Goal: Contribute content: Contribute content

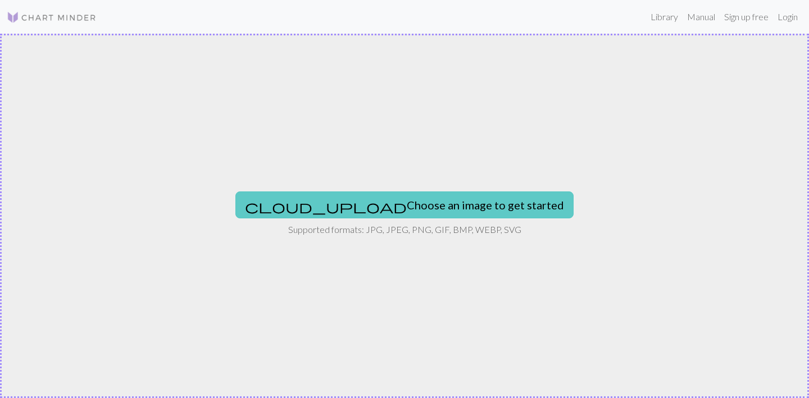
click at [352, 204] on button "cloud_upload Choose an image to get started" at bounding box center [404, 204] width 338 height 27
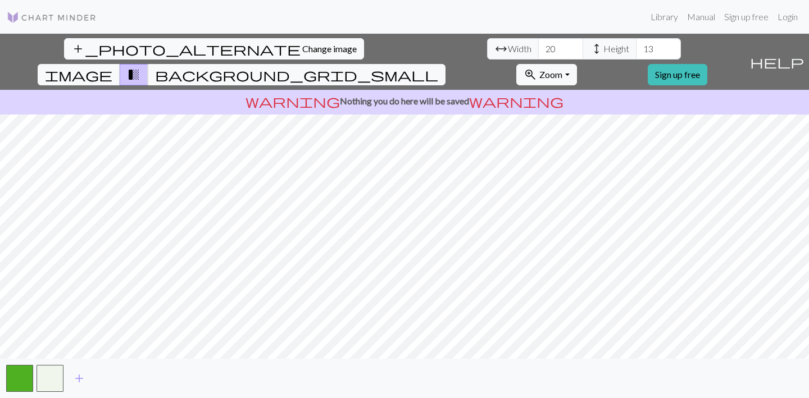
click at [632, 370] on div "add_photo_alternate Change image arrow_range Width 20 height Height 13 image tr…" at bounding box center [404, 216] width 809 height 364
click at [167, 72] on div "add_photo_alternate Change image arrow_range Width 20 height Height 13 image tr…" at bounding box center [404, 216] width 809 height 364
click at [791, 18] on link "Login" at bounding box center [787, 17] width 29 height 22
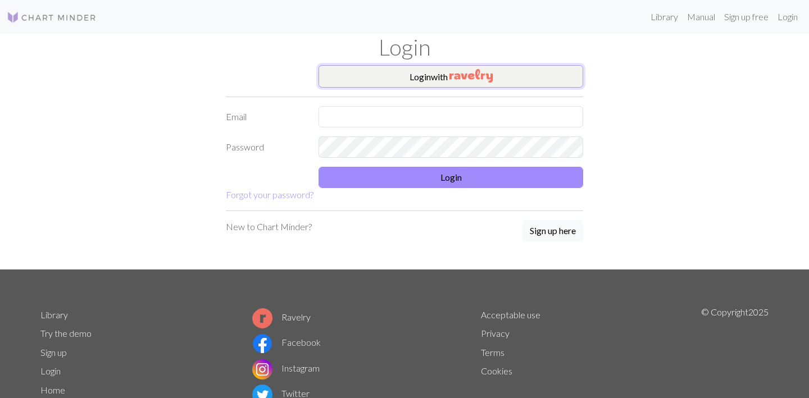
click at [411, 76] on button "Login with" at bounding box center [450, 76] width 265 height 22
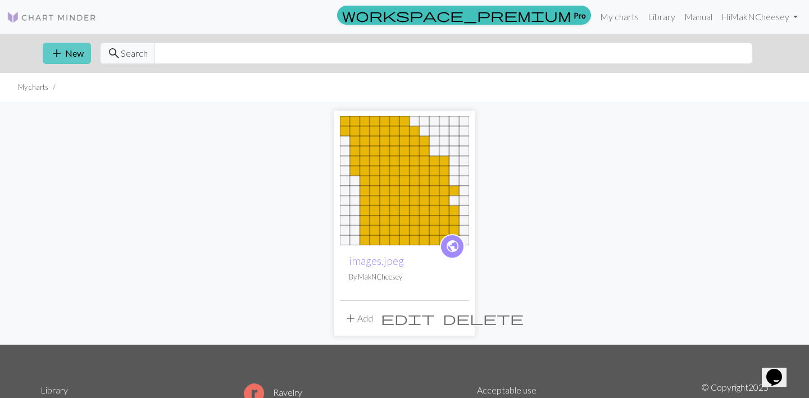
click at [69, 56] on button "add New" at bounding box center [67, 53] width 48 height 21
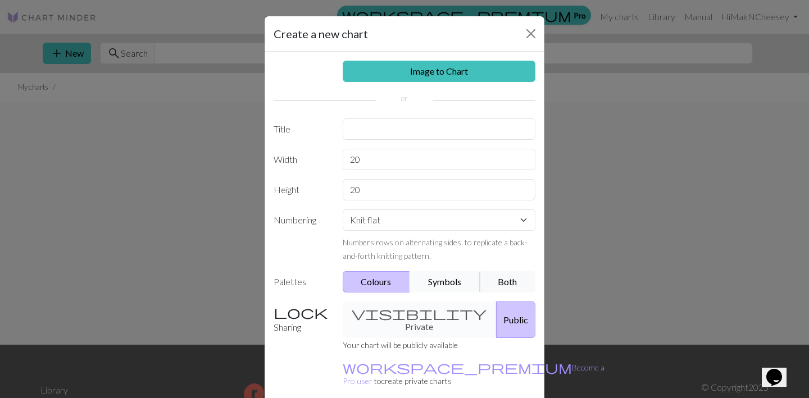
click at [455, 284] on button "Symbols" at bounding box center [444, 281] width 71 height 21
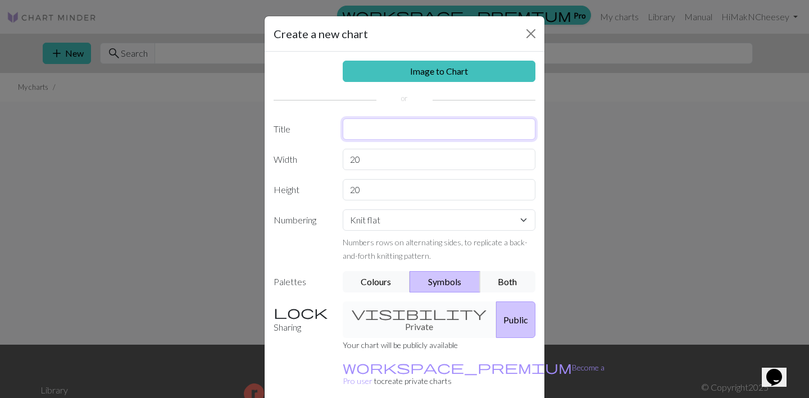
click at [419, 125] on input "text" at bounding box center [439, 128] width 193 height 21
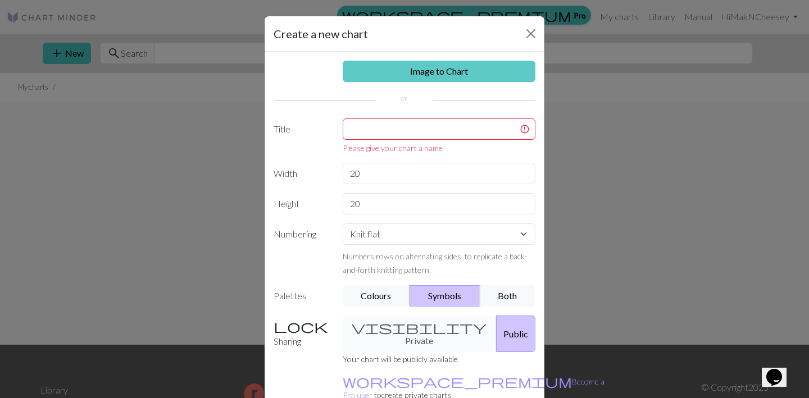
click at [404, 75] on link "Image to Chart" at bounding box center [439, 71] width 193 height 21
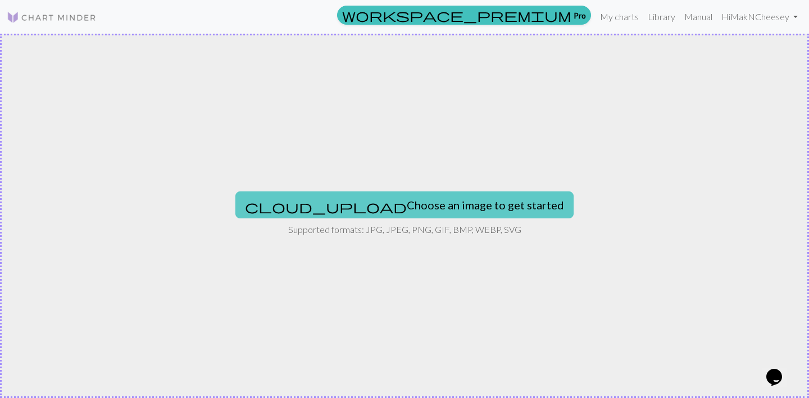
click at [327, 212] on span "cloud_upload" at bounding box center [326, 207] width 162 height 16
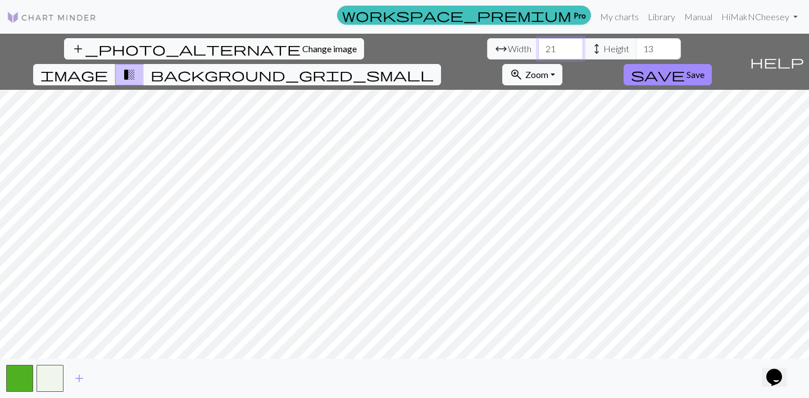
click at [538, 45] on input "21" at bounding box center [560, 48] width 45 height 21
click at [538, 45] on input "22" at bounding box center [560, 48] width 45 height 21
click at [538, 45] on input "23" at bounding box center [560, 48] width 45 height 21
click at [538, 45] on input "24" at bounding box center [560, 48] width 45 height 21
click at [538, 45] on input "25" at bounding box center [560, 48] width 45 height 21
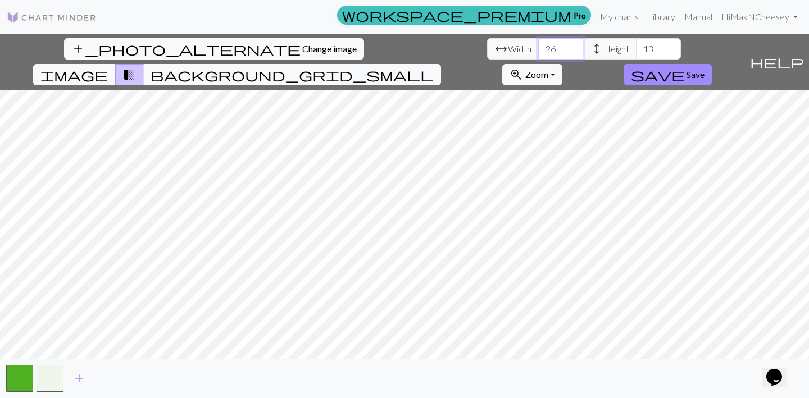
click at [538, 45] on input "26" at bounding box center [560, 48] width 45 height 21
click at [538, 45] on input "27" at bounding box center [560, 48] width 45 height 21
type input "28"
click at [538, 45] on input "28" at bounding box center [560, 48] width 45 height 21
click at [656, 370] on div "add_photo_alternate Change image arrow_range Width 28 height Height 13 image tr…" at bounding box center [404, 216] width 809 height 364
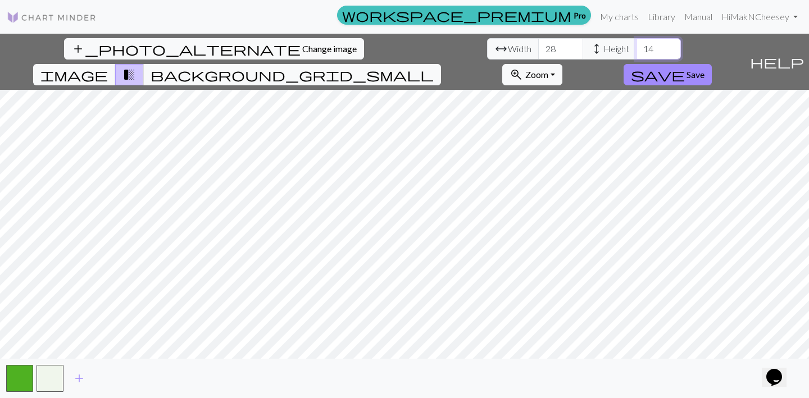
click at [636, 44] on input "14" at bounding box center [658, 48] width 45 height 21
click at [636, 44] on input "15" at bounding box center [658, 48] width 45 height 21
click at [636, 44] on input "16" at bounding box center [658, 48] width 45 height 21
click at [636, 44] on input "17" at bounding box center [658, 48] width 45 height 21
click at [636, 44] on input "18" at bounding box center [658, 48] width 45 height 21
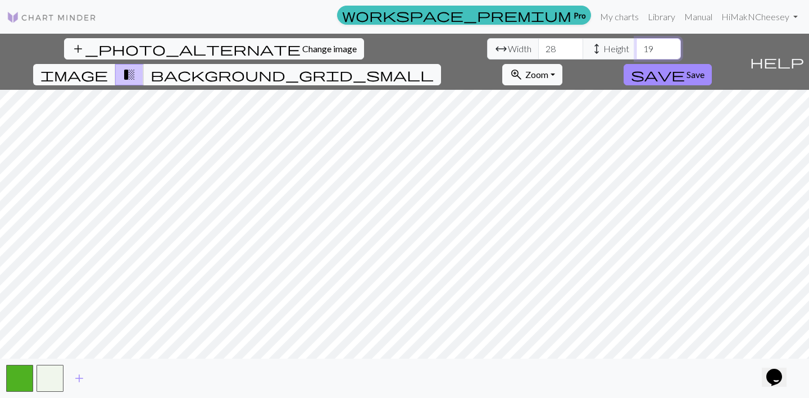
type input "19"
click at [636, 44] on input "19" at bounding box center [658, 48] width 45 height 21
click at [108, 67] on span "image" at bounding box center [73, 75] width 67 height 16
click at [41, 381] on button "button" at bounding box center [50, 378] width 27 height 27
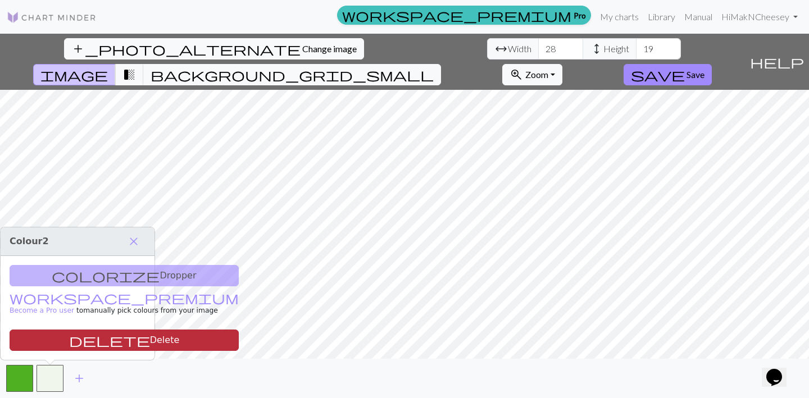
click at [49, 343] on button "delete Delete" at bounding box center [124, 340] width 229 height 21
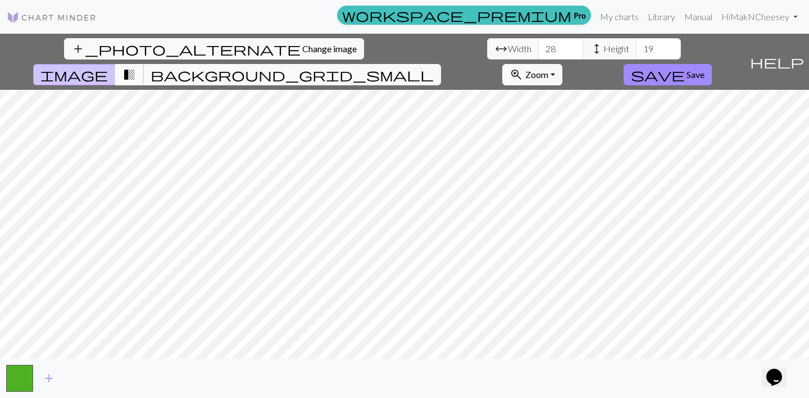
click at [136, 67] on span "transition_fade" at bounding box center [128, 75] width 13 height 16
click at [434, 67] on span "background_grid_small" at bounding box center [292, 75] width 283 height 16
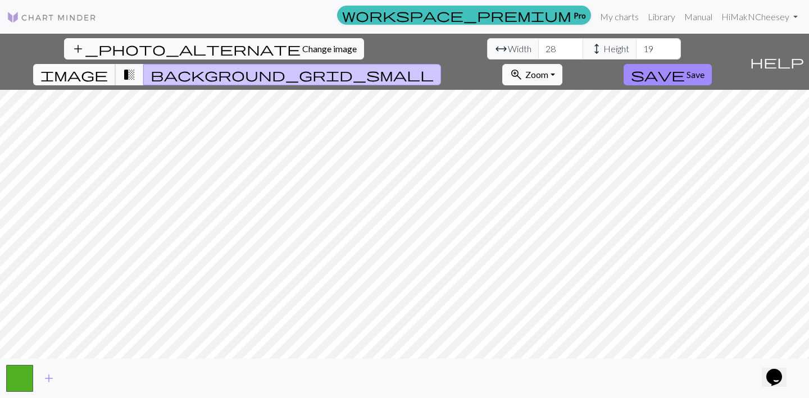
click at [108, 67] on span "image" at bounding box center [73, 75] width 67 height 16
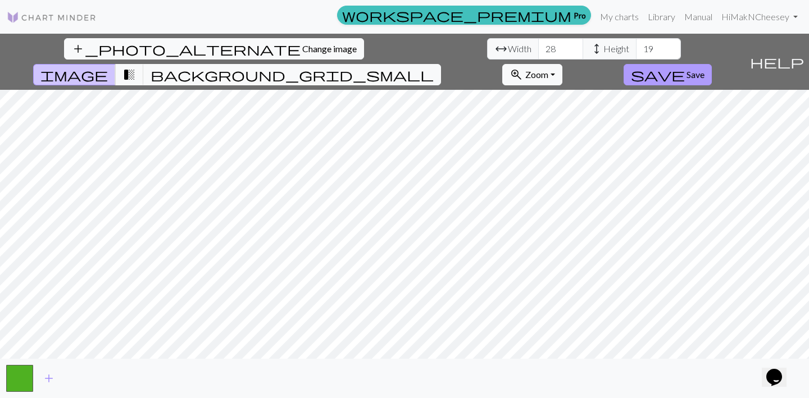
click at [685, 67] on span "save" at bounding box center [658, 75] width 54 height 16
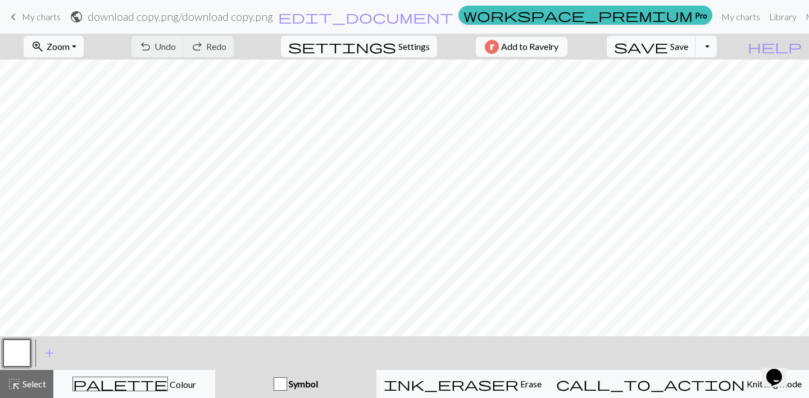
click at [211, 51] on div "undo Undo Undo redo Redo Redo" at bounding box center [182, 47] width 119 height 26
click at [202, 48] on div "undo Undo Undo redo Redo Redo" at bounding box center [182, 47] width 119 height 26
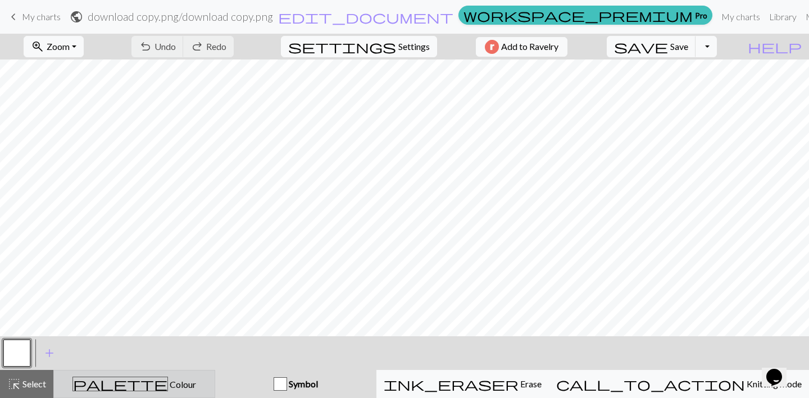
click at [121, 386] on div "palette Colour Colour" at bounding box center [134, 384] width 147 height 15
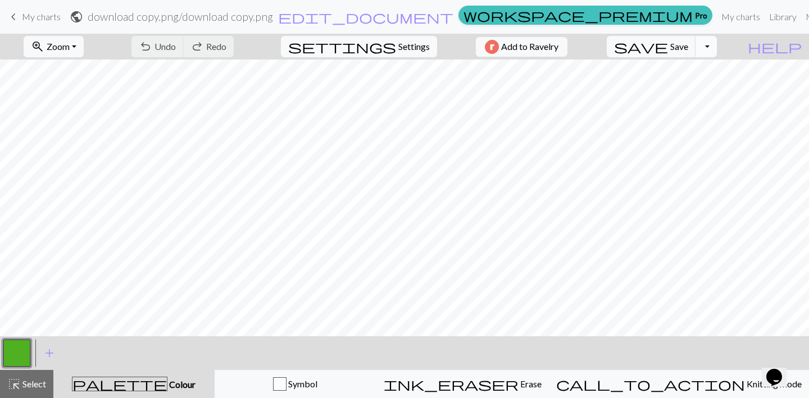
click at [717, 46] on button "Toggle Dropdown" at bounding box center [705, 46] width 21 height 21
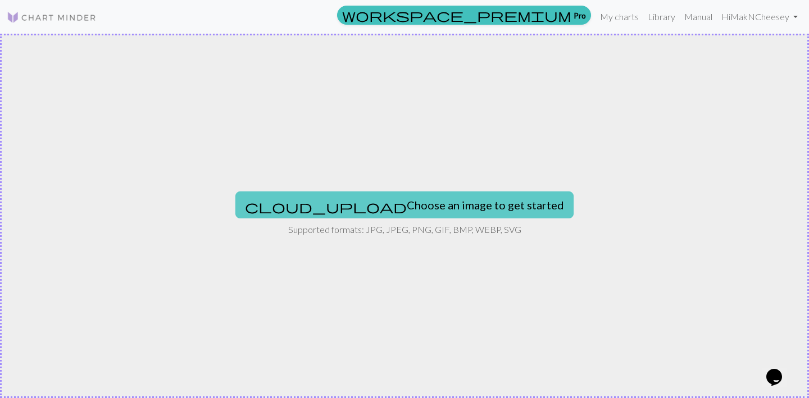
click at [338, 200] on button "cloud_upload Choose an image to get started" at bounding box center [404, 204] width 338 height 27
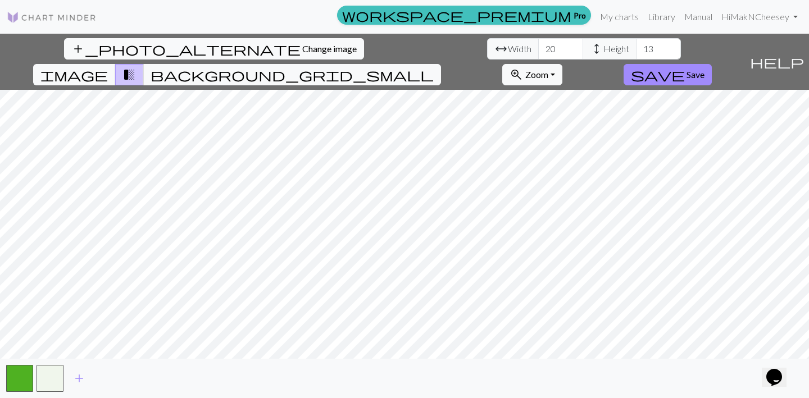
click at [157, 35] on div "add_photo_alternate Change image arrow_range Width 20 height Height 13 image tr…" at bounding box center [404, 216] width 809 height 364
click at [654, 370] on div "add_photo_alternate Change image arrow_range Width 20 height Height 13 image tr…" at bounding box center [404, 216] width 809 height 364
click at [302, 50] on span "Change image" at bounding box center [329, 48] width 54 height 11
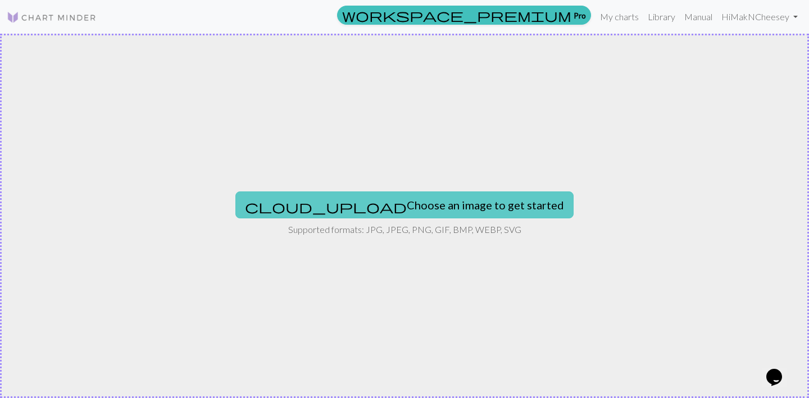
click at [348, 206] on button "cloud_upload Choose an image to get started" at bounding box center [404, 204] width 338 height 27
click at [353, 204] on button "cloud_upload Choose an image to get started" at bounding box center [404, 204] width 338 height 27
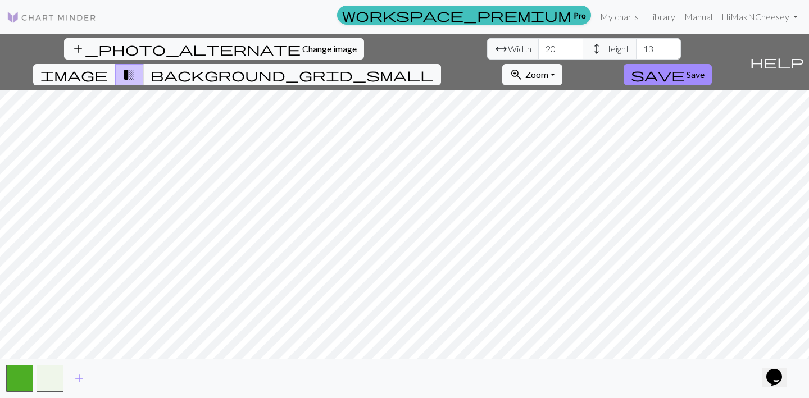
click at [724, 394] on div "add_photo_alternate Change image arrow_range Width 20 height Height 13 image tr…" at bounding box center [404, 216] width 809 height 364
click at [538, 44] on input "21" at bounding box center [560, 48] width 45 height 21
click at [538, 44] on input "22" at bounding box center [560, 48] width 45 height 21
click at [538, 44] on input "23" at bounding box center [560, 48] width 45 height 21
click at [538, 44] on input "24" at bounding box center [560, 48] width 45 height 21
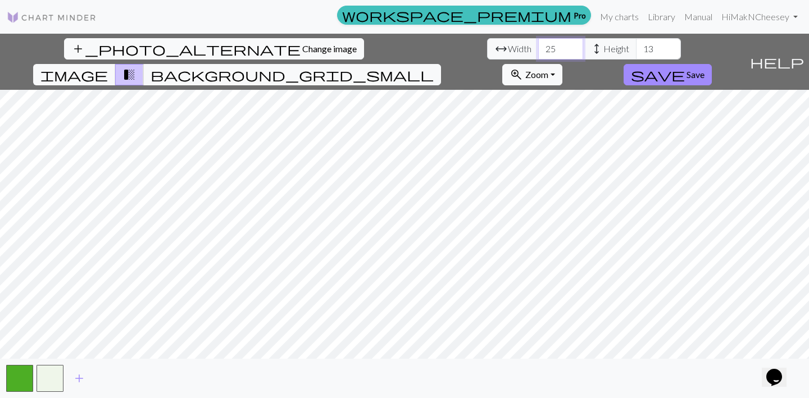
click at [538, 44] on input "25" at bounding box center [560, 48] width 45 height 21
click at [538, 44] on input "26" at bounding box center [560, 48] width 45 height 21
click at [538, 44] on input "27" at bounding box center [560, 48] width 45 height 21
click at [538, 44] on input "28" at bounding box center [560, 48] width 45 height 21
click at [538, 44] on input "29" at bounding box center [560, 48] width 45 height 21
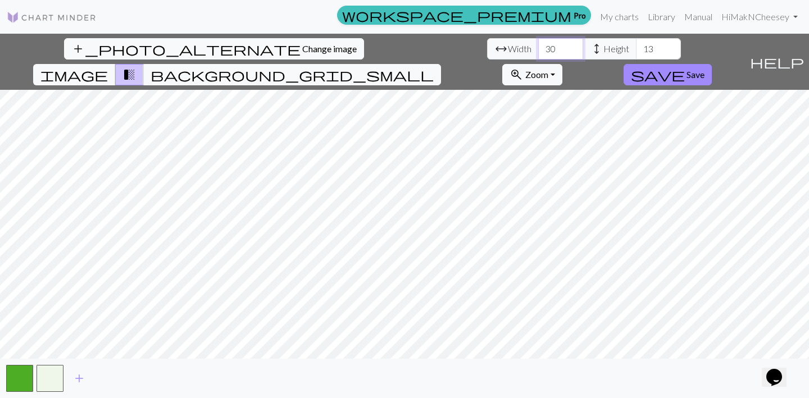
click at [538, 44] on input "30" at bounding box center [560, 48] width 45 height 21
click at [538, 44] on input "31" at bounding box center [560, 48] width 45 height 21
click at [538, 44] on input "32" at bounding box center [560, 48] width 45 height 21
click at [538, 44] on input "33" at bounding box center [560, 48] width 45 height 21
click at [538, 44] on input "34" at bounding box center [560, 48] width 45 height 21
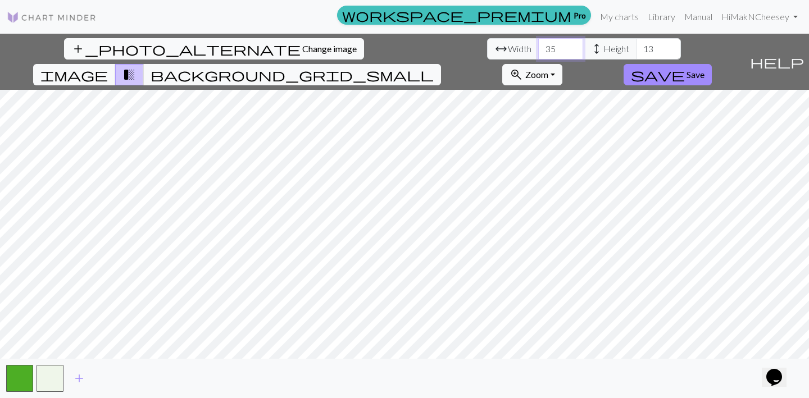
click at [538, 44] on input "35" at bounding box center [560, 48] width 45 height 21
click at [538, 44] on input "36" at bounding box center [560, 48] width 45 height 21
click at [538, 44] on input "37" at bounding box center [560, 48] width 45 height 21
click at [538, 44] on input "38" at bounding box center [560, 48] width 45 height 21
click at [538, 44] on input "39" at bounding box center [560, 48] width 45 height 21
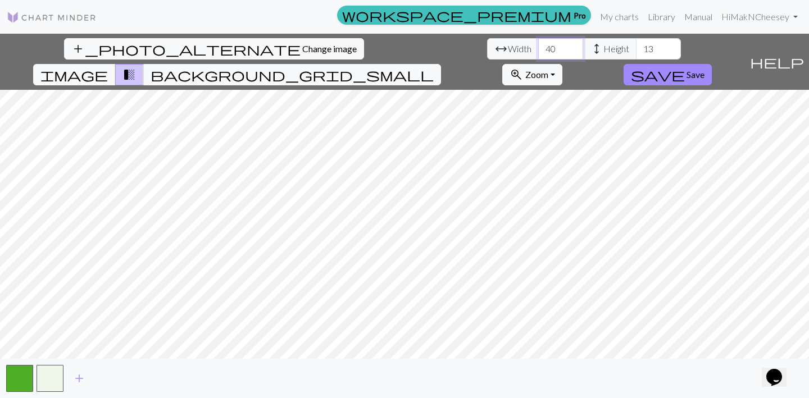
click at [538, 44] on input "40" at bounding box center [560, 48] width 45 height 21
click at [538, 44] on input "41" at bounding box center [560, 48] width 45 height 21
click at [538, 44] on input "42" at bounding box center [560, 48] width 45 height 21
click at [538, 44] on input "43" at bounding box center [560, 48] width 45 height 21
click at [538, 44] on input "44" at bounding box center [560, 48] width 45 height 21
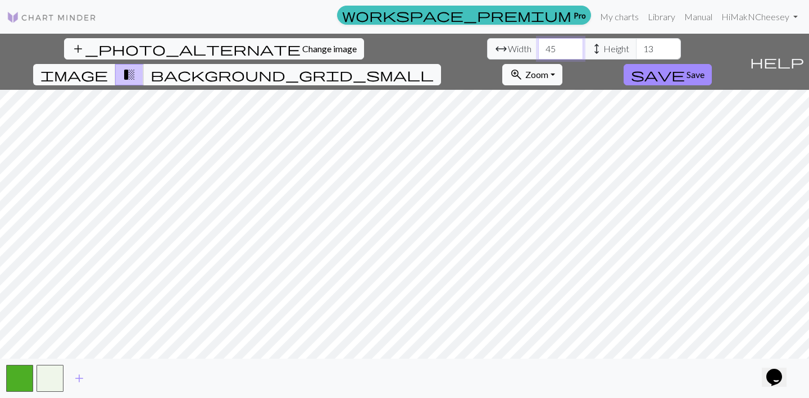
click at [538, 44] on input "45" at bounding box center [560, 48] width 45 height 21
click at [538, 44] on input "46" at bounding box center [560, 48] width 45 height 21
click at [538, 44] on input "47" at bounding box center [560, 48] width 45 height 21
click at [538, 44] on input "48" at bounding box center [560, 48] width 45 height 21
click at [538, 51] on input "47" at bounding box center [560, 48] width 45 height 21
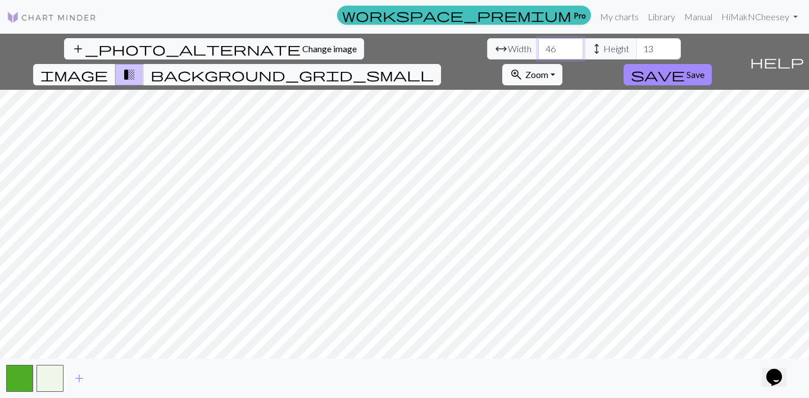
click at [538, 51] on input "46" at bounding box center [560, 48] width 45 height 21
click at [538, 51] on input "45" at bounding box center [560, 48] width 45 height 21
click at [538, 51] on input "44" at bounding box center [560, 48] width 45 height 21
click at [538, 51] on input "43" at bounding box center [560, 48] width 45 height 21
click at [538, 51] on input "42" at bounding box center [560, 48] width 45 height 21
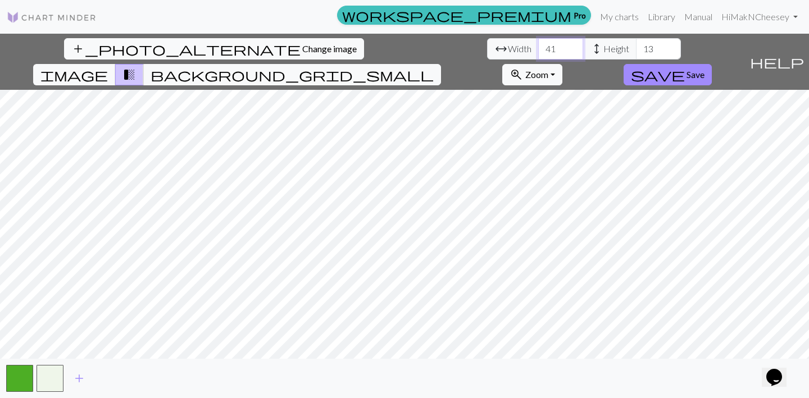
click at [538, 51] on input "41" at bounding box center [560, 48] width 45 height 21
click at [538, 51] on input "40" at bounding box center [560, 48] width 45 height 21
click at [538, 51] on input "39" at bounding box center [560, 48] width 45 height 21
type input "30"
click at [538, 51] on input "30" at bounding box center [560, 48] width 45 height 21
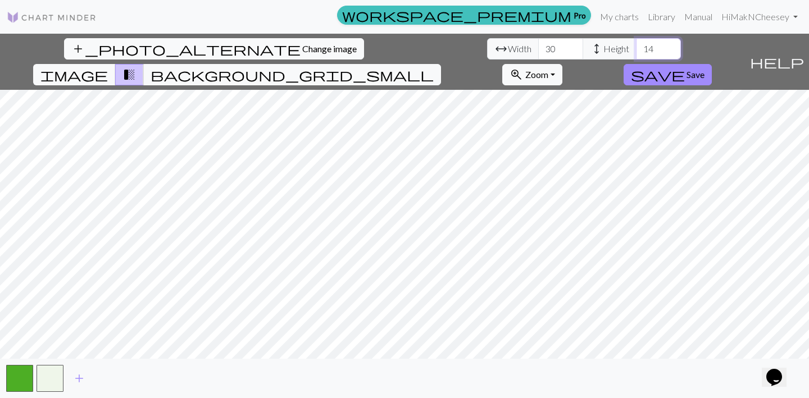
click at [636, 44] on input "14" at bounding box center [658, 48] width 45 height 21
click at [636, 44] on input "15" at bounding box center [658, 48] width 45 height 21
click at [636, 44] on input "16" at bounding box center [658, 48] width 45 height 21
click at [636, 44] on input "17" at bounding box center [658, 48] width 45 height 21
click at [636, 44] on input "18" at bounding box center [658, 48] width 45 height 21
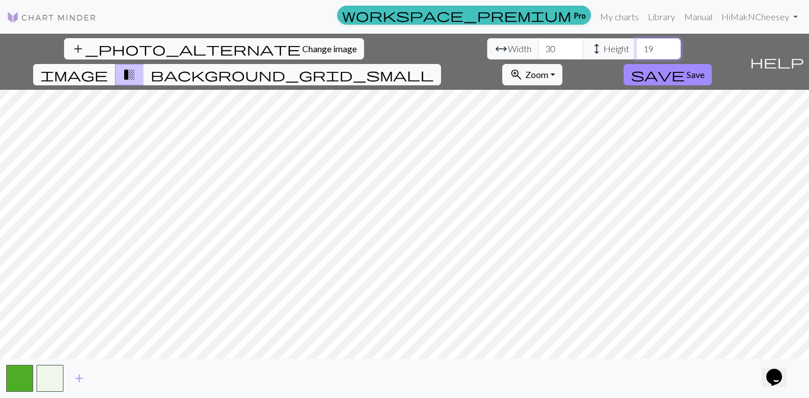
click at [636, 44] on input "19" at bounding box center [658, 48] width 45 height 21
click at [636, 44] on input "20" at bounding box center [658, 48] width 45 height 21
click at [636, 44] on input "21" at bounding box center [658, 48] width 45 height 21
click at [636, 44] on input "22" at bounding box center [658, 48] width 45 height 21
click at [636, 44] on input "23" at bounding box center [658, 48] width 45 height 21
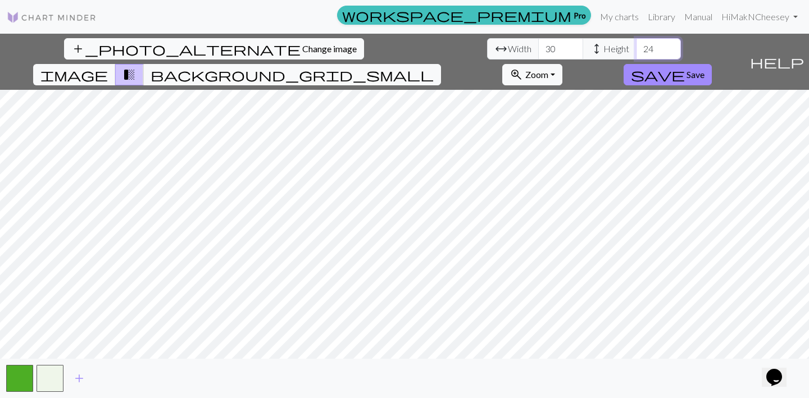
click at [636, 44] on input "24" at bounding box center [658, 48] width 45 height 21
type input "25"
click at [636, 44] on input "25" at bounding box center [658, 48] width 45 height 21
click at [538, 46] on input "31" at bounding box center [560, 48] width 45 height 21
click at [538, 46] on input "32" at bounding box center [560, 48] width 45 height 21
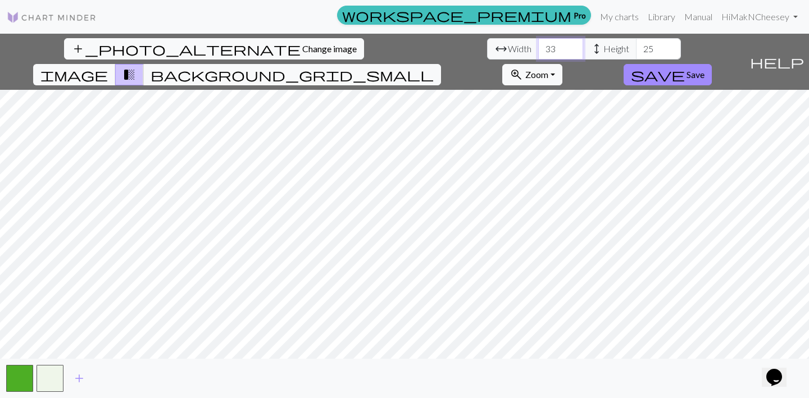
click at [538, 46] on input "33" at bounding box center [560, 48] width 45 height 21
click at [538, 46] on input "34" at bounding box center [560, 48] width 45 height 21
click at [538, 46] on input "35" at bounding box center [560, 48] width 45 height 21
click at [538, 46] on input "36" at bounding box center [560, 48] width 45 height 21
click at [538, 46] on input "37" at bounding box center [560, 48] width 45 height 21
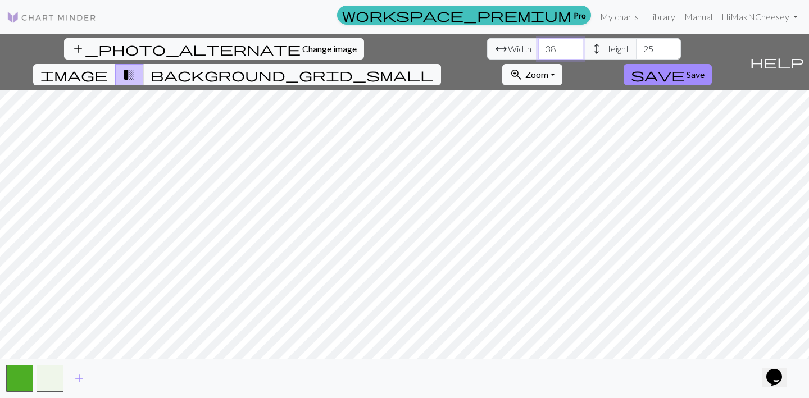
click at [538, 46] on input "38" at bounding box center [560, 48] width 45 height 21
click at [538, 46] on input "39" at bounding box center [560, 48] width 45 height 21
type input "40"
click at [538, 46] on input "40" at bounding box center [560, 48] width 45 height 21
click at [636, 44] on input "26" at bounding box center [658, 48] width 45 height 21
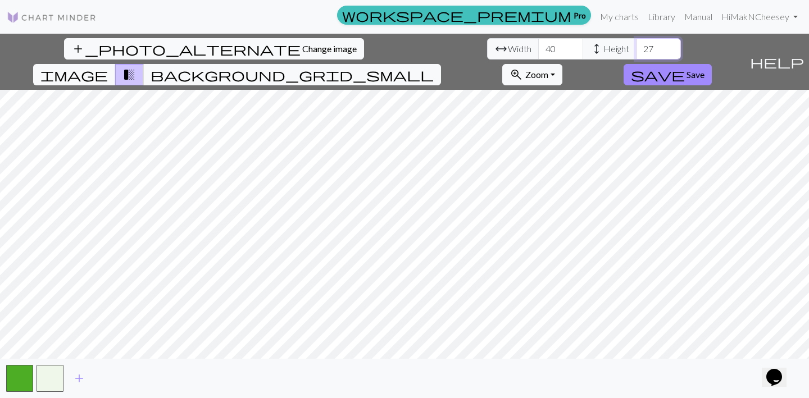
click at [636, 44] on input "27" at bounding box center [658, 48] width 45 height 21
click at [636, 44] on input "28" at bounding box center [658, 48] width 45 height 21
click at [636, 44] on input "29" at bounding box center [658, 48] width 45 height 21
click at [636, 44] on input "30" at bounding box center [658, 48] width 45 height 21
click at [636, 44] on input "31" at bounding box center [658, 48] width 45 height 21
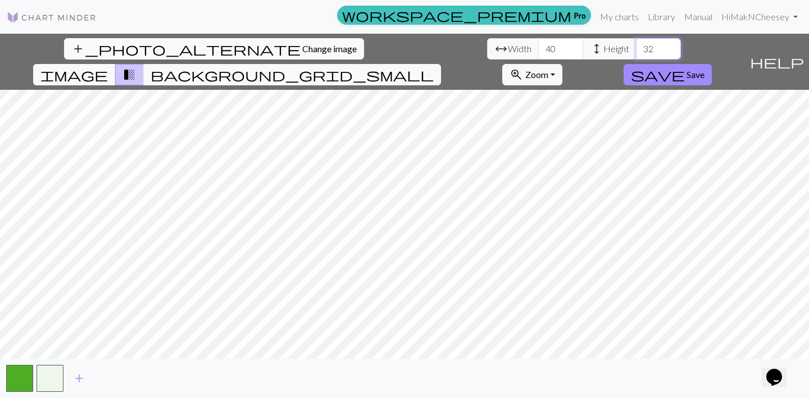
click at [636, 44] on input "32" at bounding box center [658, 48] width 45 height 21
click at [636, 44] on input "33" at bounding box center [658, 48] width 45 height 21
click at [636, 44] on input "34" at bounding box center [658, 48] width 45 height 21
click at [636, 44] on input "35" at bounding box center [658, 48] width 45 height 21
type input "36"
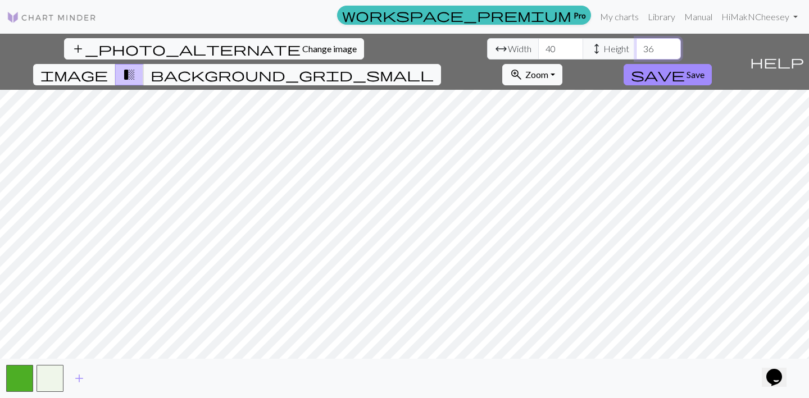
click at [636, 44] on input "36" at bounding box center [658, 48] width 45 height 21
click at [685, 67] on span "save" at bounding box center [658, 75] width 54 height 16
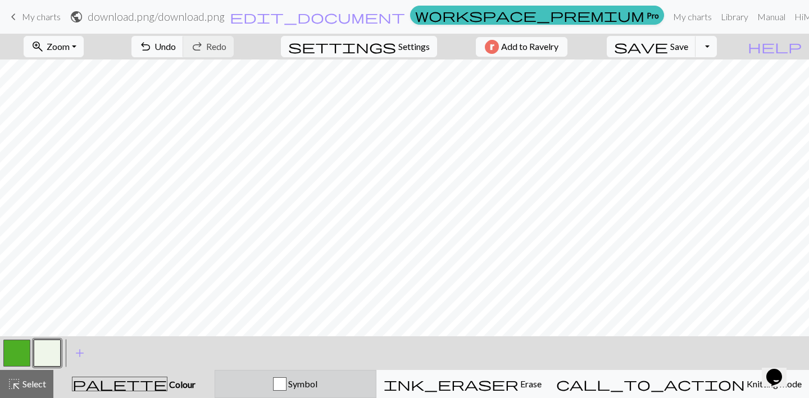
click at [313, 373] on button "Symbol" at bounding box center [296, 384] width 162 height 28
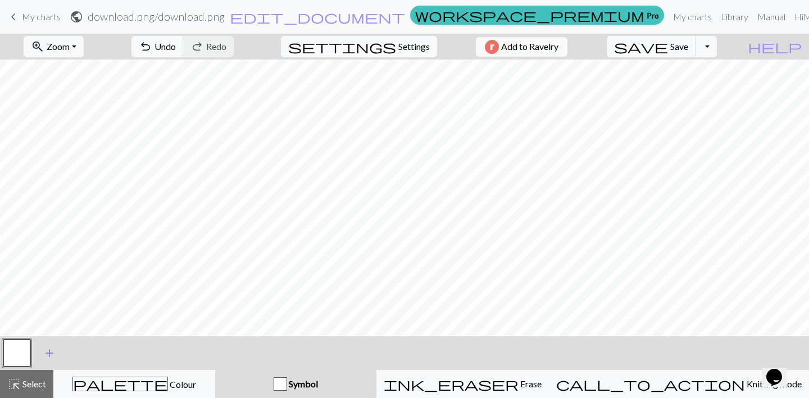
click at [49, 353] on span "add" at bounding box center [49, 353] width 13 height 16
click at [47, 356] on button "button" at bounding box center [47, 353] width 27 height 27
click at [47, 356] on div "Edit symbol Name d f g h j k p s t F H J O P T / | 0 1 2 3 4 5 6 7 8 9 e m n G …" at bounding box center [404, 199] width 809 height 398
click at [308, 386] on div "Symbol" at bounding box center [296, 383] width 148 height 13
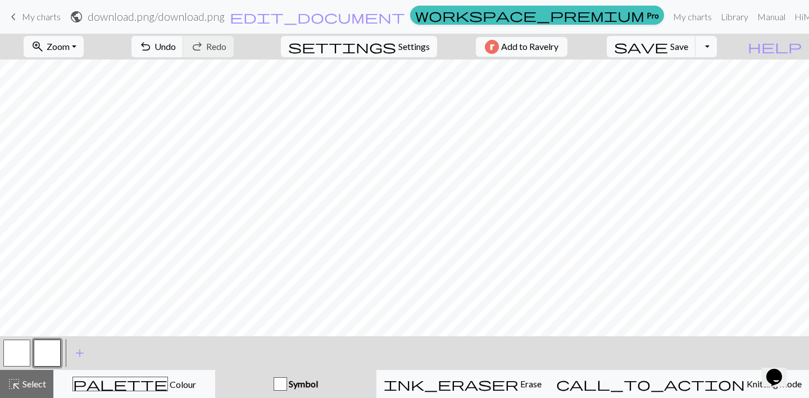
click at [293, 384] on div "Symbol" at bounding box center [296, 383] width 148 height 13
click at [399, 45] on span "Settings" at bounding box center [413, 46] width 31 height 13
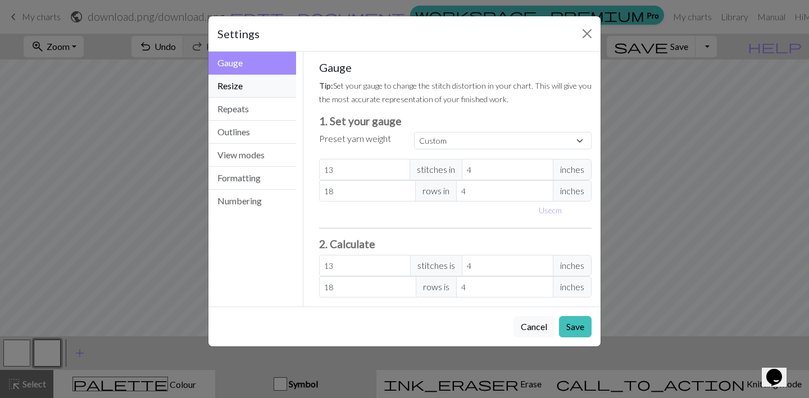
click at [250, 92] on button "Resize" at bounding box center [252, 86] width 88 height 23
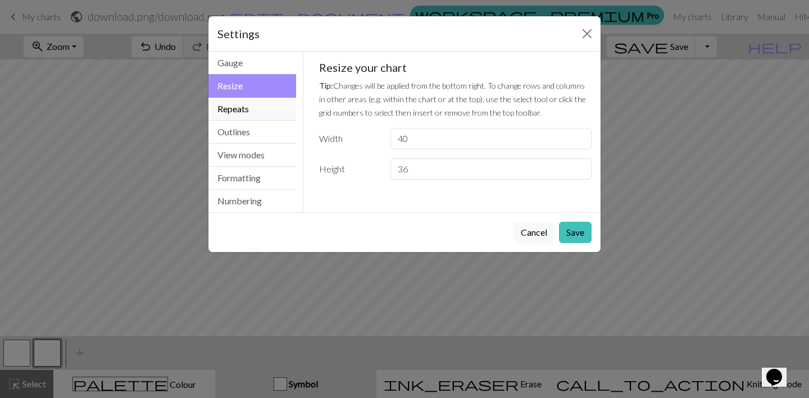
click at [250, 111] on button "Repeats" at bounding box center [252, 109] width 88 height 23
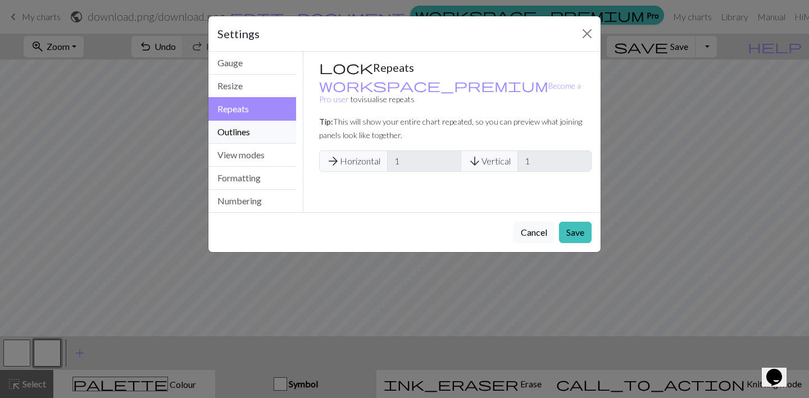
click at [249, 136] on button "Outlines" at bounding box center [252, 132] width 88 height 23
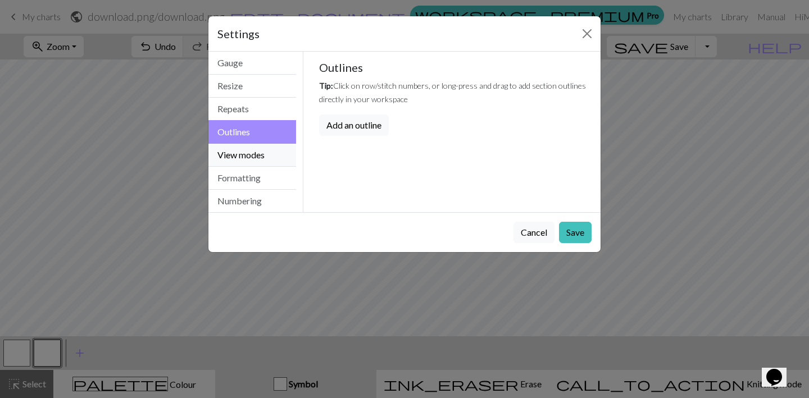
click at [249, 153] on button "View modes" at bounding box center [252, 155] width 88 height 23
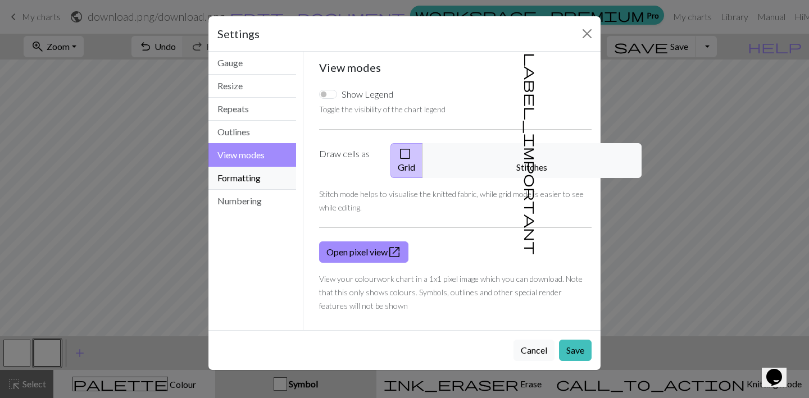
click at [241, 180] on button "Formatting" at bounding box center [252, 178] width 88 height 23
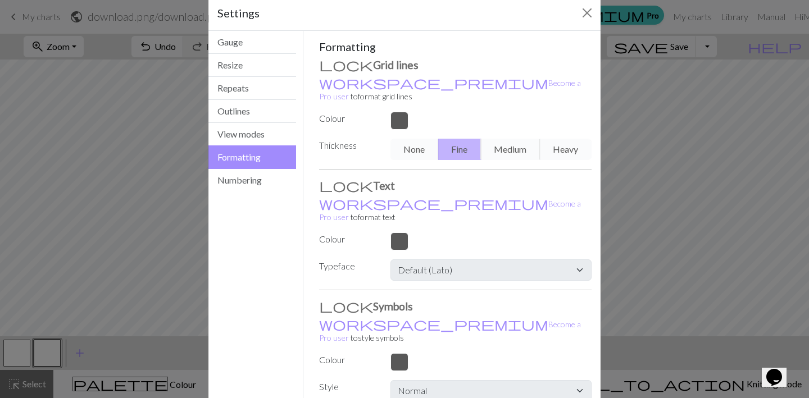
scroll to position [58, 0]
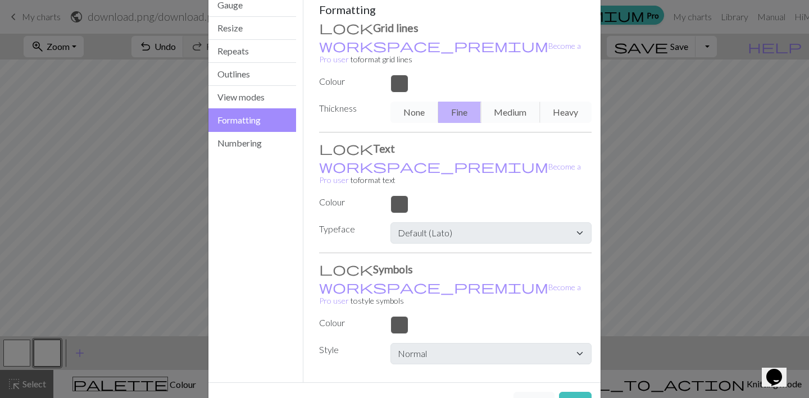
click at [368, 316] on label "Colour" at bounding box center [347, 322] width 71 height 13
click at [537, 392] on button "Cancel" at bounding box center [533, 402] width 41 height 21
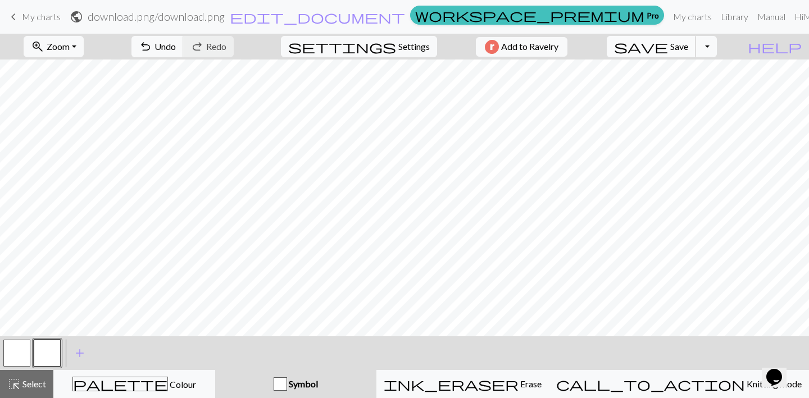
click at [676, 48] on button "save Save Save" at bounding box center [651, 46] width 89 height 21
click at [30, 18] on div "Chart saved" at bounding box center [404, 22] width 809 height 44
click at [30, 18] on span "My charts" at bounding box center [41, 16] width 39 height 11
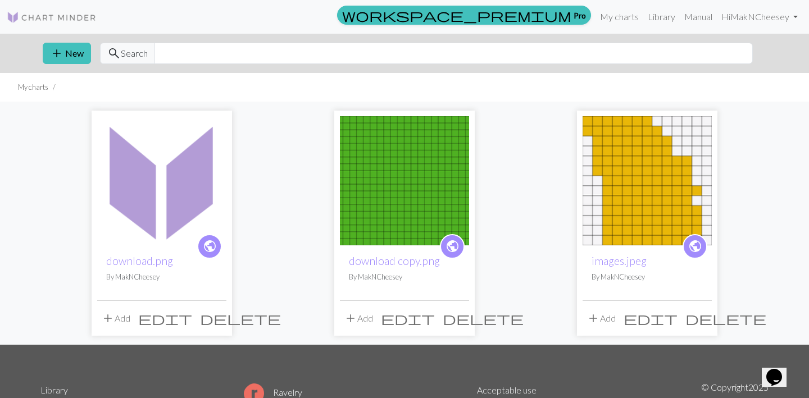
click at [216, 320] on span "delete" at bounding box center [240, 319] width 81 height 16
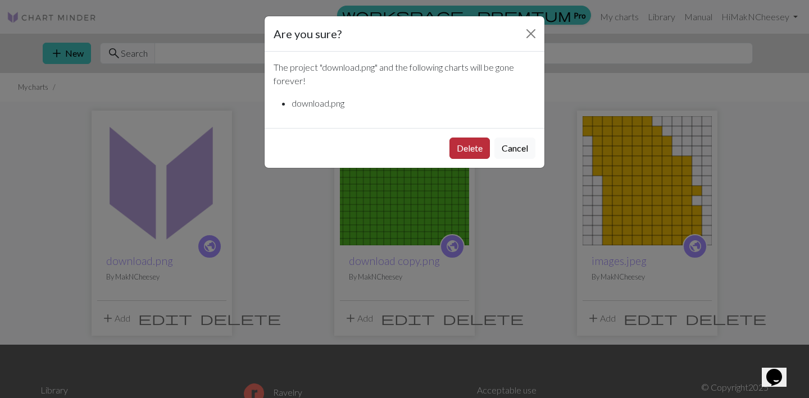
click at [471, 149] on button "Delete" at bounding box center [469, 148] width 40 height 21
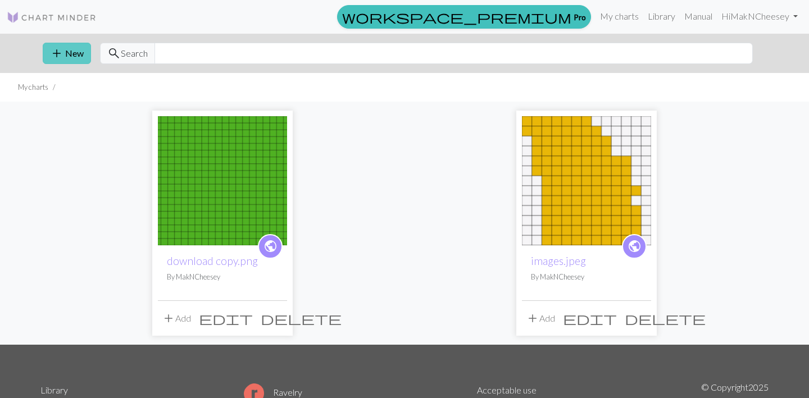
click at [60, 56] on span "add" at bounding box center [56, 53] width 13 height 16
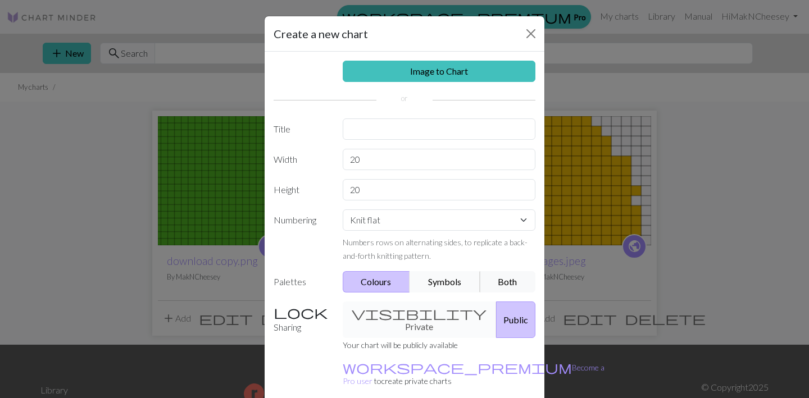
click at [450, 280] on button "Symbols" at bounding box center [444, 281] width 71 height 21
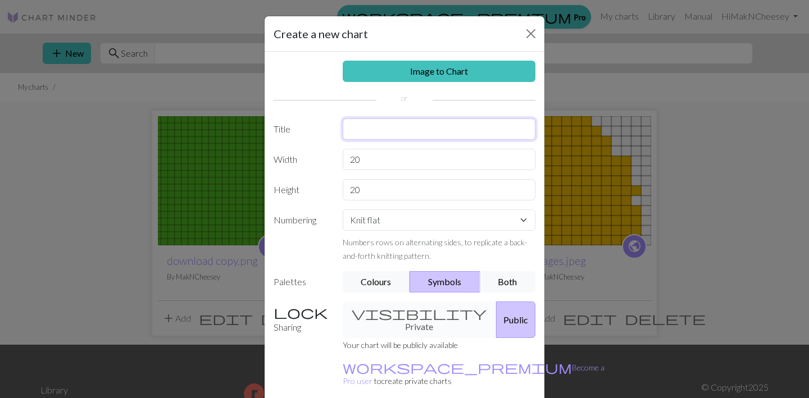
click at [388, 122] on input "text" at bounding box center [439, 128] width 193 height 21
type input "Ginko"
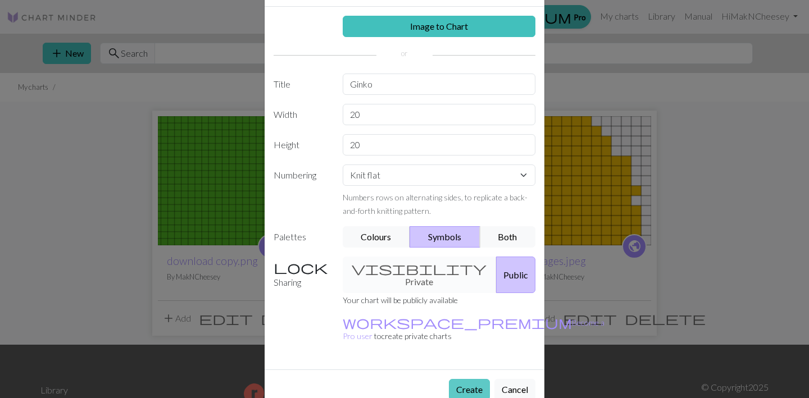
click at [461, 379] on button "Create" at bounding box center [469, 389] width 41 height 21
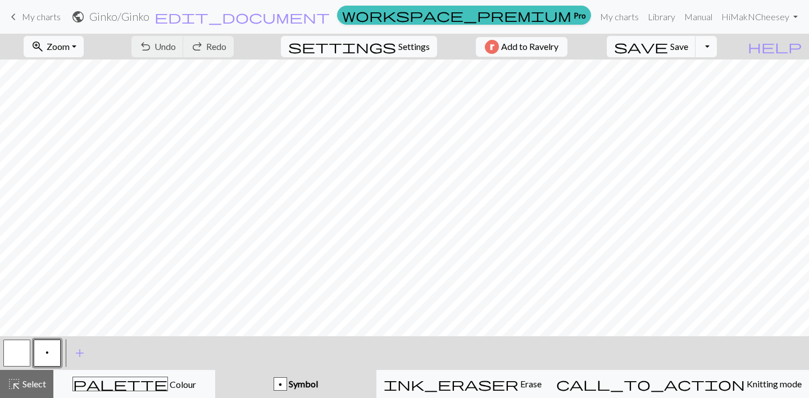
click at [318, 383] on span "Symbol" at bounding box center [302, 384] width 31 height 11
click at [20, 361] on button "button" at bounding box center [16, 353] width 27 height 27
click at [74, 357] on span "add" at bounding box center [79, 353] width 13 height 16
click at [75, 357] on button "button" at bounding box center [77, 353] width 27 height 27
click at [382, 51] on span "settings" at bounding box center [342, 47] width 108 height 16
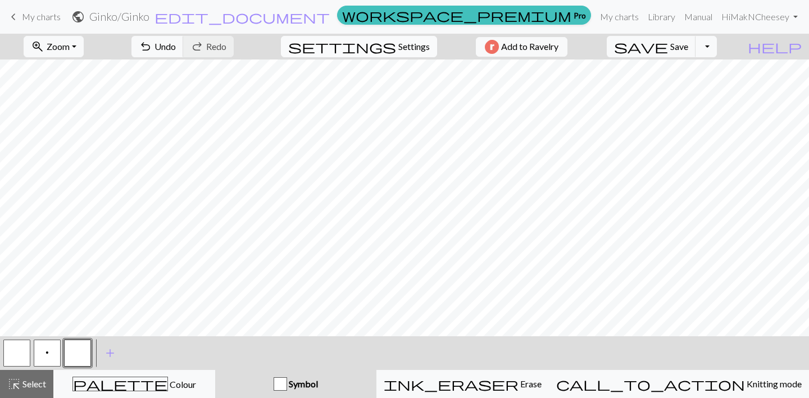
select select "aran"
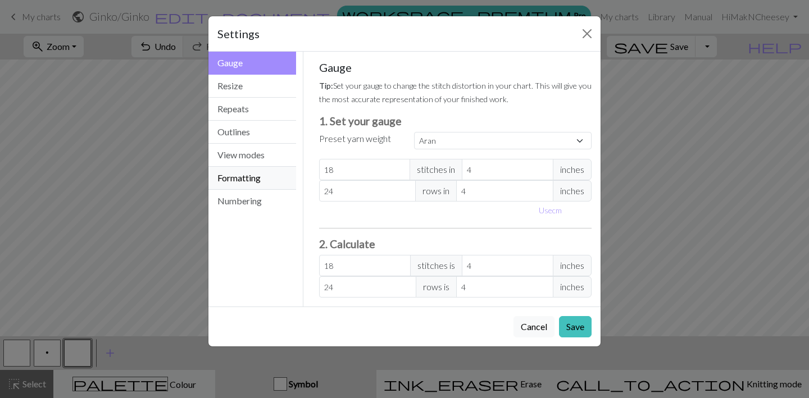
click at [246, 181] on button "Formatting" at bounding box center [252, 178] width 88 height 23
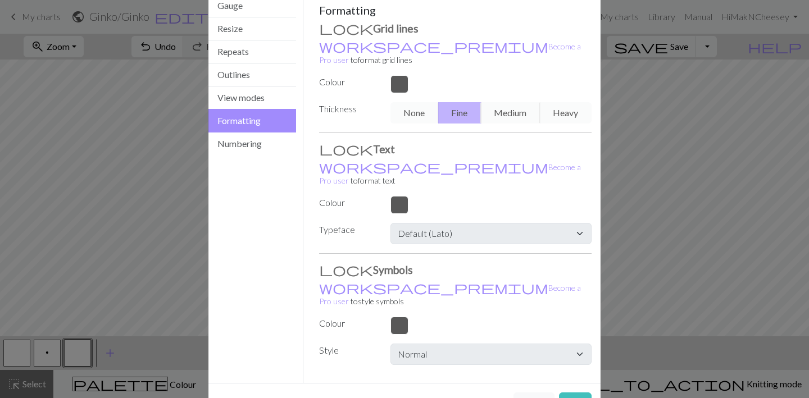
scroll to position [58, 0]
click at [398, 316] on div at bounding box center [491, 325] width 215 height 18
click at [530, 392] on button "Cancel" at bounding box center [533, 402] width 41 height 21
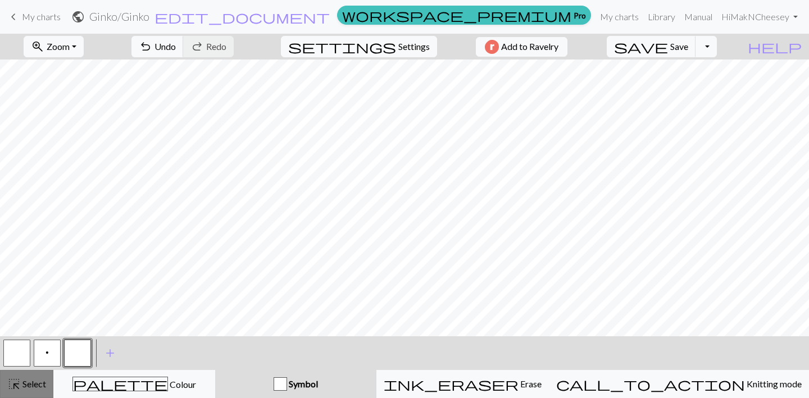
click at [36, 386] on span "Select" at bounding box center [33, 384] width 25 height 11
click at [72, 350] on button "button" at bounding box center [77, 353] width 27 height 27
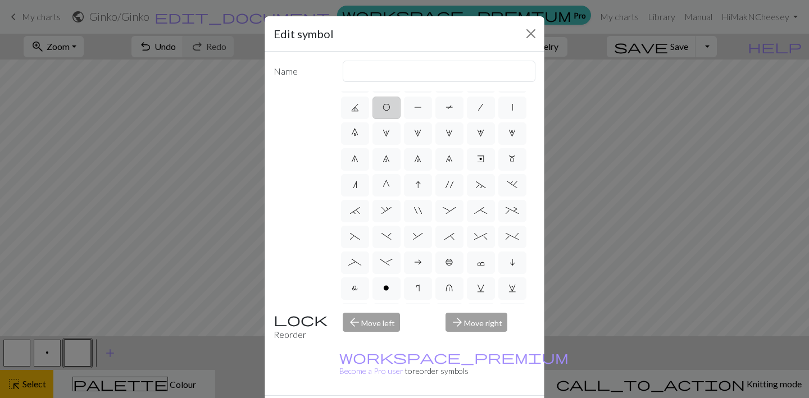
scroll to position [0, 0]
click at [423, 104] on label "f" at bounding box center [418, 104] width 28 height 22
click at [421, 104] on input "f" at bounding box center [417, 100] width 7 height 7
radio input "true"
type input "left leaning decrease"
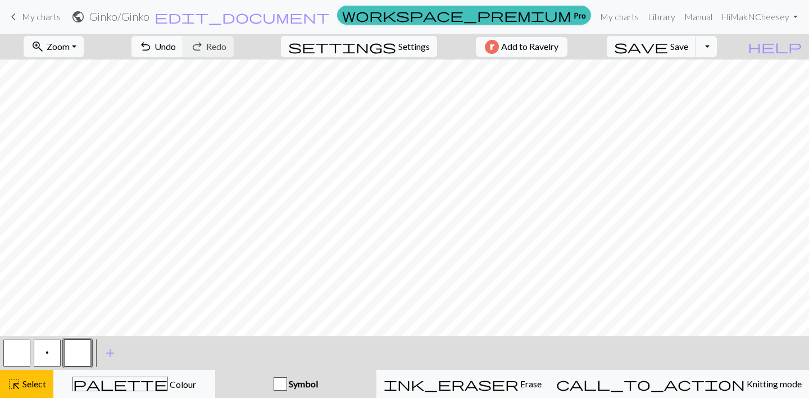
click at [39, 19] on span "My charts" at bounding box center [41, 16] width 39 height 11
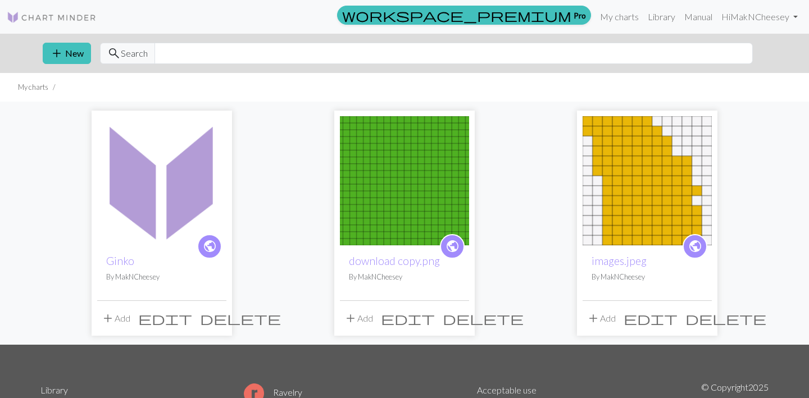
click at [400, 200] on img at bounding box center [404, 180] width 129 height 129
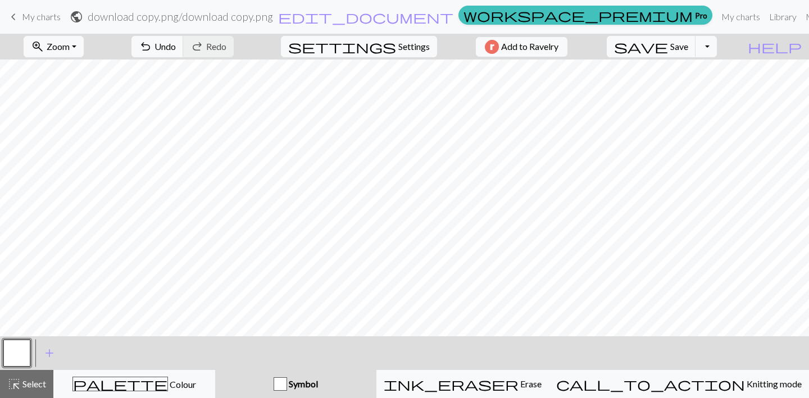
click at [28, 19] on span "My charts" at bounding box center [41, 16] width 39 height 11
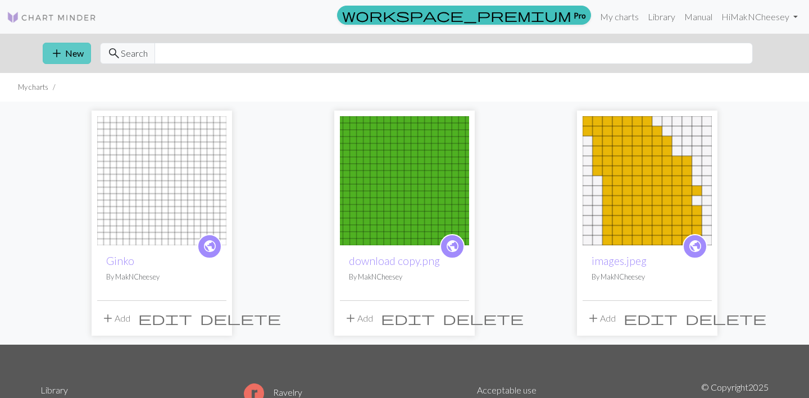
click at [72, 53] on button "add New" at bounding box center [67, 53] width 48 height 21
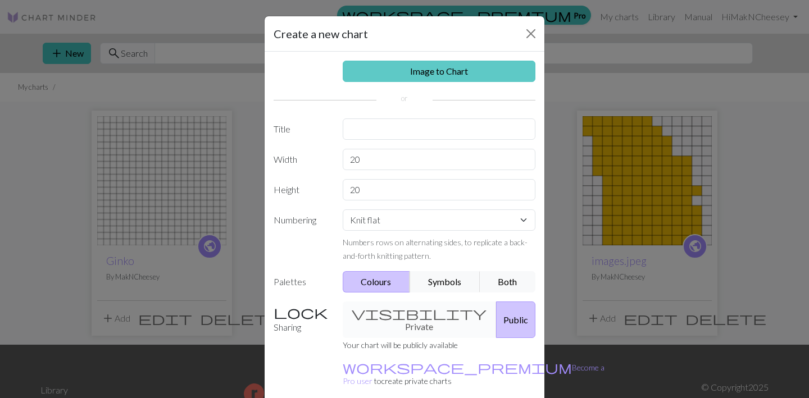
click at [395, 77] on link "Image to Chart" at bounding box center [439, 71] width 193 height 21
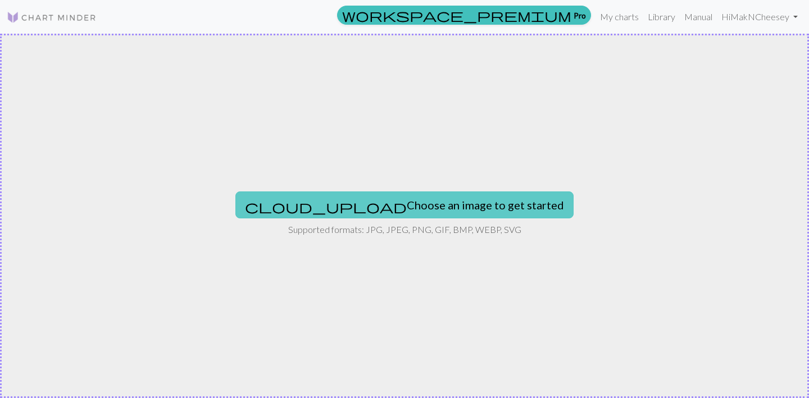
click at [352, 202] on button "cloud_upload Choose an image to get started" at bounding box center [404, 204] width 338 height 27
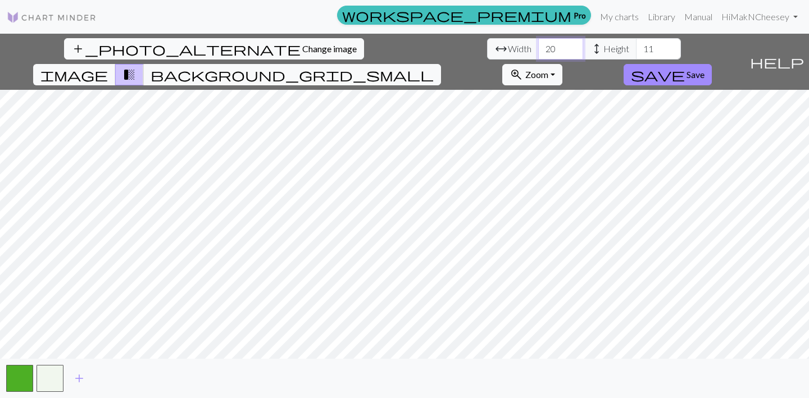
click at [538, 56] on input "20" at bounding box center [560, 48] width 45 height 21
click at [538, 55] on input "20" at bounding box center [560, 48] width 45 height 21
type input "30"
type input "17"
click at [669, 362] on div "add_photo_alternate Change image arrow_range Width 30 height Height 17 image tr…" at bounding box center [404, 216] width 809 height 364
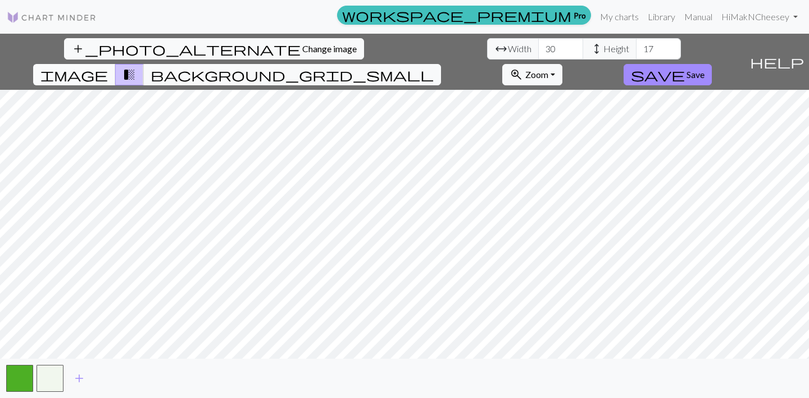
click at [108, 67] on span "image" at bounding box center [73, 75] width 67 height 16
click at [136, 67] on span "transition_fade" at bounding box center [128, 75] width 13 height 16
click at [108, 67] on span "image" at bounding box center [73, 75] width 67 height 16
click at [136, 67] on span "transition_fade" at bounding box center [128, 75] width 13 height 16
click at [108, 67] on span "image" at bounding box center [73, 75] width 67 height 16
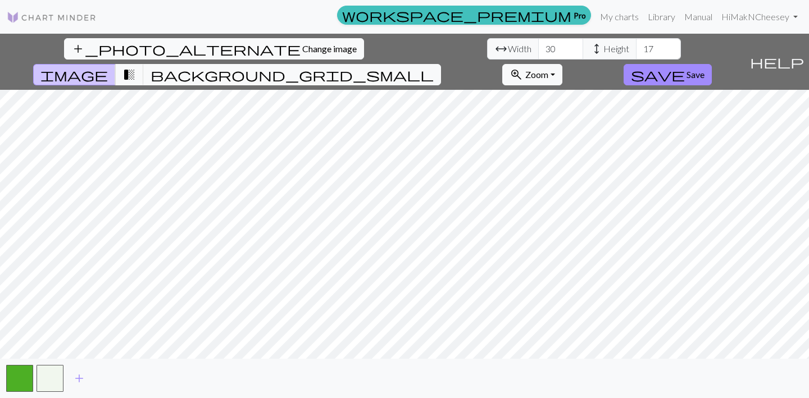
click at [478, 37] on div "add_photo_alternate Change image arrow_range Width 30 height Height 17 image tr…" at bounding box center [372, 62] width 745 height 56
click at [136, 67] on span "transition_fade" at bounding box center [128, 75] width 13 height 16
click at [108, 67] on span "image" at bounding box center [73, 75] width 67 height 16
click at [136, 67] on span "transition_fade" at bounding box center [128, 75] width 13 height 16
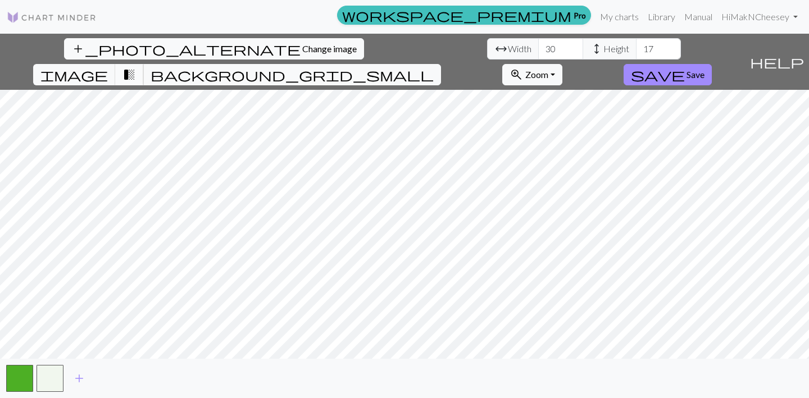
click at [136, 67] on span "transition_fade" at bounding box center [128, 75] width 13 height 16
click at [108, 67] on span "image" at bounding box center [73, 75] width 67 height 16
click at [538, 49] on input "30" at bounding box center [560, 48] width 45 height 21
type input "35"
click at [636, 47] on input "17" at bounding box center [658, 48] width 45 height 21
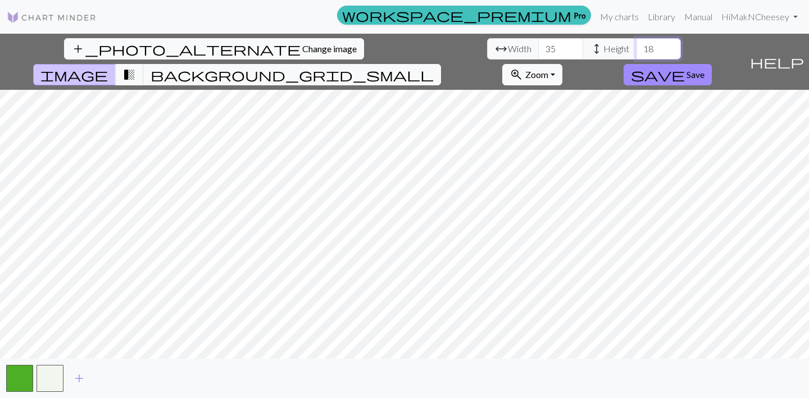
click at [636, 43] on input "18" at bounding box center [658, 48] width 45 height 21
type input "19"
click at [636, 43] on input "19" at bounding box center [658, 48] width 45 height 21
click at [136, 67] on span "transition_fade" at bounding box center [128, 75] width 13 height 16
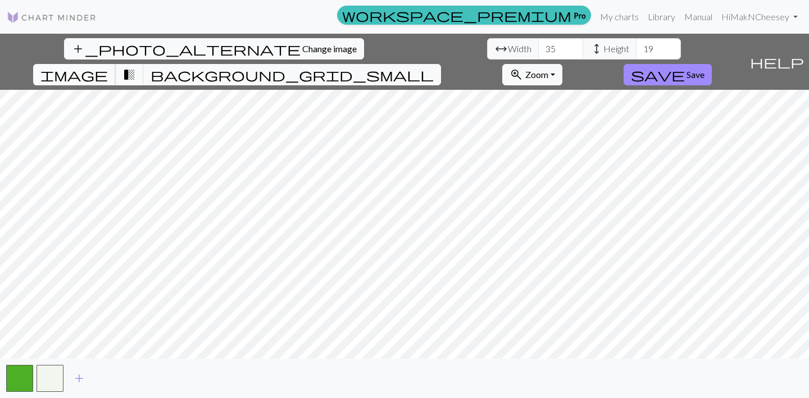
click at [108, 67] on span "image" at bounding box center [73, 75] width 67 height 16
click at [136, 67] on span "transition_fade" at bounding box center [128, 75] width 13 height 16
click at [108, 67] on span "image" at bounding box center [73, 75] width 67 height 16
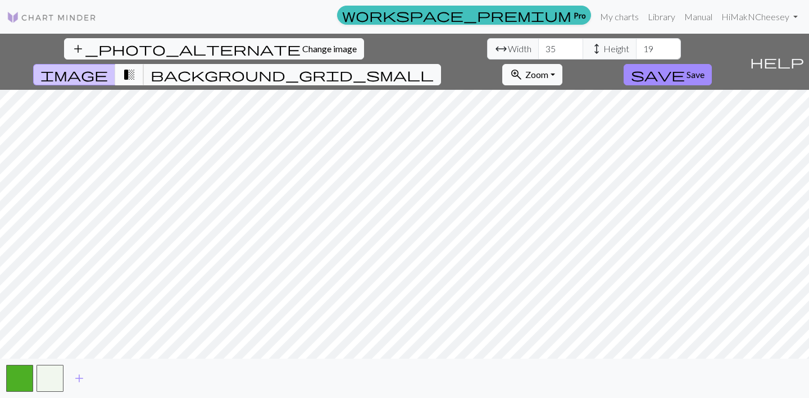
click at [136, 67] on span "transition_fade" at bounding box center [128, 75] width 13 height 16
click at [685, 67] on span "save" at bounding box center [658, 75] width 54 height 16
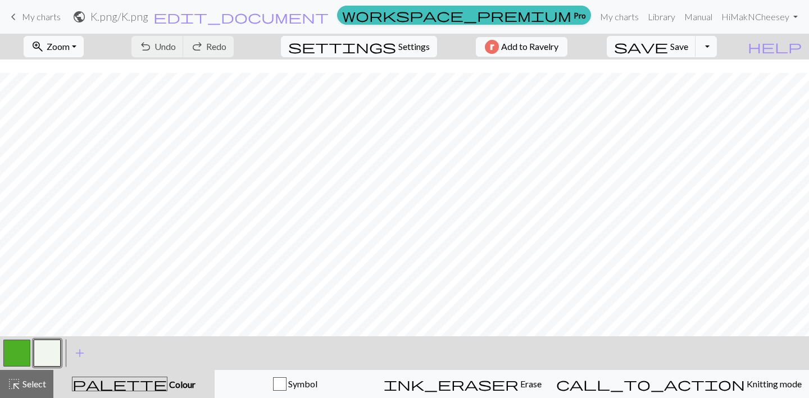
scroll to position [26, 0]
click at [19, 356] on button "button" at bounding box center [16, 353] width 27 height 27
click at [184, 47] on button "undo Undo Undo" at bounding box center [157, 46] width 52 height 21
click at [45, 357] on button "button" at bounding box center [47, 353] width 27 height 27
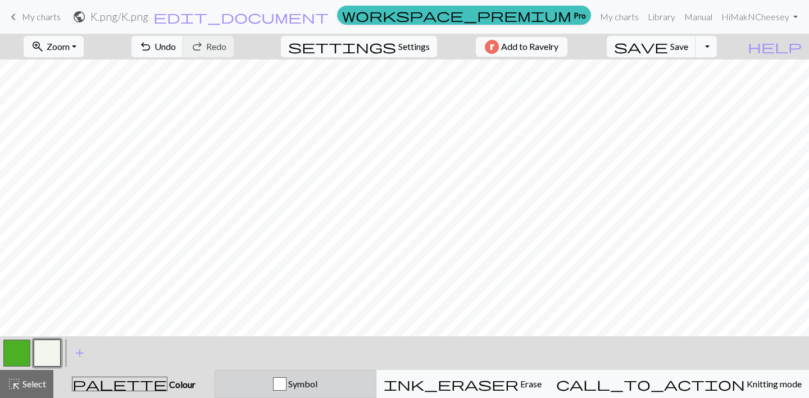
click at [271, 376] on button "Symbol" at bounding box center [296, 384] width 162 height 28
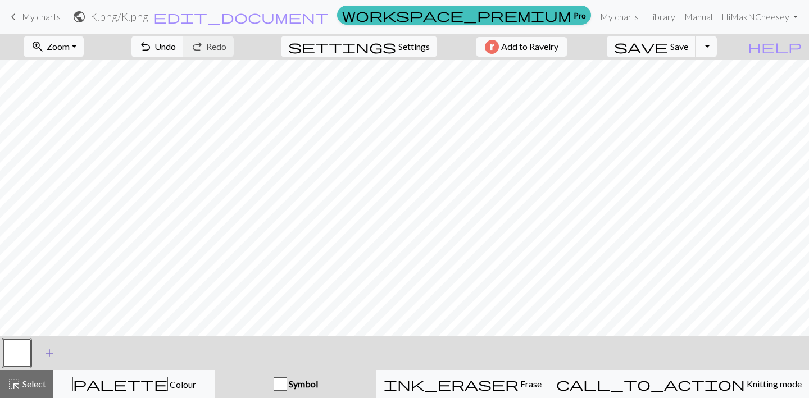
click at [51, 353] on span "add" at bounding box center [49, 353] width 13 height 16
click at [51, 353] on button "button" at bounding box center [47, 353] width 27 height 27
click at [79, 355] on span "add" at bounding box center [79, 353] width 13 height 16
click at [108, 354] on span "add" at bounding box center [109, 353] width 13 height 16
click at [140, 353] on span "add" at bounding box center [140, 353] width 13 height 16
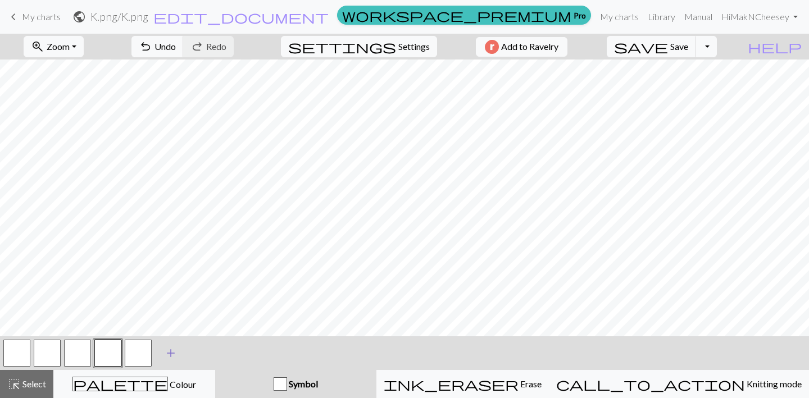
click at [167, 358] on span "add" at bounding box center [170, 353] width 13 height 16
click at [43, 354] on button "button" at bounding box center [47, 353] width 27 height 27
click at [30, 385] on span "Select" at bounding box center [33, 384] width 25 height 11
click at [49, 347] on button "button" at bounding box center [47, 353] width 27 height 27
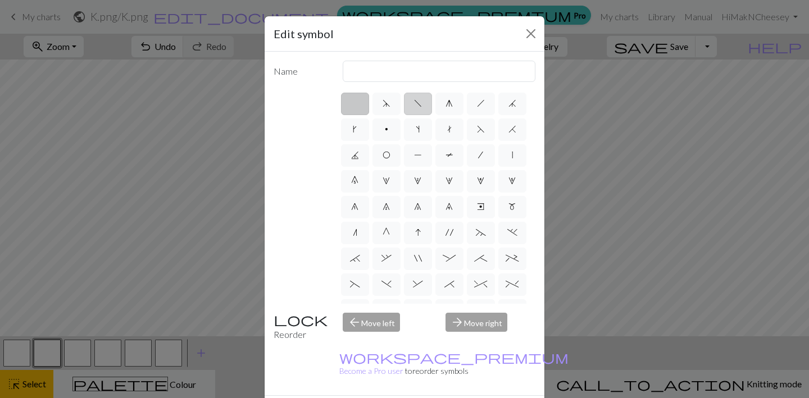
click at [416, 102] on span "f" at bounding box center [418, 103] width 8 height 9
click at [416, 102] on input "f" at bounding box center [417, 100] width 7 height 7
radio input "true"
type input "left leaning decrease"
click at [476, 128] on label "F" at bounding box center [481, 129] width 28 height 22
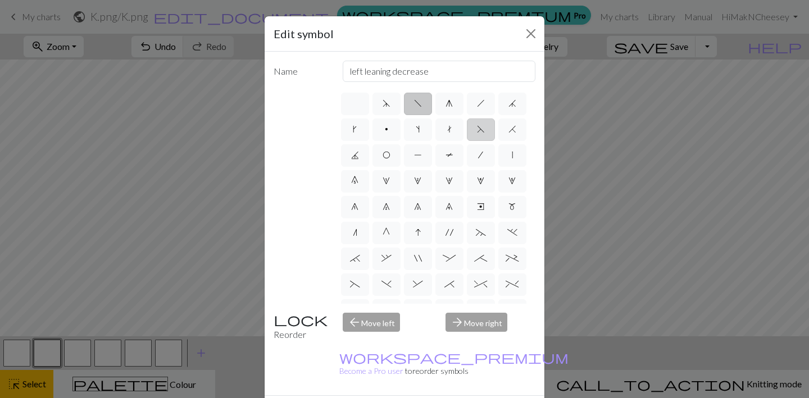
click at [477, 128] on input "F" at bounding box center [480, 125] width 7 height 7
radio input "true"
type input "ssk"
click at [509, 129] on span "H" at bounding box center [512, 129] width 8 height 9
click at [509, 129] on input "H" at bounding box center [511, 125] width 7 height 7
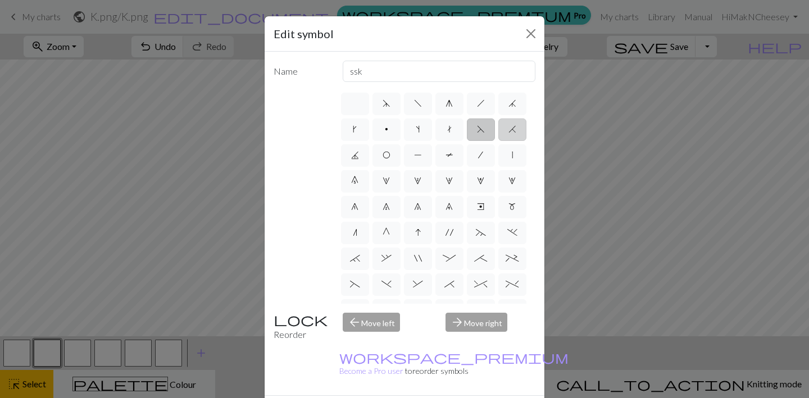
radio input "true"
type input "k2tog"
click at [509, 102] on span "j" at bounding box center [512, 103] width 8 height 9
click at [509, 102] on input "j" at bounding box center [511, 100] width 7 height 7
radio input "true"
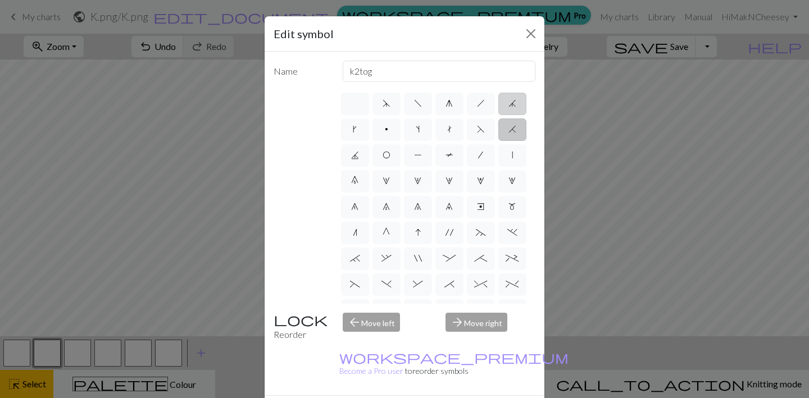
type input "k3tog"
click at [491, 104] on label "h" at bounding box center [481, 104] width 28 height 22
click at [484, 104] on input "h" at bounding box center [480, 100] width 7 height 7
radio input "true"
type input "right leaning decrease"
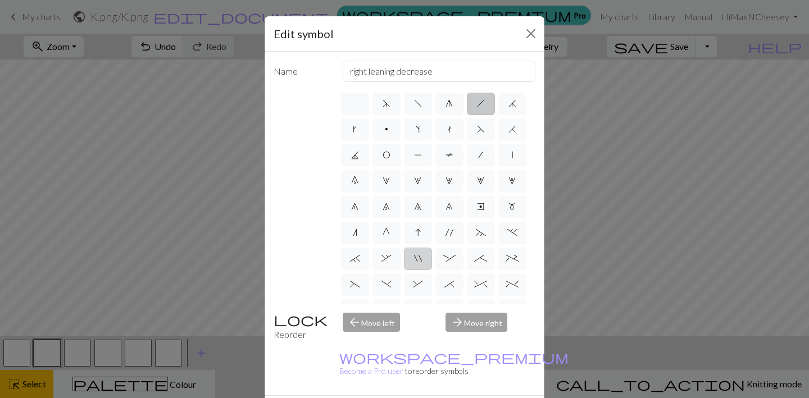
click at [422, 261] on label """ at bounding box center [418, 259] width 28 height 22
click at [421, 259] on input """ at bounding box center [417, 255] width 7 height 7
radio input "true"
type input "cable extra"
click at [391, 259] on label "," at bounding box center [386, 259] width 28 height 22
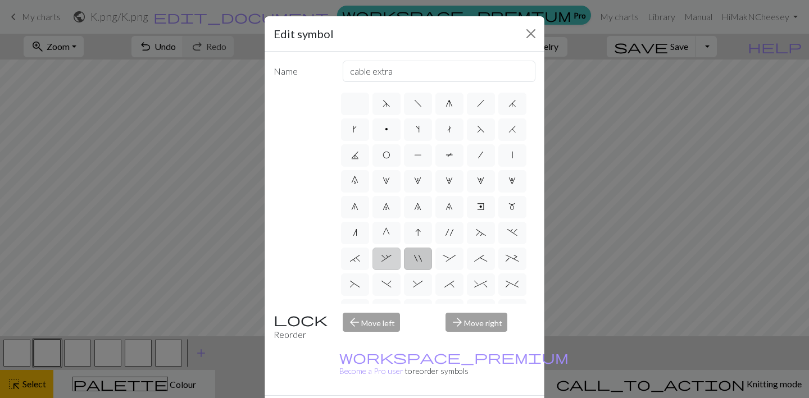
click at [389, 259] on input "," at bounding box center [384, 255] width 7 height 7
radio input "true"
type input "3+ stitch right twist"
click at [354, 263] on span "`" at bounding box center [355, 258] width 10 height 9
click at [354, 259] on input "`" at bounding box center [353, 255] width 7 height 7
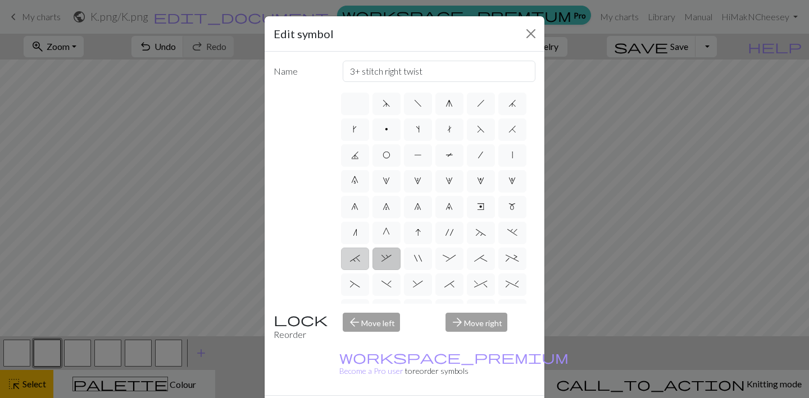
radio input "true"
click at [356, 231] on span "n" at bounding box center [355, 232] width 4 height 9
click at [356, 231] on input "n" at bounding box center [356, 229] width 7 height 7
radio input "true"
type input "k2tog"
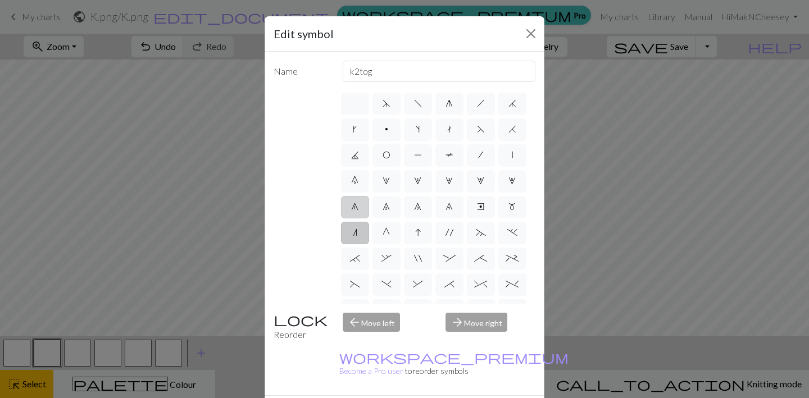
click at [353, 210] on span "6" at bounding box center [354, 206] width 7 height 9
click at [353, 207] on input "6" at bounding box center [354, 203] width 7 height 7
radio input "true"
type input "decrease 1"
click at [353, 191] on label "0" at bounding box center [355, 181] width 28 height 22
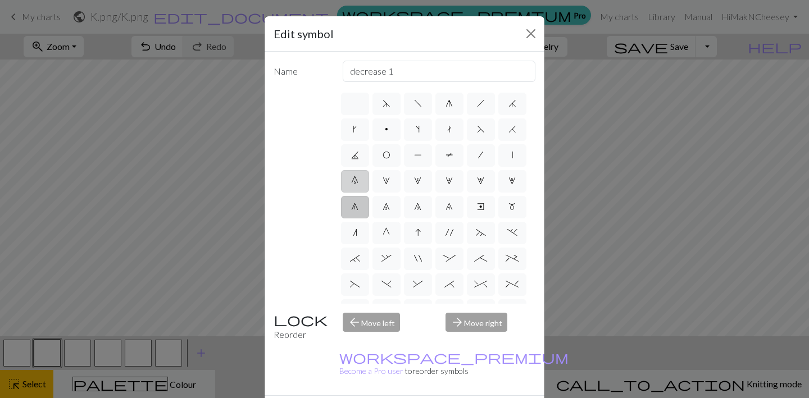
click at [353, 181] on input "0" at bounding box center [354, 177] width 7 height 7
radio input "true"
type input "decrease 5"
click at [353, 163] on label "J" at bounding box center [355, 155] width 28 height 22
click at [353, 156] on input "J" at bounding box center [354, 151] width 7 height 7
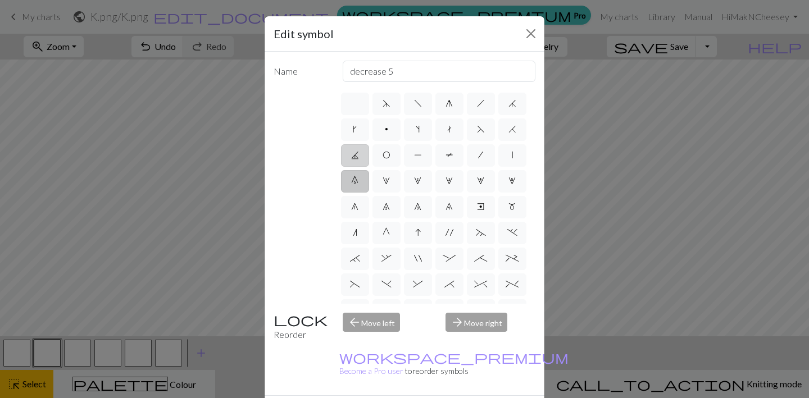
radio input "true"
type input "p3tog"
click at [351, 133] on label "k" at bounding box center [355, 129] width 28 height 22
click at [353, 130] on input "k" at bounding box center [356, 125] width 7 height 7
radio input "true"
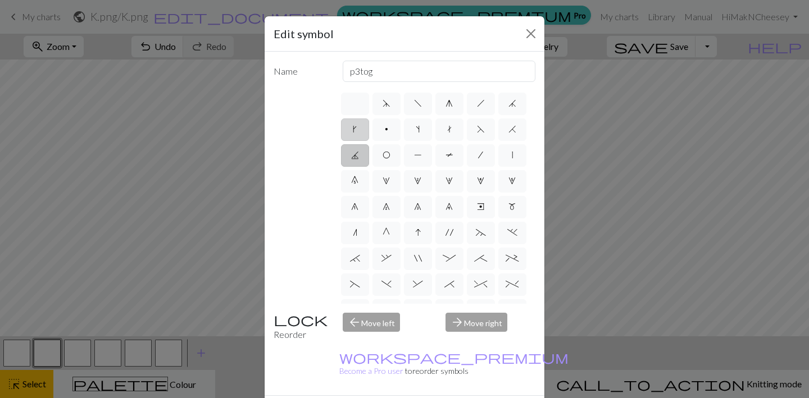
type input "right leaning increase"
click at [381, 108] on label "d" at bounding box center [386, 104] width 28 height 22
click at [382, 104] on input "d" at bounding box center [385, 100] width 7 height 7
radio input "true"
type input "sk2p"
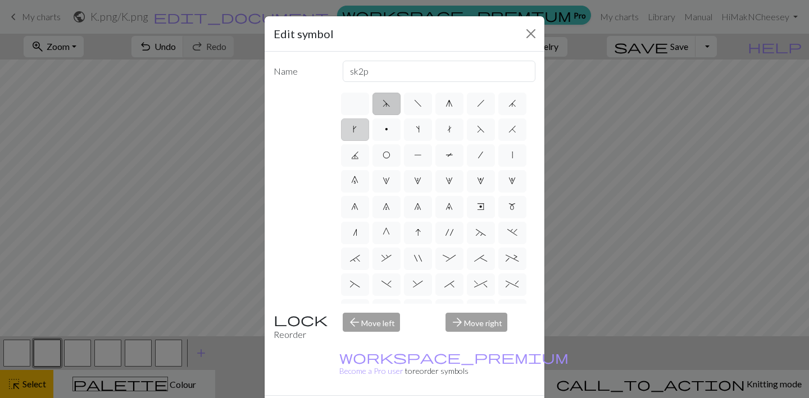
click at [357, 126] on label "k" at bounding box center [355, 129] width 28 height 22
click at [357, 126] on input "k" at bounding box center [356, 125] width 7 height 7
radio input "true"
type input "right leaning increase"
click at [414, 104] on span "f" at bounding box center [418, 103] width 8 height 9
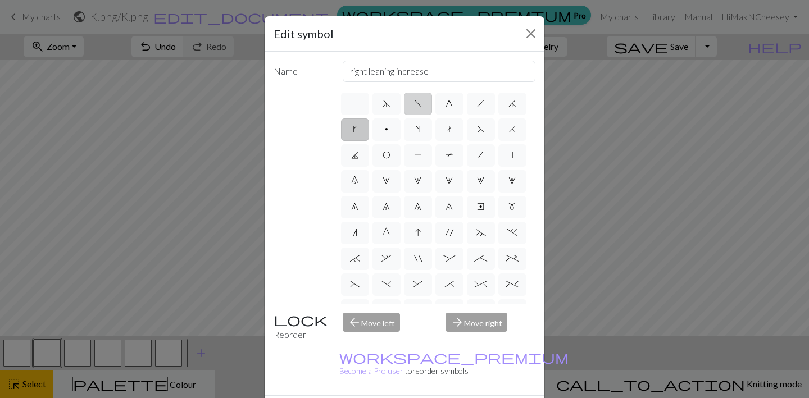
click at [414, 104] on input "f" at bounding box center [417, 100] width 7 height 7
radio input "true"
type input "left leaning decrease"
click at [451, 104] on span "g" at bounding box center [448, 103] width 7 height 9
click at [451, 104] on input "g" at bounding box center [448, 100] width 7 height 7
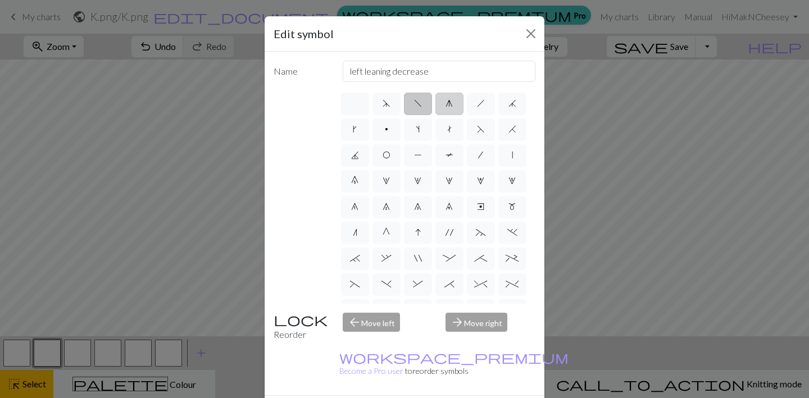
radio input "true"
type input "sk2p"
click at [484, 107] on label "h" at bounding box center [481, 104] width 28 height 22
click at [484, 104] on input "h" at bounding box center [480, 100] width 7 height 7
radio input "true"
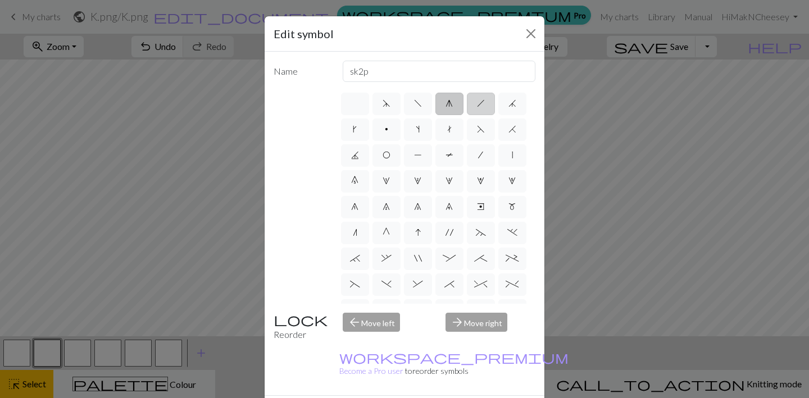
type input "right leaning decrease"
click at [512, 112] on label "j" at bounding box center [512, 104] width 28 height 22
click at [512, 104] on input "j" at bounding box center [511, 100] width 7 height 7
radio input "true"
type input "k3tog"
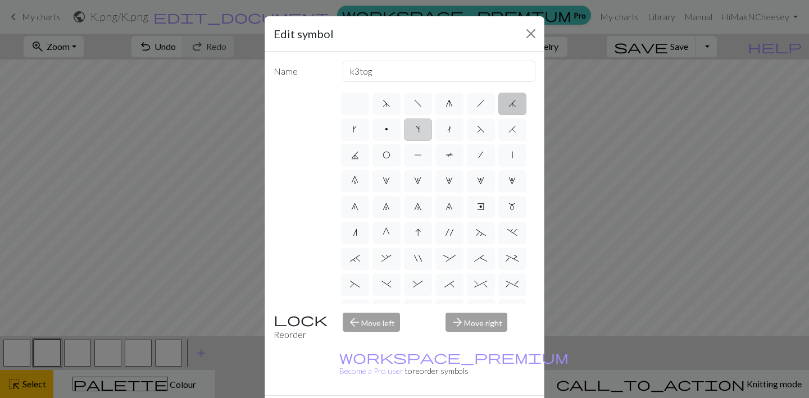
click at [419, 129] on label "s" at bounding box center [418, 129] width 28 height 22
click at [419, 129] on input "s" at bounding box center [419, 125] width 7 height 7
radio input "true"
type input "increase one left leaning"
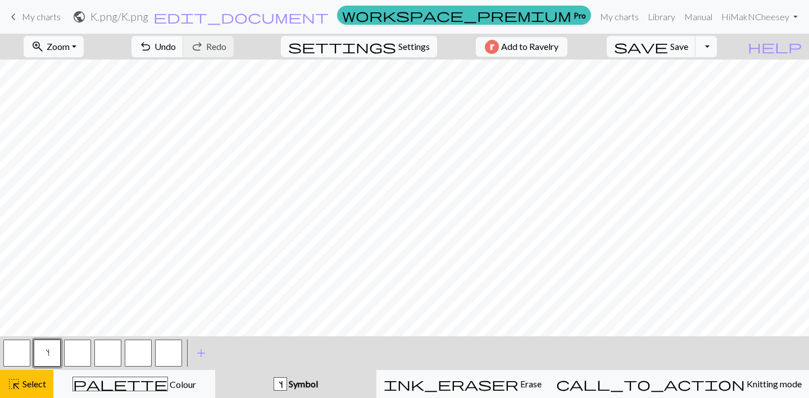
click at [72, 354] on button "button" at bounding box center [77, 353] width 27 height 27
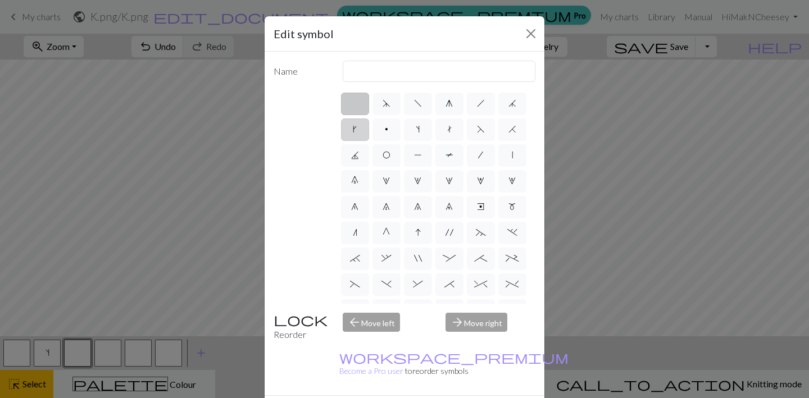
click at [349, 134] on label "k" at bounding box center [355, 129] width 28 height 22
click at [353, 130] on input "k" at bounding box center [356, 125] width 7 height 7
radio input "true"
type input "right leaning increase"
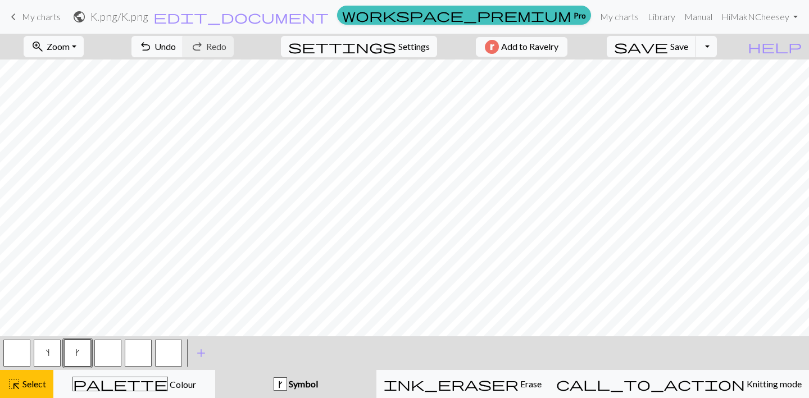
click at [111, 351] on button "button" at bounding box center [107, 353] width 27 height 27
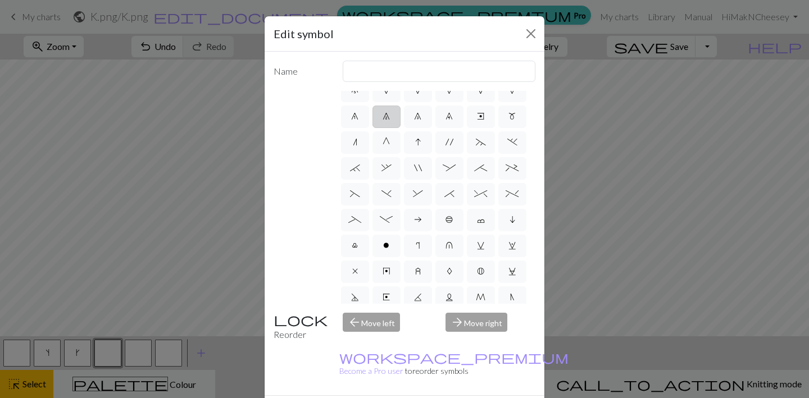
scroll to position [94, 0]
click at [449, 244] on span "u" at bounding box center [448, 242] width 7 height 9
click at [449, 329] on input "u" at bounding box center [448, 332] width 7 height 7
radio input "true"
type input "k1 in row below"
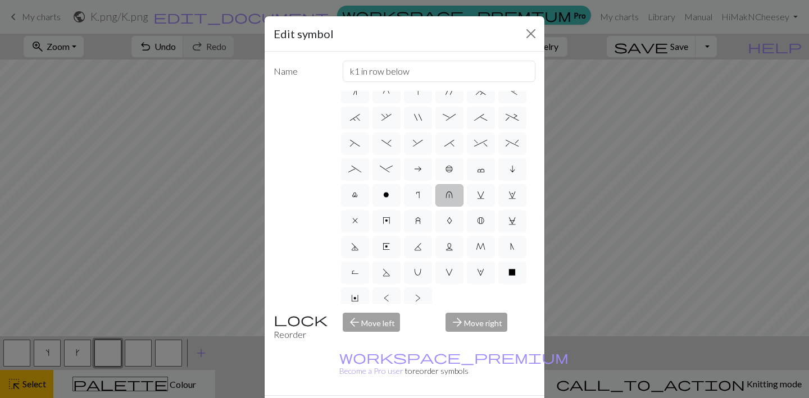
scroll to position [149, 0]
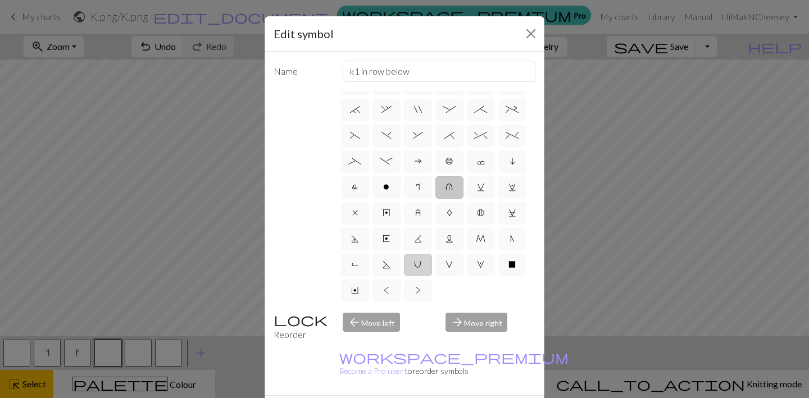
click at [420, 267] on span "U" at bounding box center [417, 264] width 7 height 9
radio input "true"
type input "eyelet"
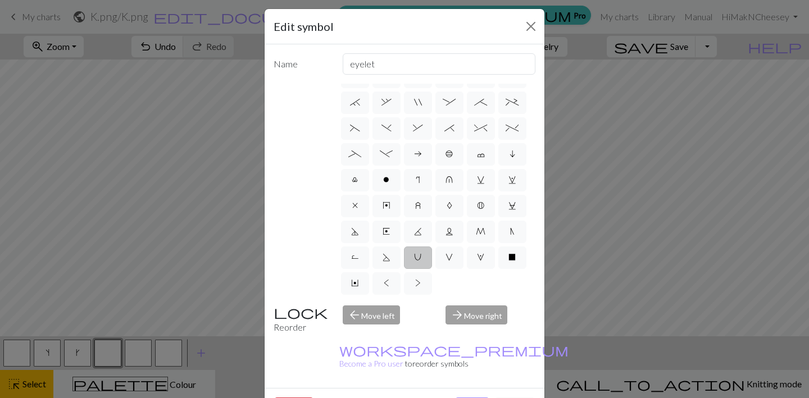
scroll to position [9, 0]
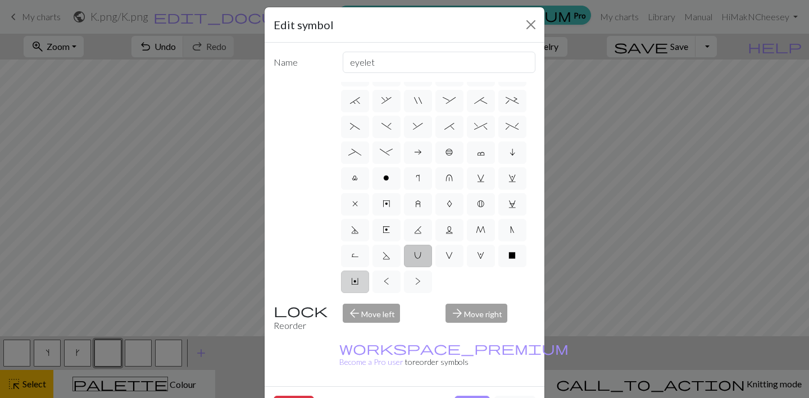
click at [356, 278] on span "Y" at bounding box center [354, 281] width 7 height 9
radio input "true"
type input "place bead"
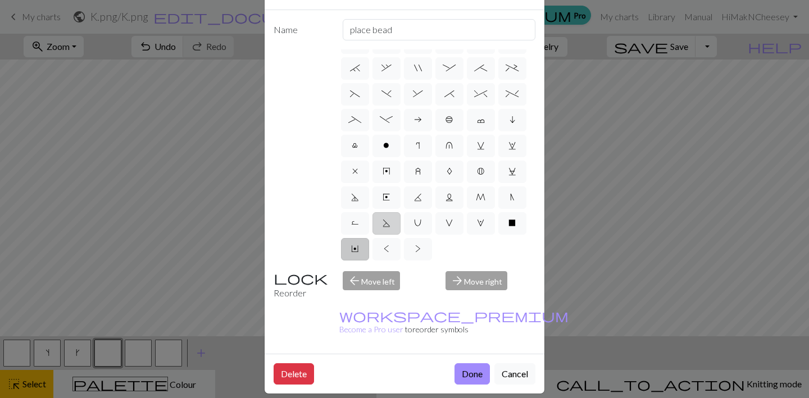
click at [385, 224] on span "S" at bounding box center [386, 222] width 8 height 9
click at [385, 365] on input "S" at bounding box center [385, 368] width 7 height 7
radio input "true"
type input "p2tog tbl"
click at [366, 220] on label "R" at bounding box center [355, 223] width 28 height 22
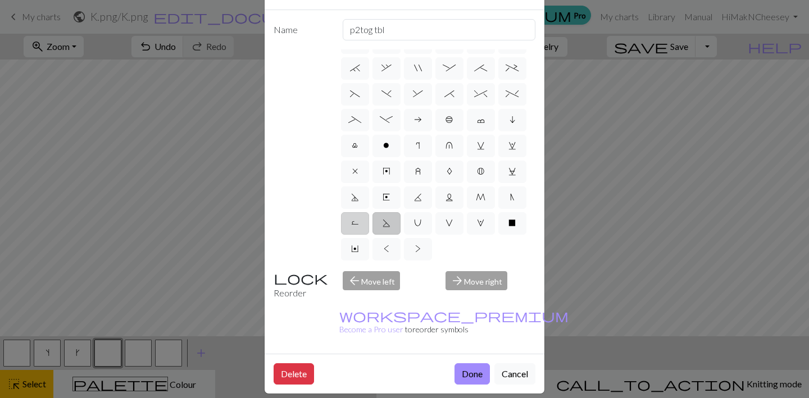
click at [358, 365] on input "R" at bounding box center [354, 368] width 7 height 7
radio input "true"
type input "purl by wrapping yarn over"
click at [359, 199] on label "D" at bounding box center [355, 197] width 28 height 22
click at [358, 339] on input "D" at bounding box center [354, 342] width 7 height 7
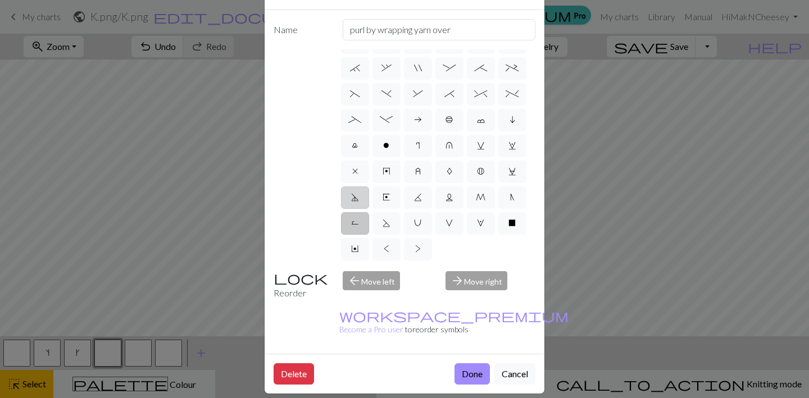
radio input "true"
type input "Purl-side double decrease"
click at [359, 171] on label "x" at bounding box center [355, 172] width 28 height 22
click at [359, 313] on input "x" at bounding box center [355, 316] width 7 height 7
radio input "true"
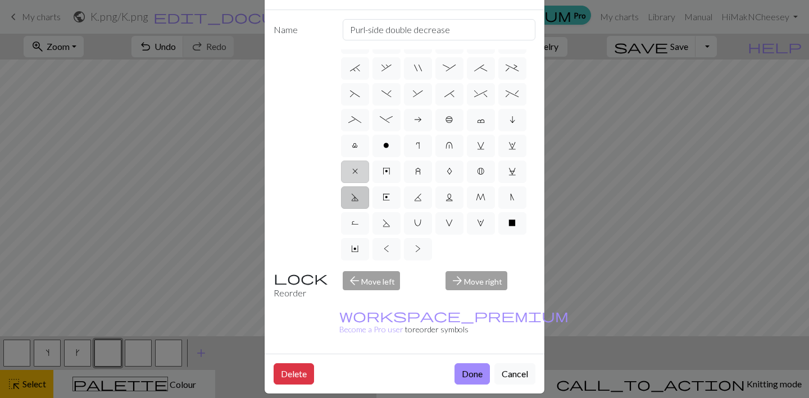
type input "no stitch"
click at [359, 153] on label "l" at bounding box center [355, 146] width 28 height 22
click at [359, 288] on input "l" at bounding box center [355, 291] width 7 height 7
radio input "true"
type input "Twisted stitch"
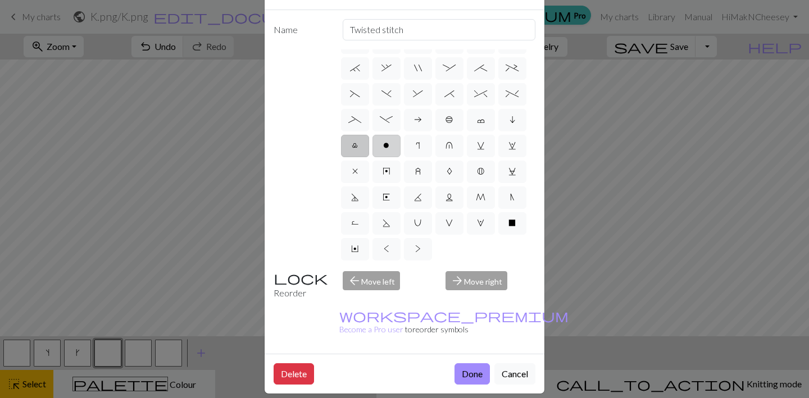
click at [377, 152] on label "o" at bounding box center [386, 146] width 28 height 22
click at [383, 288] on input "o" at bounding box center [386, 291] width 7 height 7
radio input "true"
type input "purl"
click at [376, 191] on label "E" at bounding box center [386, 197] width 28 height 22
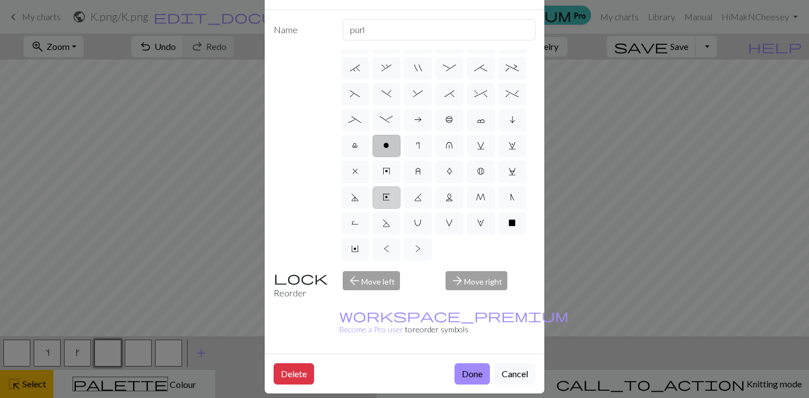
click at [382, 339] on input "E" at bounding box center [385, 342] width 7 height 7
radio input "true"
type input "Left end"
click at [403, 210] on div "d f g h j k p s t F H J O P T / | 0 1 2 3 4 5 6 7 8 9 e m n G I ' ~ . ` , " : ;…" at bounding box center [437, 155] width 197 height 213
click at [414, 147] on label "r" at bounding box center [418, 146] width 28 height 22
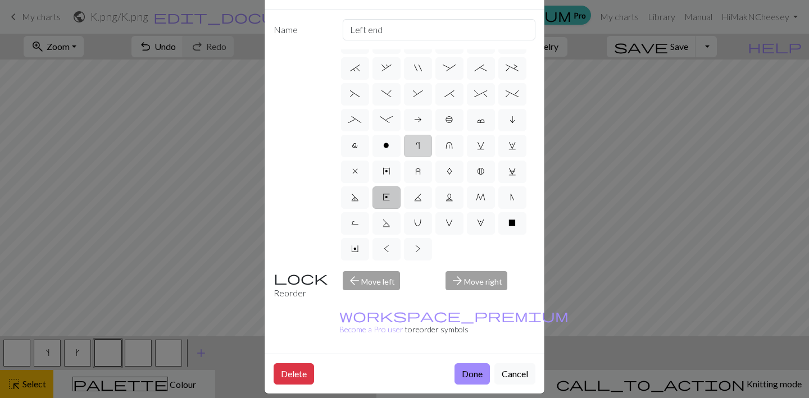
click at [416, 288] on input "r" at bounding box center [419, 291] width 7 height 7
radio input "true"
type input "knit by wrapping yarn over"
click at [418, 125] on label "a" at bounding box center [418, 120] width 28 height 22
click at [418, 262] on input "a" at bounding box center [417, 265] width 7 height 7
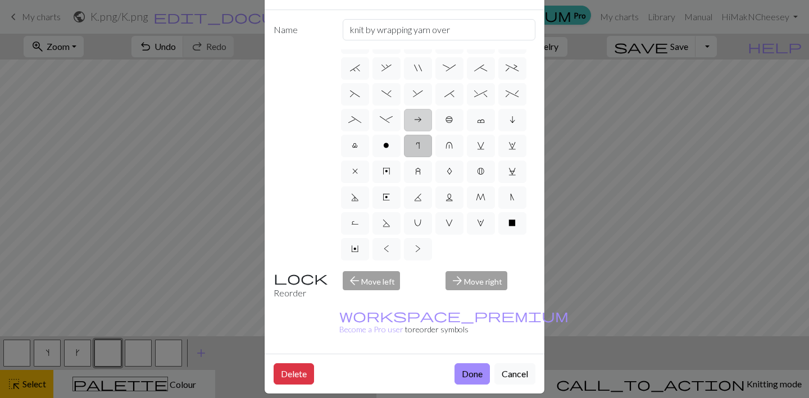
radio input "true"
type input "Purl on WS"
click at [444, 121] on label "b" at bounding box center [449, 120] width 28 height 22
click at [445, 262] on input "b" at bounding box center [448, 265] width 7 height 7
radio input "true"
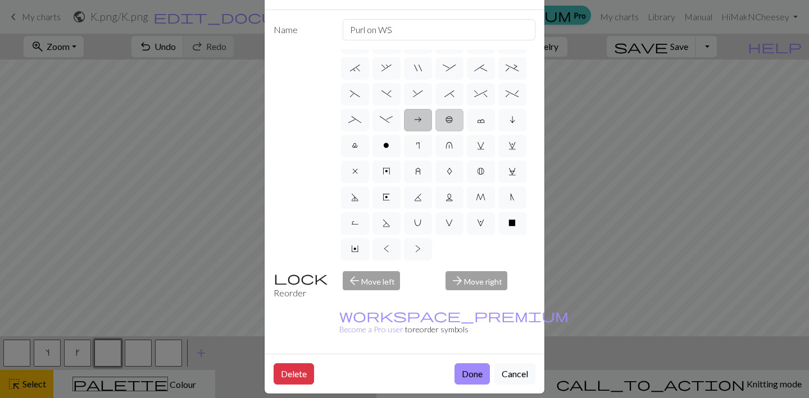
type input "Peppercorn"
click at [472, 121] on label "c" at bounding box center [481, 120] width 28 height 22
click at [477, 262] on input "c" at bounding box center [480, 265] width 7 height 7
radio input "true"
type input "Bind off"
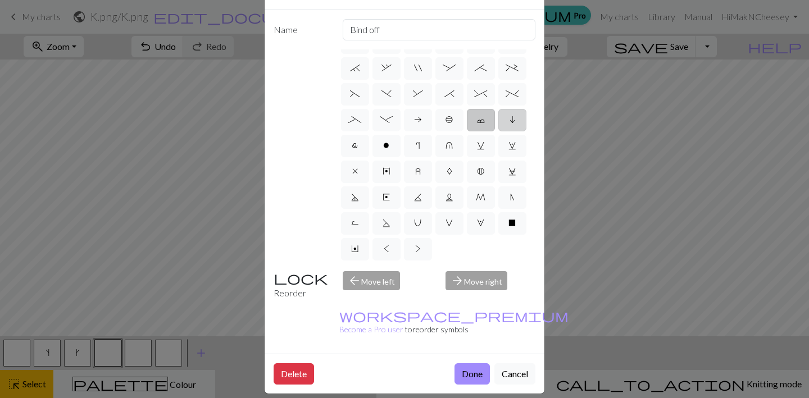
click at [499, 124] on label "i" at bounding box center [512, 120] width 28 height 22
click at [509, 262] on input "i" at bounding box center [512, 265] width 7 height 7
radio input "true"
type input "skpo"
click at [508, 138] on label "w" at bounding box center [512, 146] width 28 height 22
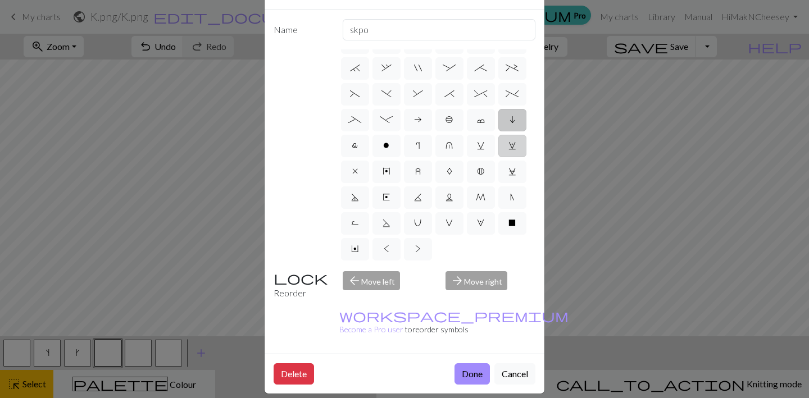
click at [508, 288] on input "w" at bounding box center [511, 291] width 7 height 7
radio input "true"
type input "p1, yo, p1"
click at [500, 153] on label "w" at bounding box center [512, 146] width 28 height 22
click at [508, 288] on input "w" at bounding box center [511, 291] width 7 height 7
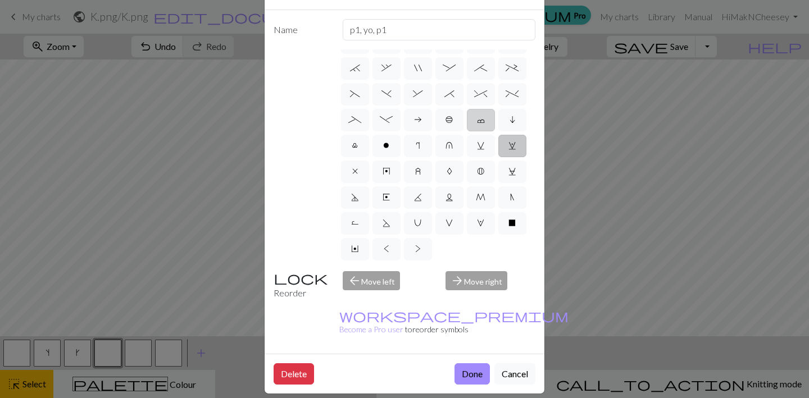
click at [484, 118] on label "c" at bounding box center [481, 120] width 28 height 22
click at [484, 262] on input "c" at bounding box center [480, 265] width 7 height 7
radio input "true"
type input "Bind off"
click at [511, 119] on span "i" at bounding box center [512, 119] width 6 height 9
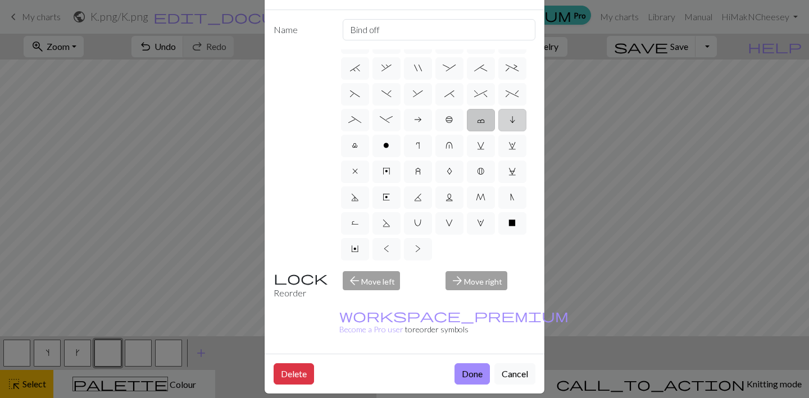
click at [511, 262] on input "i" at bounding box center [512, 265] width 7 height 7
radio input "true"
type input "skpo"
click at [484, 176] on span "B" at bounding box center [480, 171] width 7 height 9
click at [484, 313] on input "B" at bounding box center [480, 316] width 7 height 7
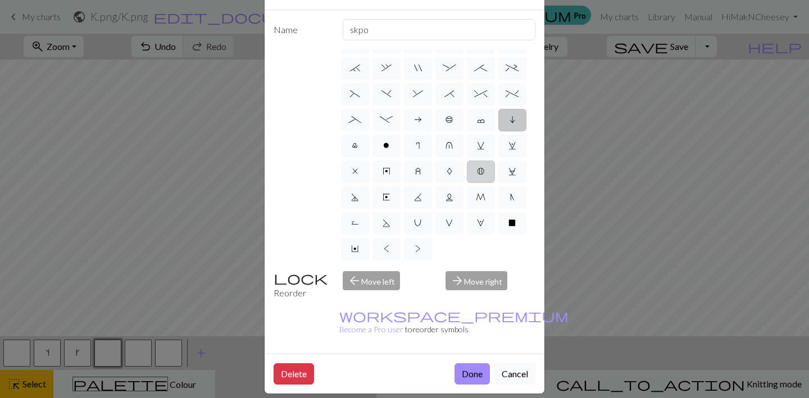
radio input "true"
type input "Bobble"
click at [440, 174] on label "A" at bounding box center [449, 172] width 28 height 22
click at [446, 313] on input "A" at bounding box center [449, 316] width 7 height 7
radio input "true"
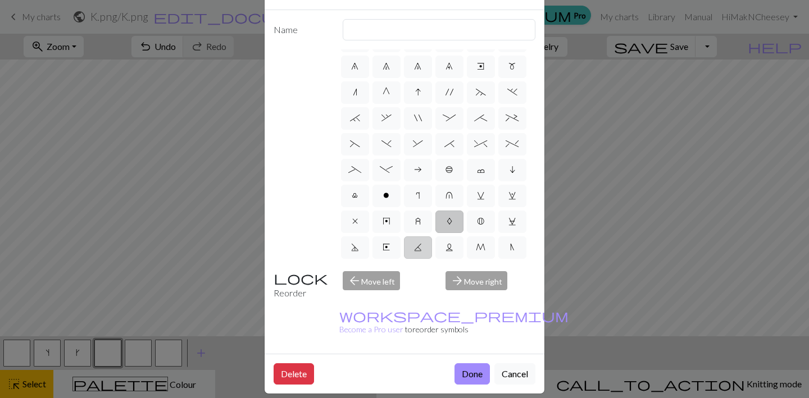
scroll to position [97, 0]
click at [421, 218] on label "z" at bounding box center [418, 223] width 28 height 22
click at [421, 313] on input "z" at bounding box center [418, 316] width 7 height 7
radio input "true"
type input "twisted stitch in row below"
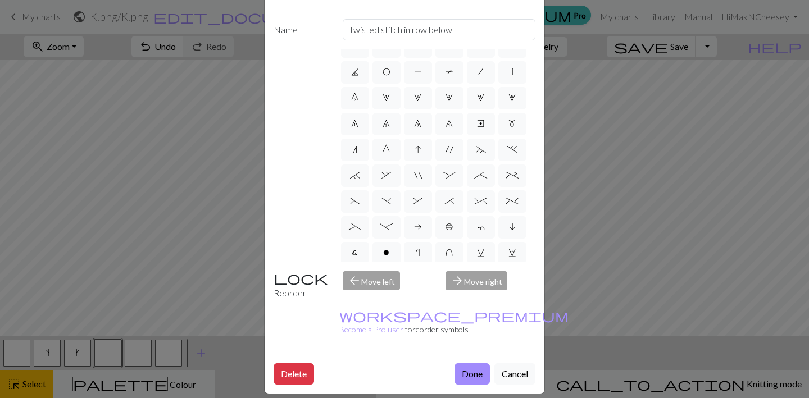
scroll to position [0, 0]
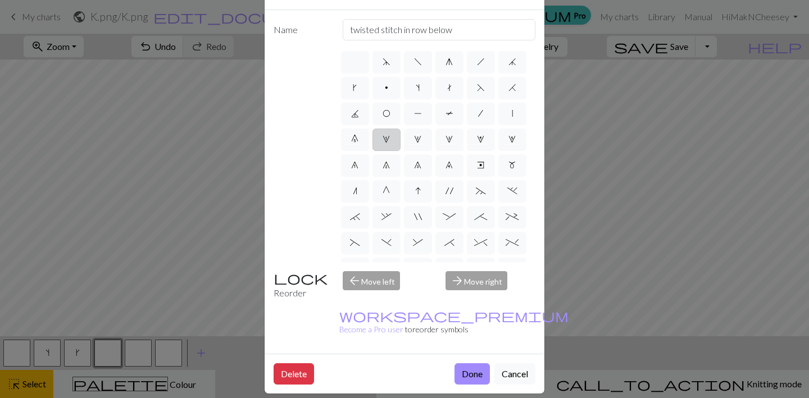
click at [386, 140] on span "1" at bounding box center [385, 139] width 7 height 9
click at [386, 140] on input "1" at bounding box center [385, 136] width 7 height 7
radio input "true"
type input "increase 1"
click at [472, 363] on button "Done" at bounding box center [471, 373] width 35 height 21
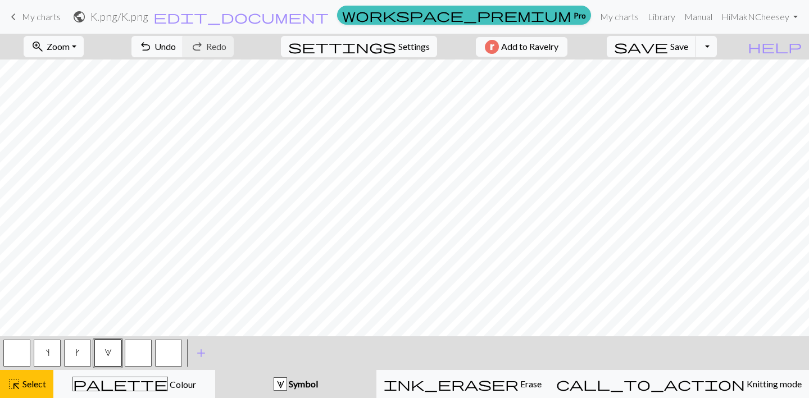
click at [136, 356] on button "button" at bounding box center [138, 353] width 27 height 27
click at [135, 354] on button "button" at bounding box center [138, 353] width 27 height 27
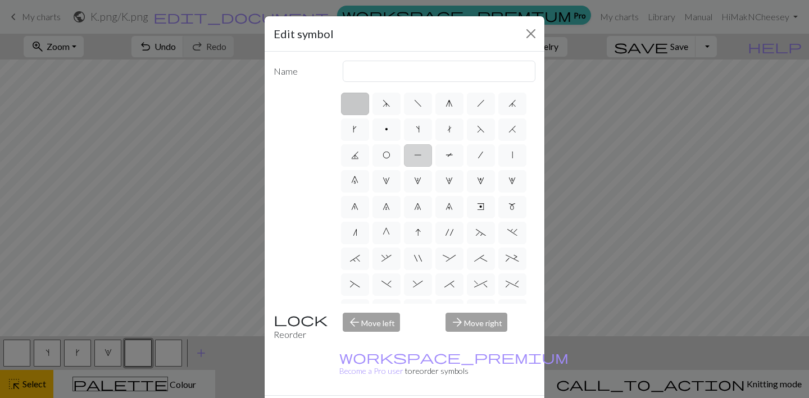
click at [418, 156] on span "P" at bounding box center [418, 155] width 8 height 9
click at [418, 156] on input "P" at bounding box center [417, 151] width 7 height 7
radio input "true"
type input "purl"
click at [390, 131] on label "p" at bounding box center [386, 129] width 28 height 22
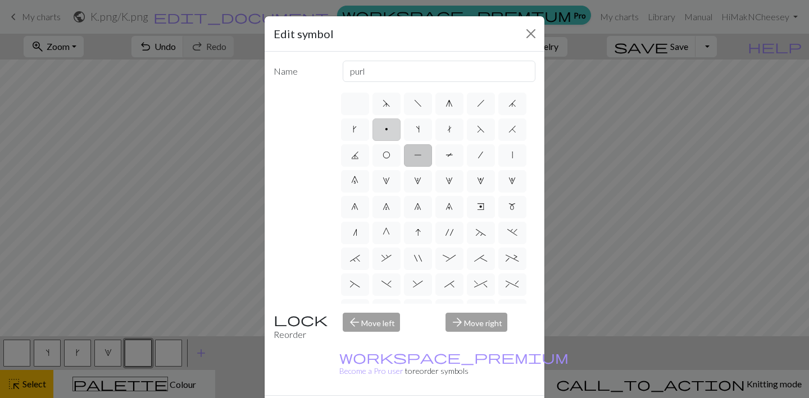
click at [390, 130] on input "p" at bounding box center [388, 125] width 7 height 7
radio input "true"
click at [448, 158] on span "T" at bounding box center [449, 155] width 8 height 9
click at [448, 156] on input "T" at bounding box center [448, 151] width 7 height 7
radio input "true"
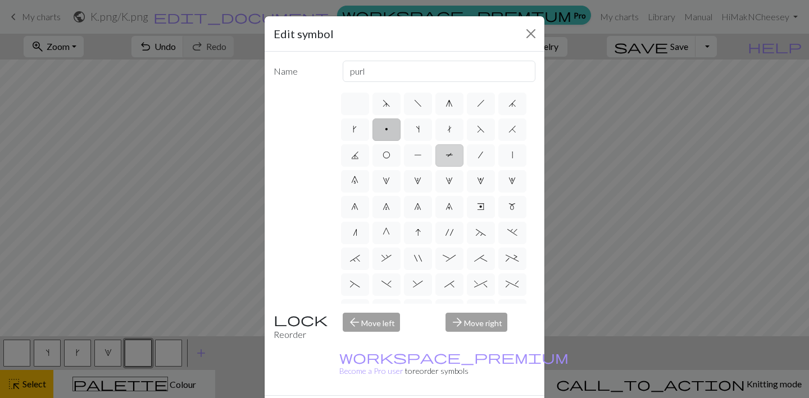
type input "ptbl"
click at [484, 159] on label "/" at bounding box center [481, 155] width 28 height 22
click at [484, 156] on input "/" at bounding box center [481, 151] width 7 height 7
radio input "true"
type input "right leaning decrease"
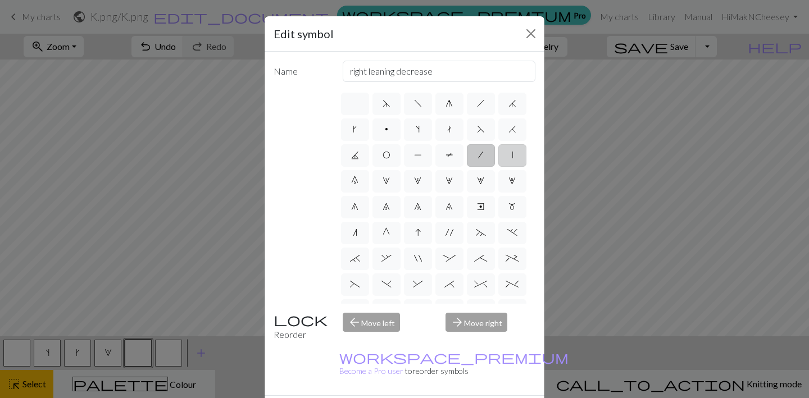
click at [516, 162] on label "|" at bounding box center [512, 155] width 28 height 22
click at [516, 156] on input "|" at bounding box center [515, 151] width 7 height 7
radio input "true"
type input "slip stitch"
click at [514, 181] on span "5" at bounding box center [511, 180] width 7 height 9
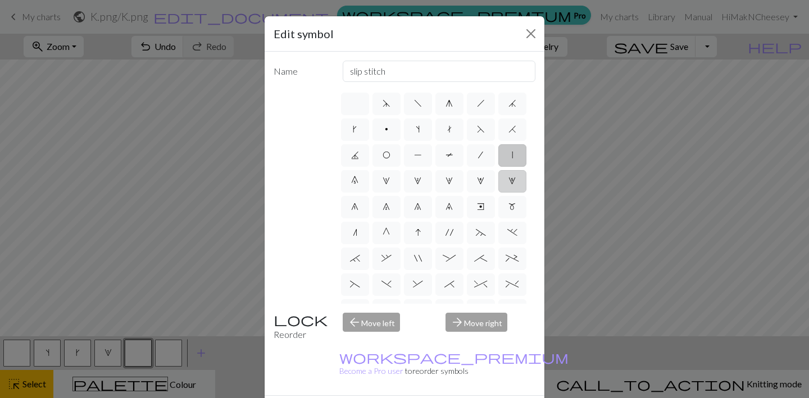
click at [514, 181] on input "5" at bounding box center [511, 177] width 7 height 7
radio input "true"
type input "increase 5"
click at [514, 207] on span "m" at bounding box center [511, 206] width 7 height 9
click at [514, 207] on input "m" at bounding box center [511, 203] width 7 height 7
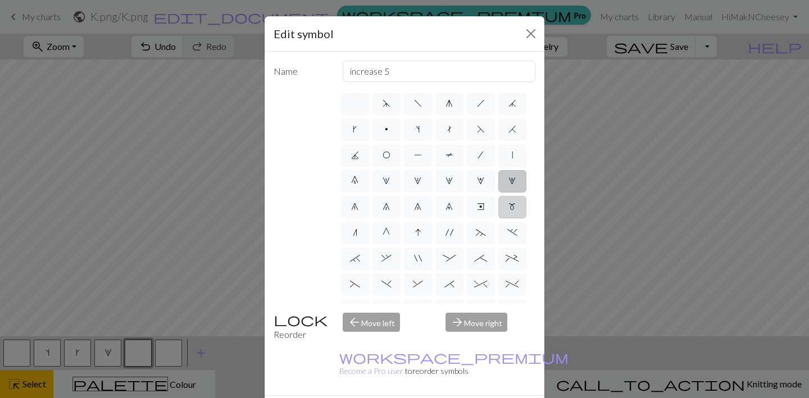
radio input "true"
type input "m1"
click at [510, 239] on label "." at bounding box center [512, 233] width 28 height 22
click at [510, 233] on input "." at bounding box center [510, 229] width 7 height 7
radio input "true"
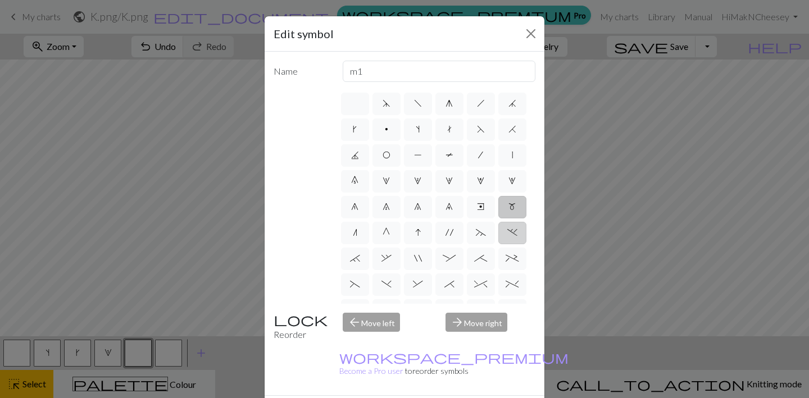
type input "3+ stitch left twist"
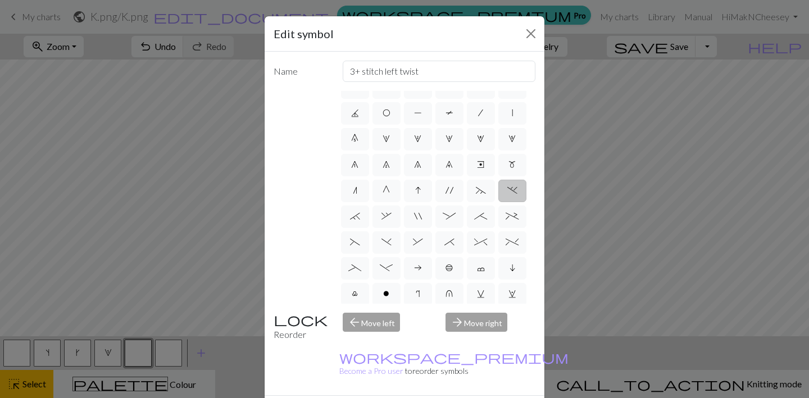
scroll to position [45, 0]
click at [509, 213] on span "+" at bounding box center [511, 212] width 13 height 9
click at [509, 252] on input "+" at bounding box center [508, 255] width 7 height 7
radio input "true"
type input "2 stitch left purl twist cable"
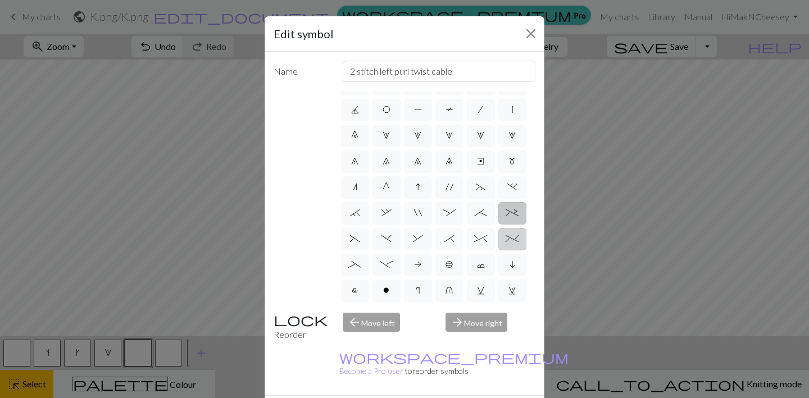
click at [509, 229] on label "%" at bounding box center [512, 239] width 28 height 22
click at [509, 277] on input "%" at bounding box center [508, 280] width 7 height 7
radio input "true"
type input "2 stitch left twist cable"
click at [507, 262] on label "i" at bounding box center [512, 265] width 28 height 22
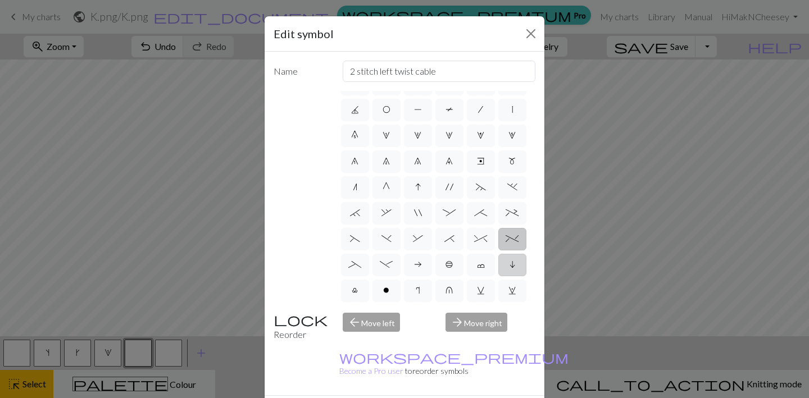
click at [509, 303] on input "i" at bounding box center [512, 306] width 7 height 7
radio input "true"
type input "skpo"
click at [507, 294] on label "w" at bounding box center [512, 291] width 28 height 22
click at [508, 329] on input "w" at bounding box center [511, 332] width 7 height 7
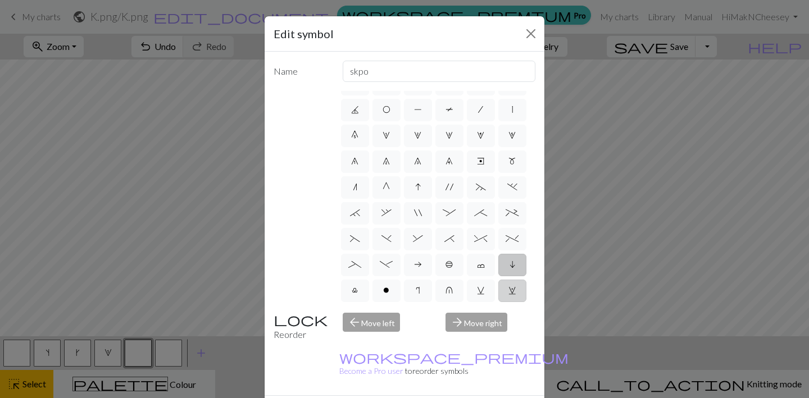
radio input "true"
type input "p1, yo, p1"
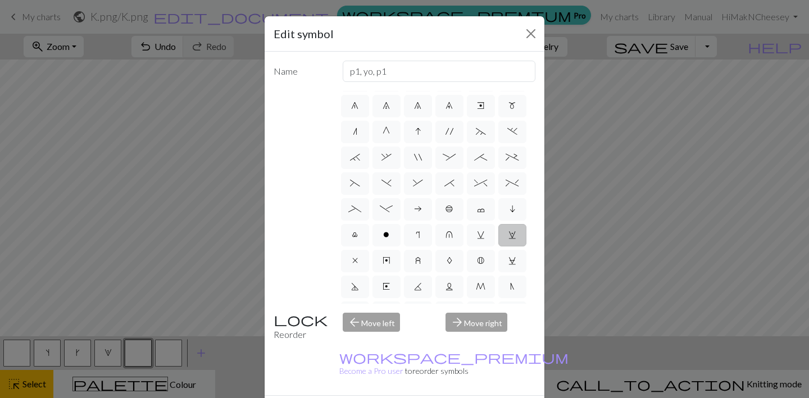
scroll to position [139, 0]
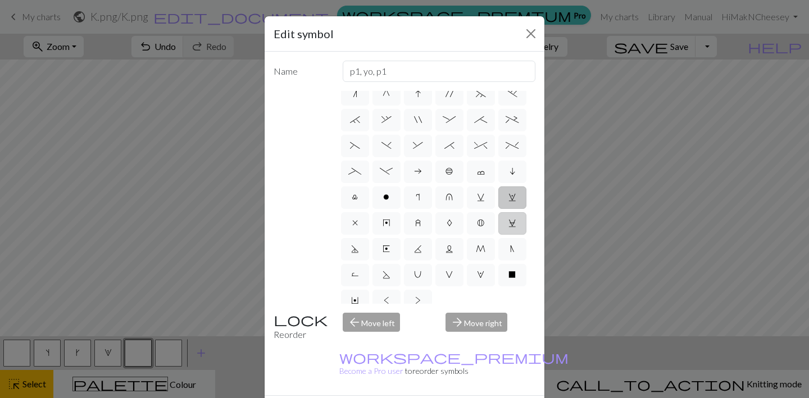
click at [508, 222] on span "C" at bounding box center [512, 222] width 8 height 9
click at [508, 355] on input "C" at bounding box center [511, 358] width 7 height 7
radio input "true"
type input "slp wyif"
click at [508, 244] on label "N" at bounding box center [512, 249] width 28 height 22
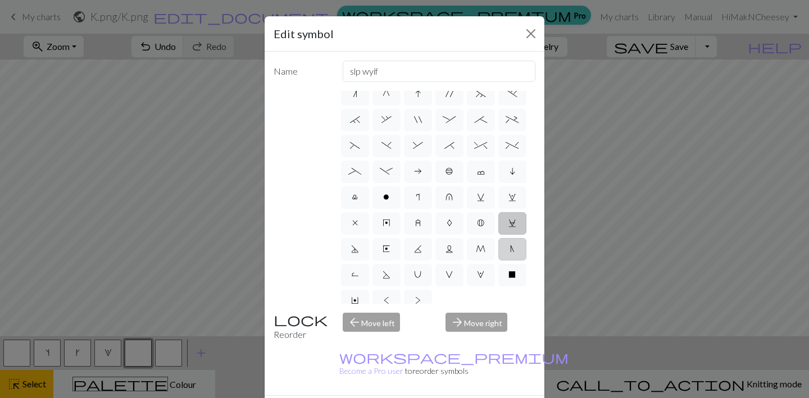
click at [510, 381] on input "N" at bounding box center [513, 384] width 7 height 7
radio input "true"
type input "skp"
click at [508, 272] on span "X" at bounding box center [511, 274] width 7 height 9
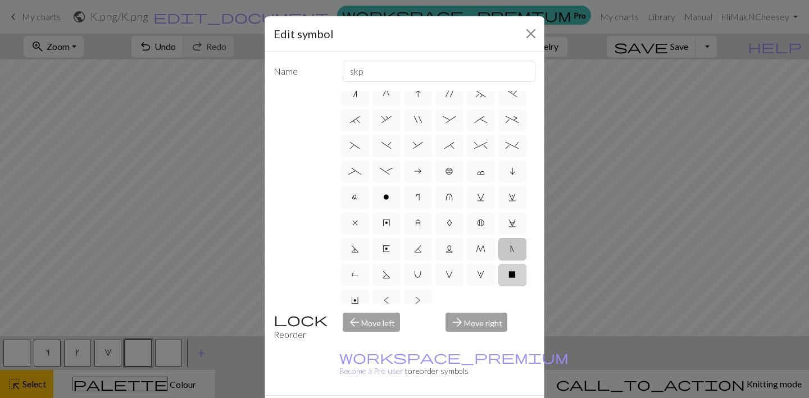
radio input "true"
type input "no stitch"
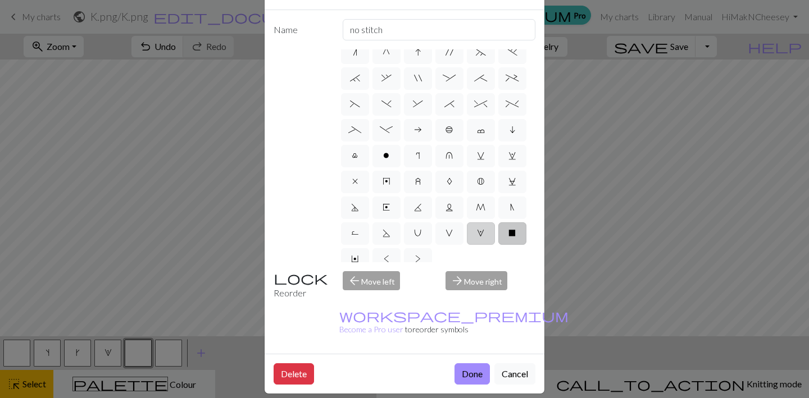
click at [482, 229] on span "W" at bounding box center [480, 233] width 7 height 9
click at [482, 365] on input "W" at bounding box center [480, 368] width 7 height 7
radio input "true"
type input "k1, yo, k1"
click at [478, 201] on label "M" at bounding box center [481, 208] width 28 height 22
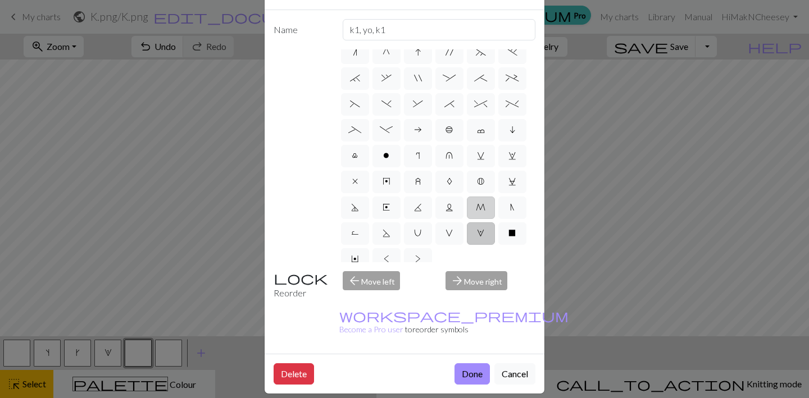
click at [478, 339] on input "M" at bounding box center [479, 342] width 7 height 7
radio input "true"
type input "m1"
click at [478, 165] on label "v" at bounding box center [481, 156] width 28 height 22
click at [478, 288] on input "v" at bounding box center [480, 291] width 7 height 7
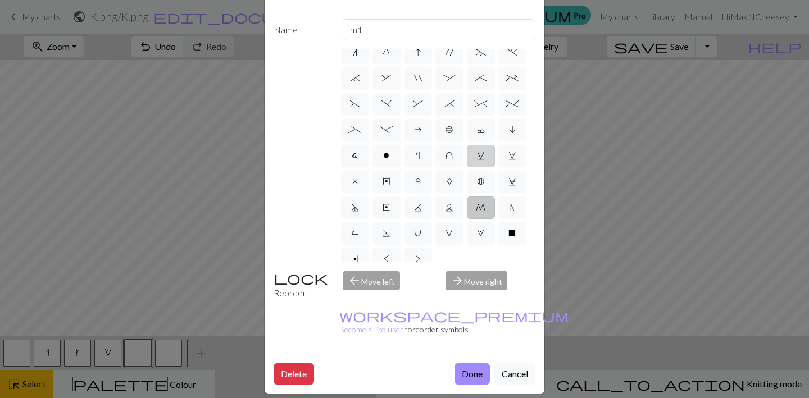
radio input "true"
type input "sl1 knitwise"
click at [477, 178] on span "B" at bounding box center [480, 181] width 7 height 9
click at [477, 313] on input "B" at bounding box center [480, 316] width 7 height 7
radio input "true"
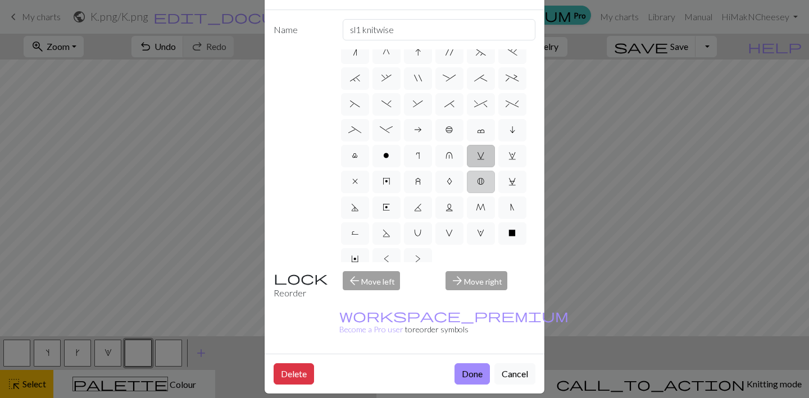
type input "Bobble"
click at [477, 139] on label "c" at bounding box center [481, 130] width 28 height 22
click at [477, 262] on input "c" at bounding box center [480, 265] width 7 height 7
radio input "true"
type input "Bind off"
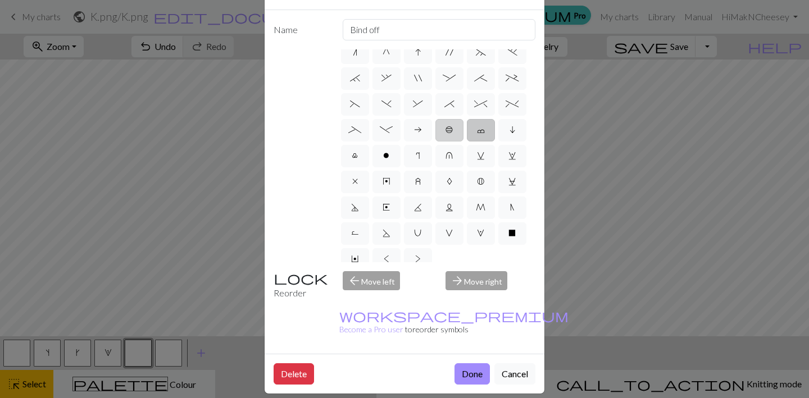
click at [454, 134] on label "b" at bounding box center [449, 130] width 28 height 22
click at [453, 262] on input "b" at bounding box center [448, 265] width 7 height 7
radio input "true"
type input "Peppercorn"
click at [449, 165] on label "u" at bounding box center [449, 156] width 28 height 22
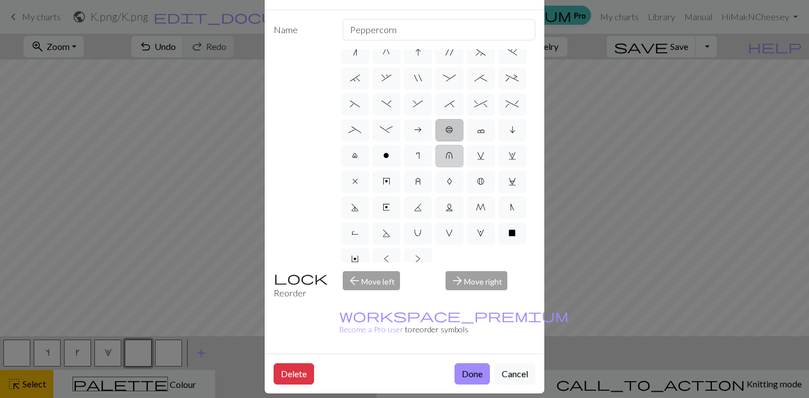
click at [449, 288] on input "u" at bounding box center [448, 291] width 7 height 7
radio input "true"
type input "k1 in row below"
click at [416, 232] on span "U" at bounding box center [417, 233] width 7 height 9
click at [416, 365] on input "U" at bounding box center [417, 368] width 7 height 7
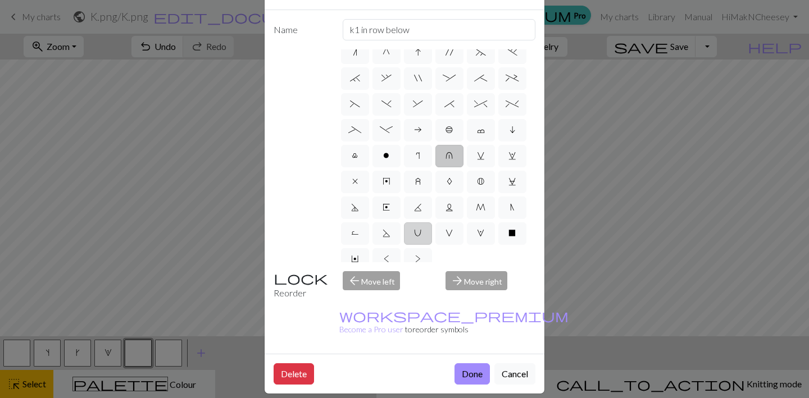
radio input "true"
type input "eyelet"
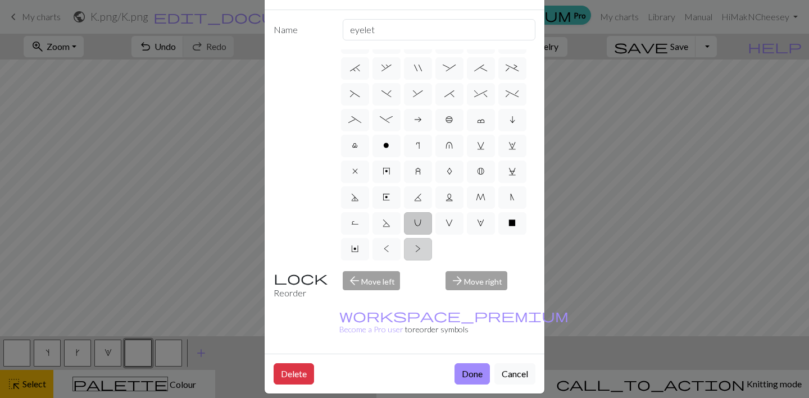
click at [413, 253] on label ">" at bounding box center [418, 249] width 28 height 22
click at [415, 391] on input ">" at bounding box center [418, 394] width 7 height 7
radio input "true"
type input "twisted purl"
click at [389, 250] on span "<" at bounding box center [387, 248] width 6 height 9
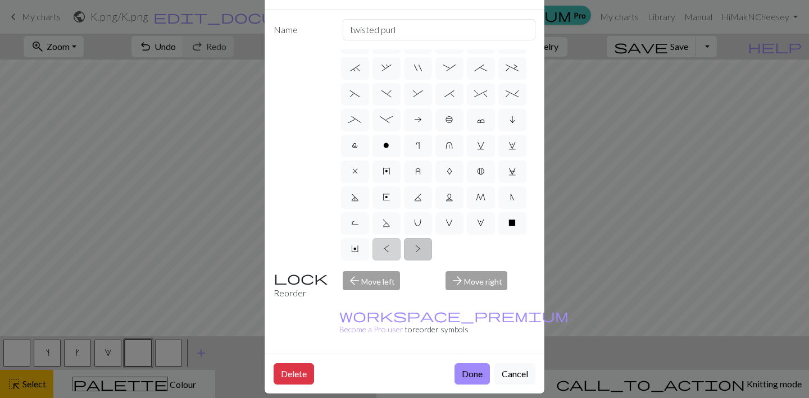
click at [389, 391] on input "<" at bounding box center [387, 394] width 7 height 7
radio input "true"
type input "twisted knit"
click at [363, 248] on label "Y" at bounding box center [355, 249] width 28 height 22
click at [358, 391] on input "Y" at bounding box center [354, 394] width 7 height 7
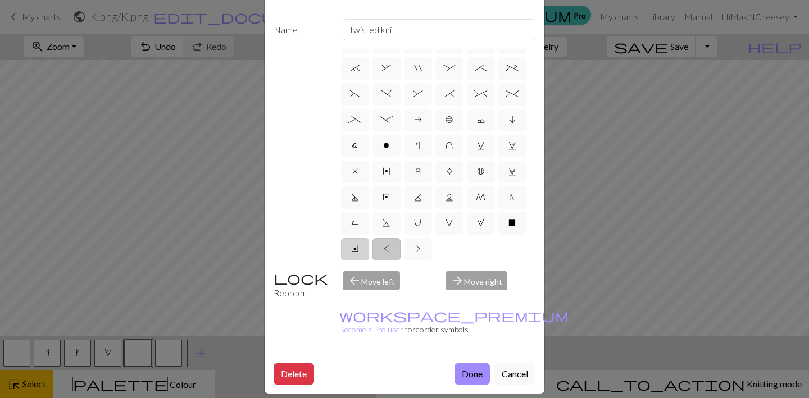
radio input "true"
type input "place bead"
click at [355, 220] on span "R" at bounding box center [355, 222] width 8 height 9
click at [355, 365] on input "R" at bounding box center [354, 368] width 7 height 7
radio input "true"
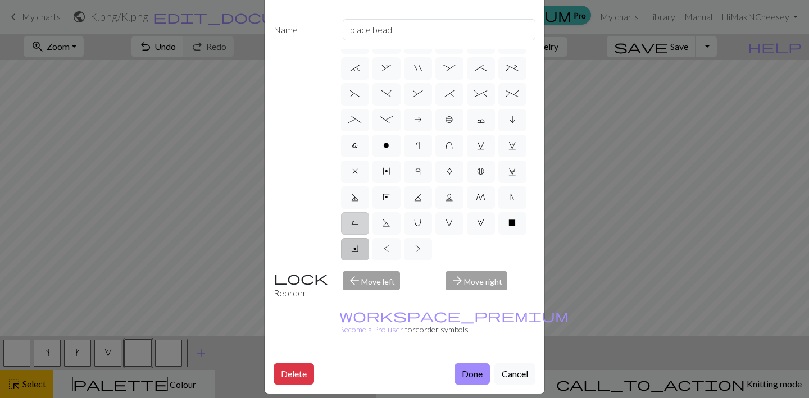
type input "purl by wrapping yarn over"
click at [376, 219] on label "S" at bounding box center [386, 223] width 28 height 22
click at [382, 365] on input "S" at bounding box center [385, 368] width 7 height 7
radio input "true"
type input "p2tog tbl"
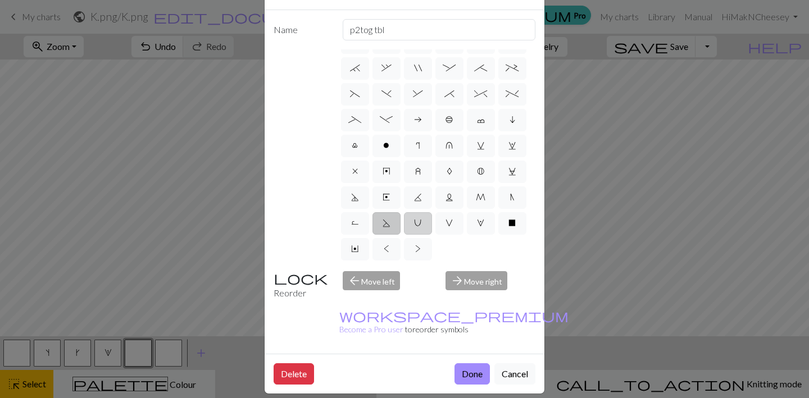
click at [410, 221] on label "U" at bounding box center [418, 223] width 28 height 22
click at [414, 365] on input "U" at bounding box center [417, 368] width 7 height 7
radio input "true"
type input "eyelet"
click at [449, 222] on span "V" at bounding box center [448, 222] width 7 height 9
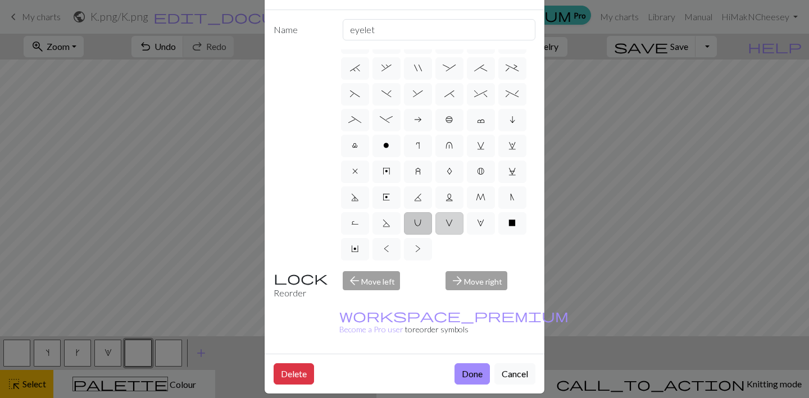
click at [449, 365] on input "V" at bounding box center [448, 368] width 7 height 7
radio input "true"
type input "sl1 purlwise"
click at [481, 224] on span "W" at bounding box center [480, 222] width 7 height 9
click at [481, 365] on input "W" at bounding box center [480, 368] width 7 height 7
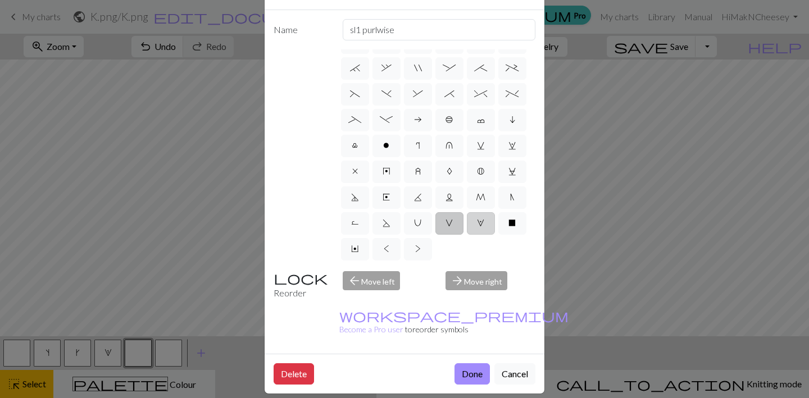
radio input "true"
type input "k1, yo, k1"
click at [481, 200] on span "M" at bounding box center [481, 197] width 10 height 9
click at [481, 339] on input "M" at bounding box center [479, 342] width 7 height 7
radio input "true"
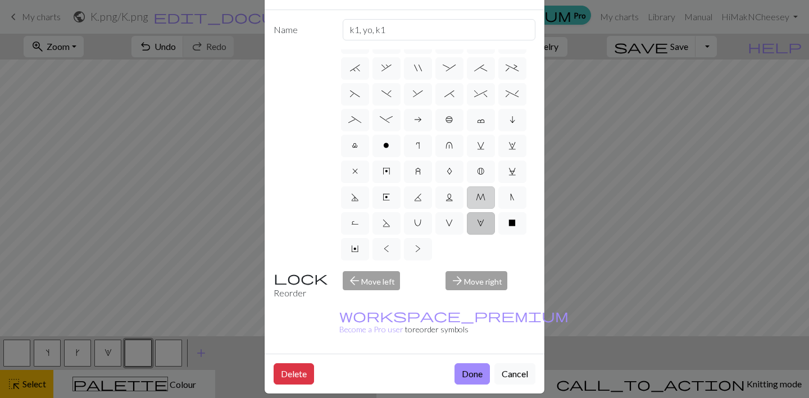
type input "m1"
click at [453, 197] on label "L" at bounding box center [449, 197] width 28 height 22
click at [453, 339] on input "L" at bounding box center [448, 342] width 7 height 7
radio input "true"
type input "Twisted reverse stitch"
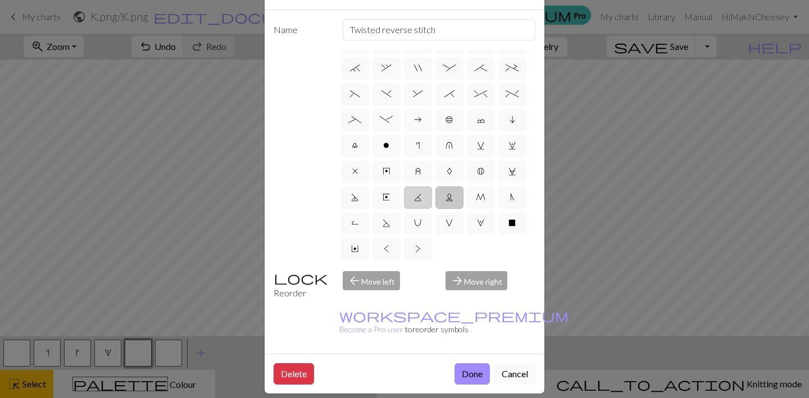
click at [417, 195] on span "K" at bounding box center [418, 197] width 8 height 9
click at [417, 339] on input "K" at bounding box center [417, 342] width 7 height 7
radio input "true"
type input "p2tog tbl"
click at [391, 196] on label "E" at bounding box center [386, 197] width 28 height 22
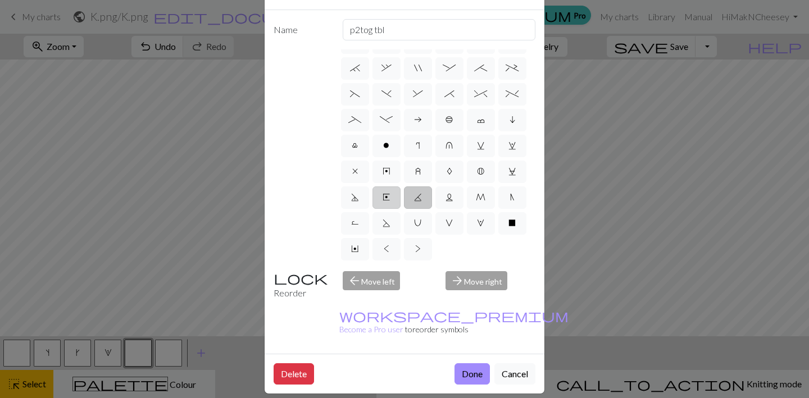
click at [390, 339] on input "E" at bounding box center [385, 342] width 7 height 7
radio input "true"
type input "Left end"
click at [361, 197] on label "D" at bounding box center [355, 197] width 28 height 22
click at [358, 339] on input "D" at bounding box center [354, 342] width 7 height 7
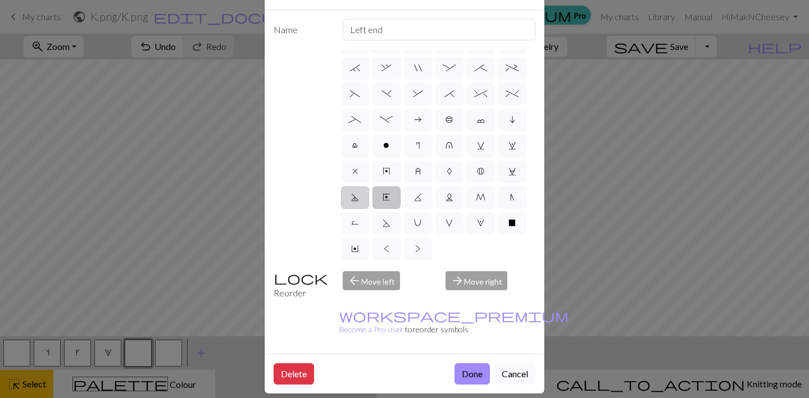
radio input "true"
type input "Purl-side double decrease"
click at [353, 169] on span "x" at bounding box center [355, 171] width 6 height 9
click at [353, 313] on input "x" at bounding box center [355, 316] width 7 height 7
radio input "true"
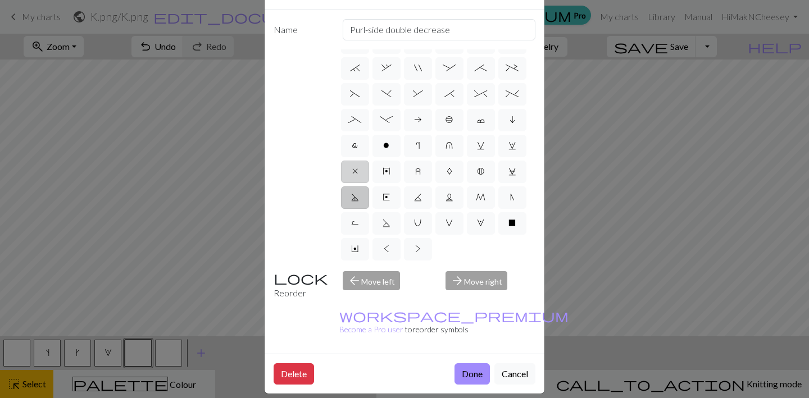
type input "no stitch"
click at [383, 168] on span "y" at bounding box center [386, 171] width 8 height 9
click at [383, 313] on input "y" at bounding box center [385, 316] width 7 height 7
radio input "true"
type input "make bobble"
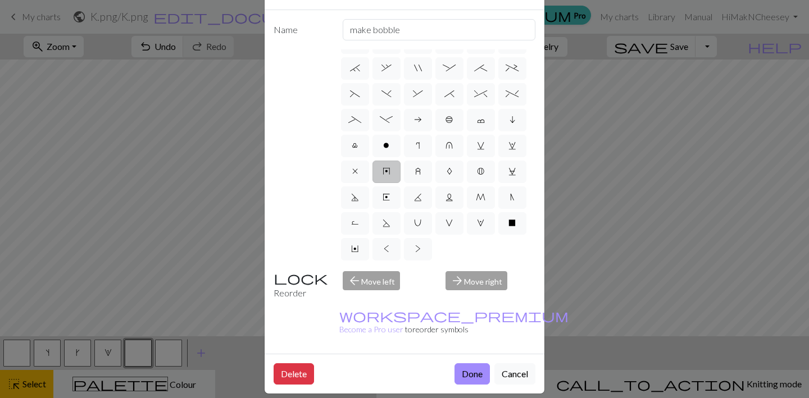
click at [402, 168] on div "d f g h j k p s t F H J O P T / | 0 1 2 3 4 5 6 7 8 9 e m n G I ' ~ . ` , " : ;…" at bounding box center [437, 155] width 197 height 213
click at [413, 171] on label "z" at bounding box center [418, 172] width 28 height 22
click at [415, 313] on input "z" at bounding box center [418, 316] width 7 height 7
radio input "true"
type input "twisted stitch in row below"
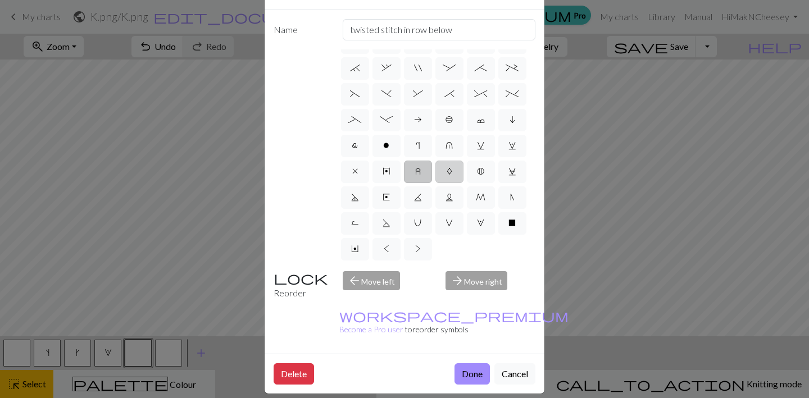
click at [447, 174] on span "A" at bounding box center [449, 171] width 6 height 9
click at [447, 313] on input "A" at bounding box center [449, 316] width 7 height 7
radio input "true"
click at [479, 174] on span "B" at bounding box center [480, 171] width 7 height 9
click at [479, 313] on input "B" at bounding box center [480, 316] width 7 height 7
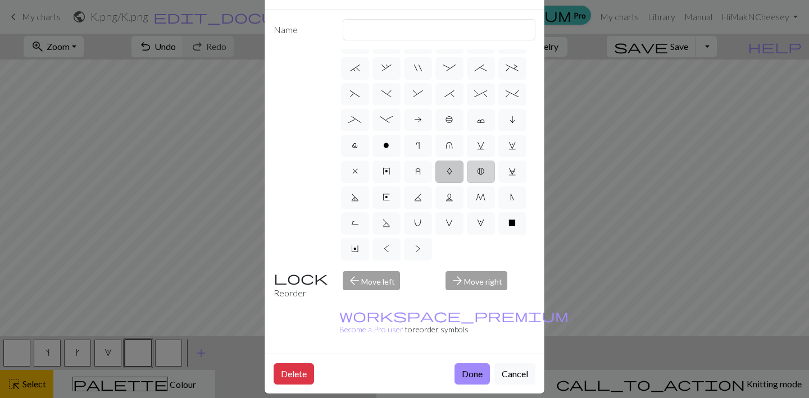
radio input "true"
type input "Bobble"
click at [477, 143] on span "v" at bounding box center [481, 145] width 8 height 9
click at [477, 288] on input "v" at bounding box center [480, 291] width 7 height 7
radio input "true"
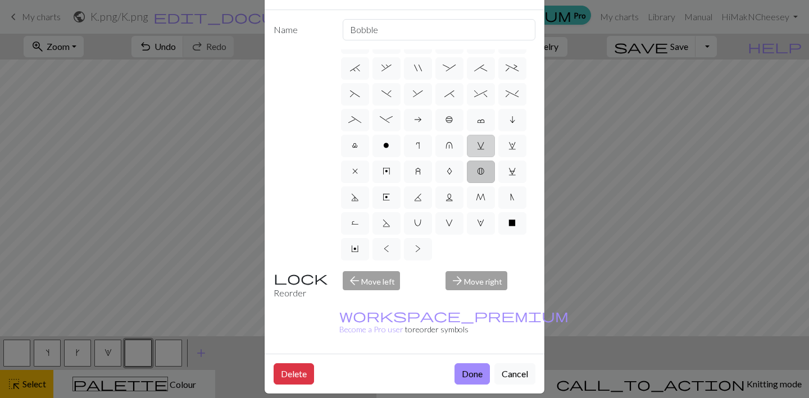
type input "sl1 knitwise"
click at [445, 143] on label "u" at bounding box center [449, 146] width 28 height 22
click at [445, 288] on input "u" at bounding box center [448, 291] width 7 height 7
radio input "true"
type input "k1 in row below"
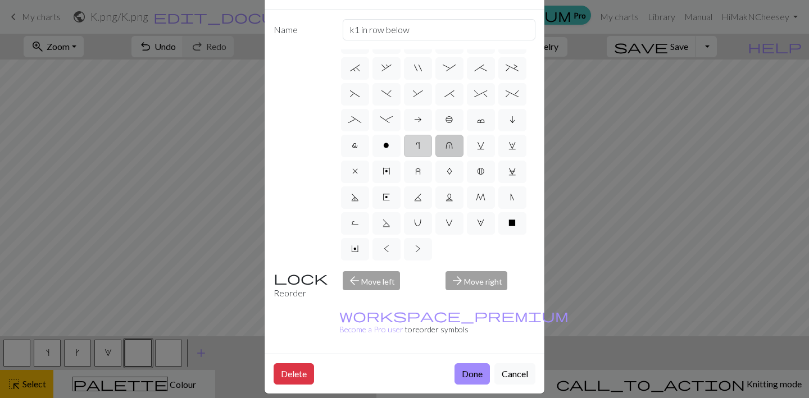
click at [414, 145] on label "r" at bounding box center [418, 146] width 28 height 22
click at [416, 288] on input "r" at bounding box center [419, 291] width 7 height 7
radio input "true"
type input "knit by wrapping yarn over"
click at [385, 144] on span "o" at bounding box center [386, 145] width 6 height 9
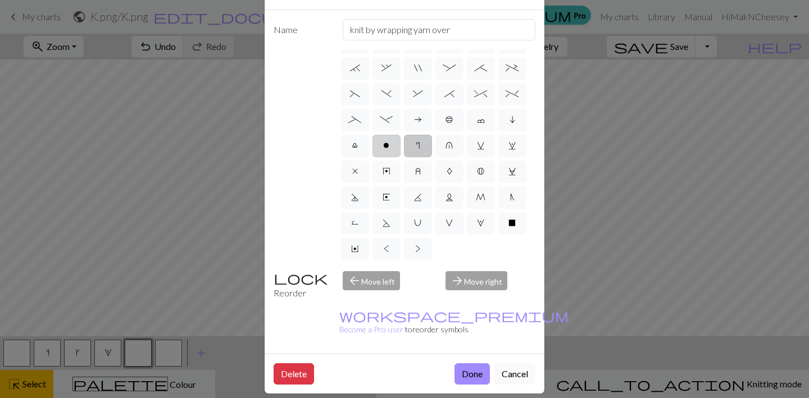
click at [385, 288] on input "o" at bounding box center [386, 291] width 7 height 7
radio input "true"
type input "purl"
click at [352, 147] on span "l" at bounding box center [355, 145] width 6 height 9
click at [352, 288] on input "l" at bounding box center [355, 291] width 7 height 7
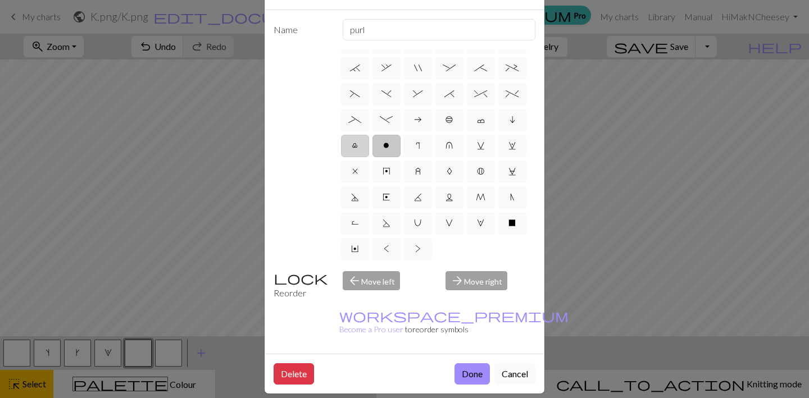
radio input "true"
type input "Twisted stitch"
click at [349, 126] on label "_" at bounding box center [355, 120] width 28 height 22
click at [349, 262] on input "_" at bounding box center [351, 265] width 7 height 7
radio input "true"
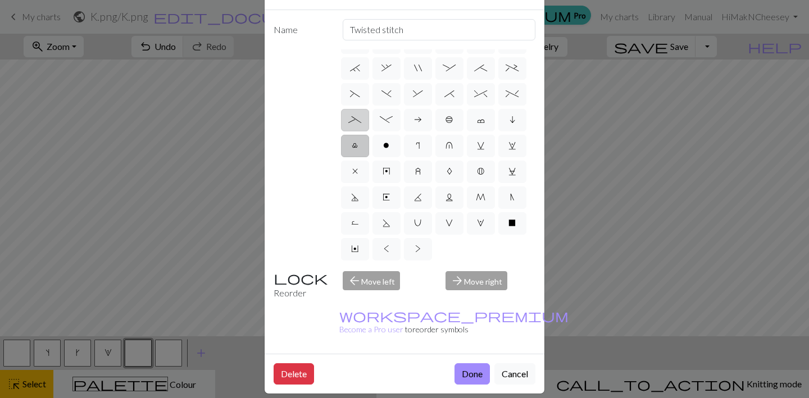
type input "Left part of left 4+ cable"
click at [376, 125] on label "-" at bounding box center [386, 120] width 28 height 22
click at [380, 262] on input "-" at bounding box center [383, 265] width 7 height 7
radio input "true"
type input "Right part of left 4+ cable"
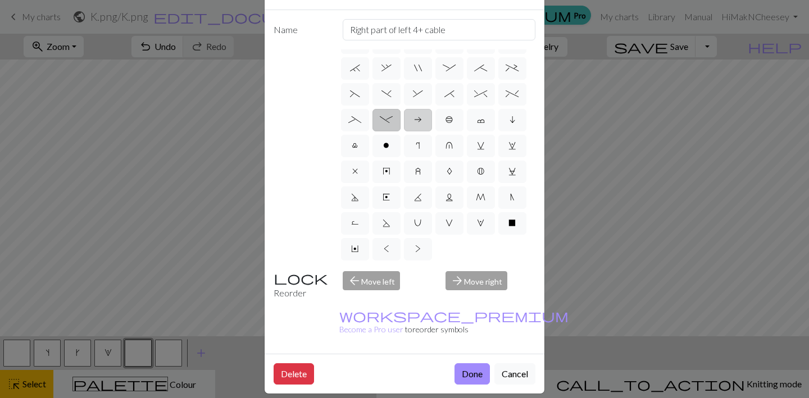
click at [404, 126] on label "a" at bounding box center [418, 120] width 28 height 22
click at [414, 262] on input "a" at bounding box center [417, 265] width 7 height 7
radio input "true"
type input "Purl on WS"
click at [442, 123] on label "b" at bounding box center [449, 120] width 28 height 22
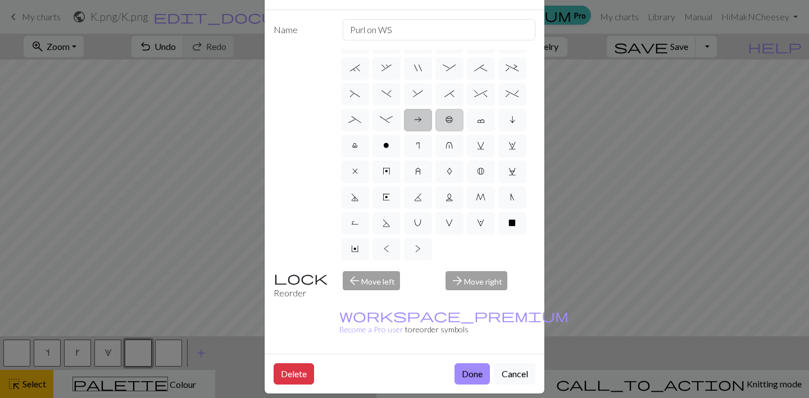
click at [445, 262] on input "b" at bounding box center [448, 265] width 7 height 7
radio input "true"
type input "Peppercorn"
click at [478, 123] on span "c" at bounding box center [481, 119] width 8 height 9
click at [478, 262] on input "c" at bounding box center [480, 265] width 7 height 7
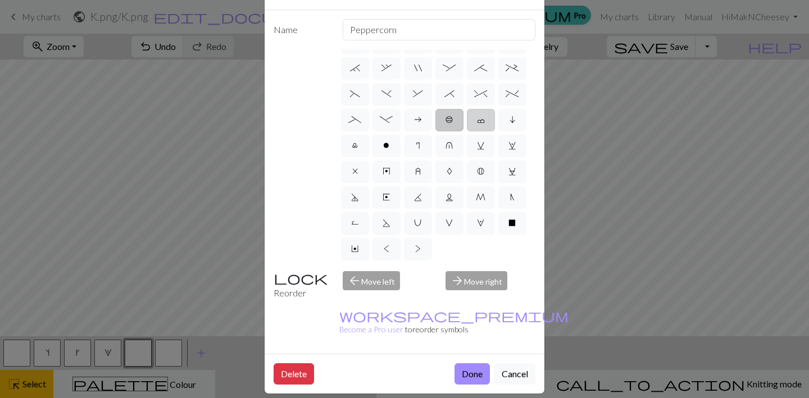
radio input "true"
type input "Bind off"
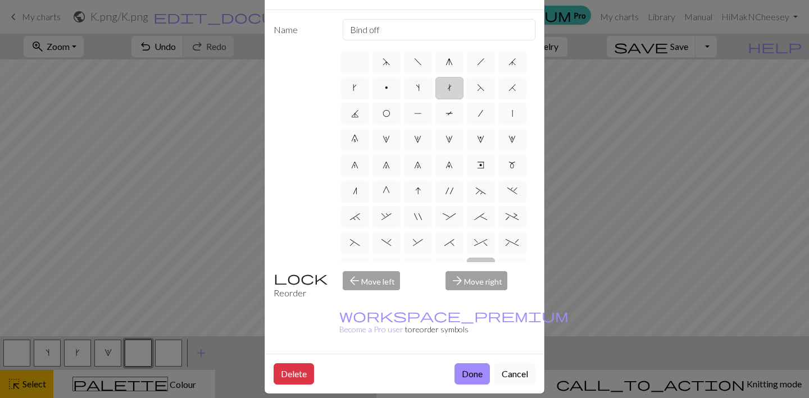
click at [449, 89] on span "t" at bounding box center [449, 87] width 4 height 9
click at [449, 88] on input "t" at bounding box center [450, 84] width 7 height 7
radio input "true"
type input "ktbl"
click at [443, 67] on label "g" at bounding box center [449, 62] width 28 height 22
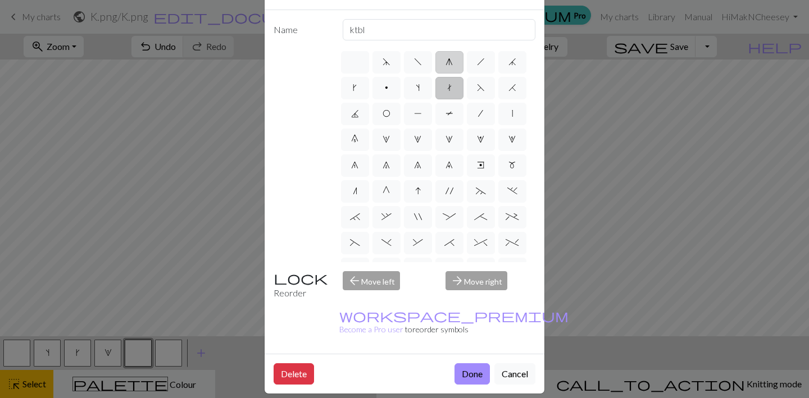
click at [445, 62] on input "g" at bounding box center [448, 58] width 7 height 7
radio input "true"
type input "sk2p"
click at [416, 62] on span "f" at bounding box center [418, 61] width 8 height 9
click at [416, 62] on input "f" at bounding box center [417, 58] width 7 height 7
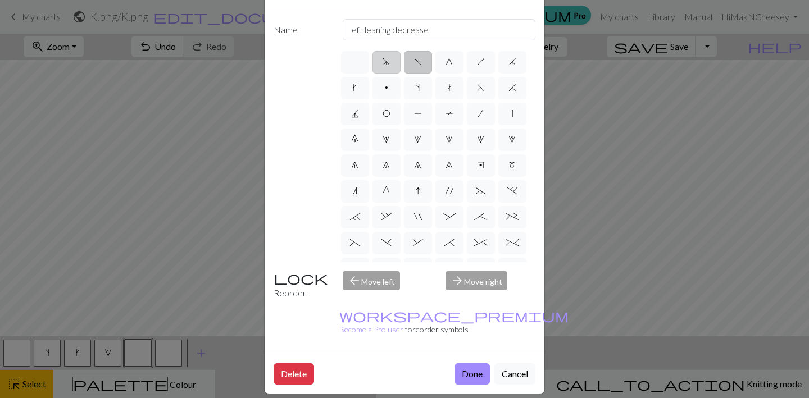
click at [388, 62] on span "d" at bounding box center [386, 61] width 8 height 9
click at [388, 62] on input "d" at bounding box center [385, 58] width 7 height 7
click at [448, 60] on span "g" at bounding box center [448, 61] width 7 height 9
click at [448, 60] on input "g" at bounding box center [448, 58] width 7 height 7
click at [478, 58] on span "h" at bounding box center [481, 61] width 8 height 9
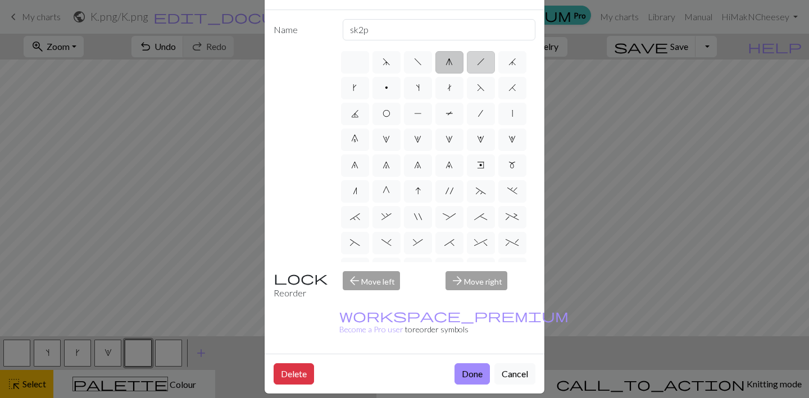
click at [478, 58] on input "h" at bounding box center [480, 58] width 7 height 7
click at [481, 84] on span "F" at bounding box center [481, 87] width 8 height 9
click at [481, 84] on input "F" at bounding box center [480, 84] width 7 height 7
click at [453, 115] on label "T" at bounding box center [449, 114] width 28 height 22
click at [453, 114] on input "T" at bounding box center [448, 110] width 7 height 7
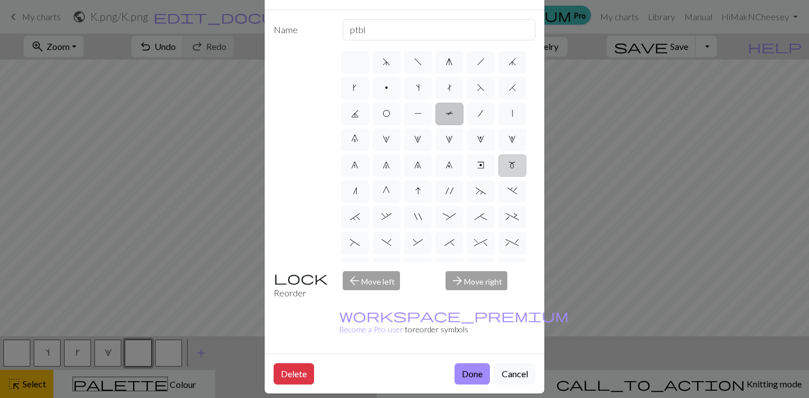
click at [514, 170] on span "m" at bounding box center [511, 165] width 7 height 9
click at [514, 166] on input "m" at bounding box center [511, 161] width 7 height 7
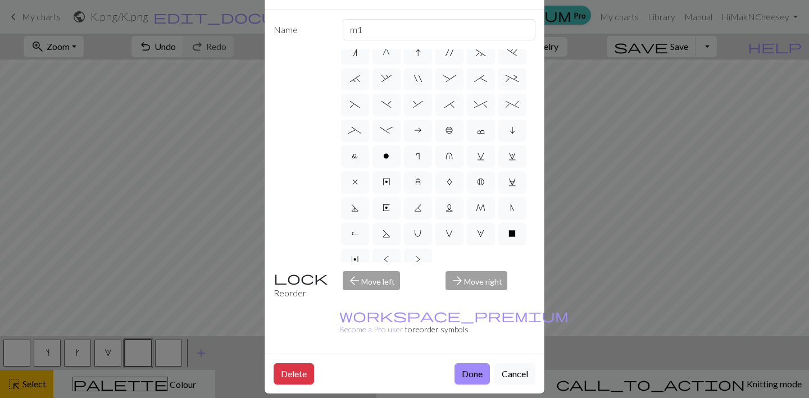
scroll to position [149, 0]
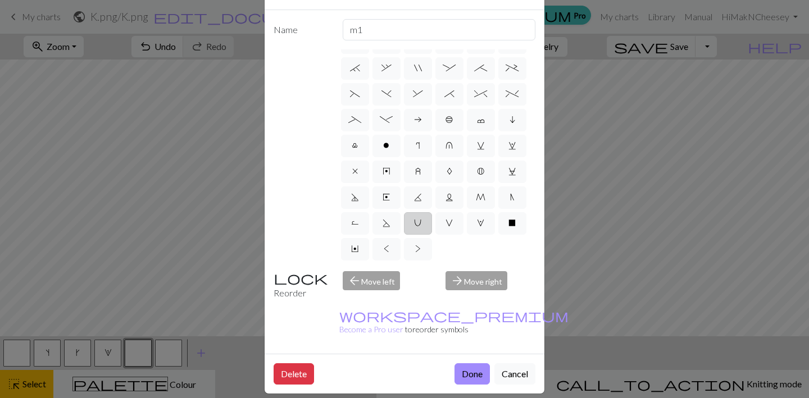
click at [413, 223] on label "U" at bounding box center [418, 223] width 28 height 22
click at [414, 365] on input "U" at bounding box center [417, 368] width 7 height 7
click at [381, 29] on input "eyelet" at bounding box center [439, 29] width 193 height 21
click at [475, 363] on button "Done" at bounding box center [471, 373] width 35 height 21
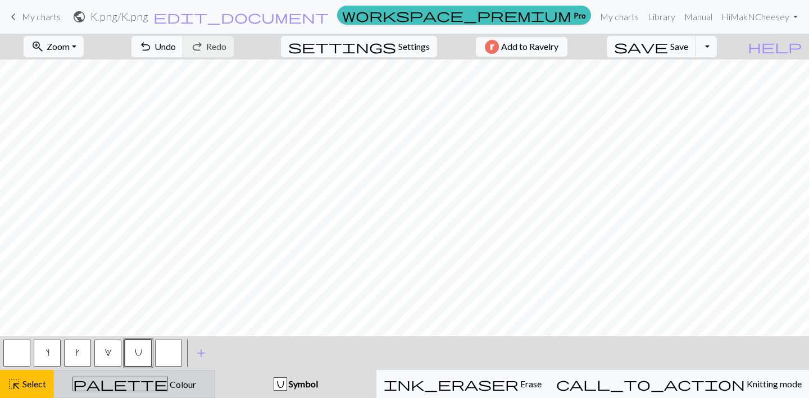
click at [82, 386] on div "palette Colour Colour" at bounding box center [134, 384] width 147 height 15
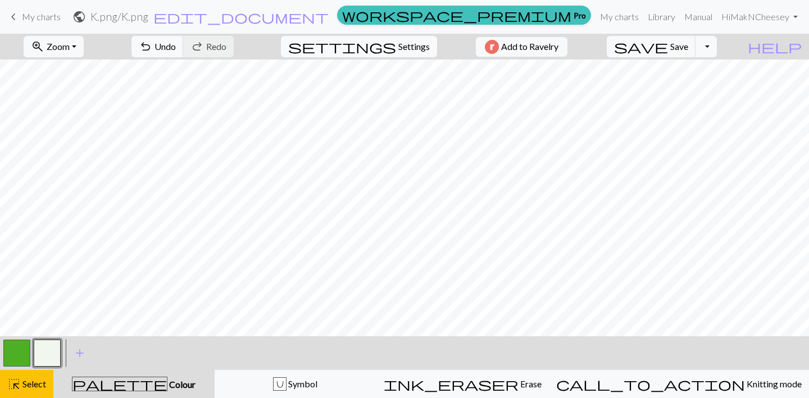
click at [7, 353] on button "button" at bounding box center [16, 353] width 27 height 27
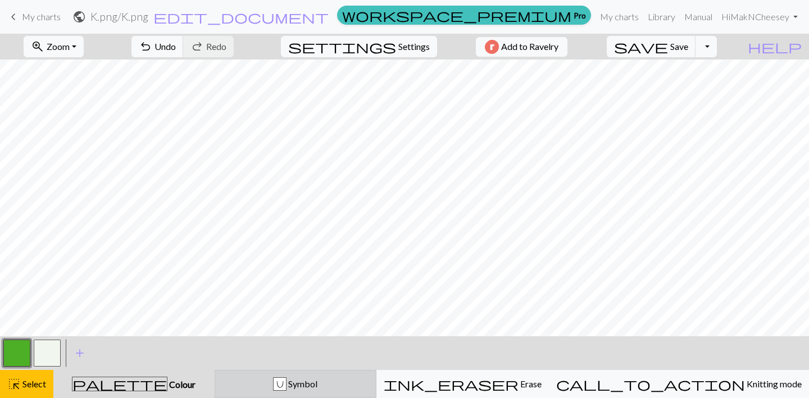
click at [261, 386] on div "U Symbol" at bounding box center [295, 383] width 147 height 13
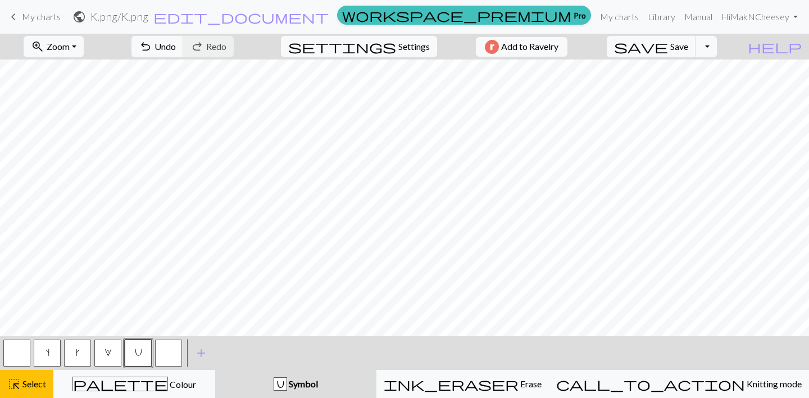
click at [44, 354] on button "s" at bounding box center [47, 353] width 27 height 27
drag, startPoint x: 44, startPoint y: 354, endPoint x: 58, endPoint y: 361, distance: 15.6
click at [58, 361] on button "s" at bounding box center [47, 353] width 27 height 27
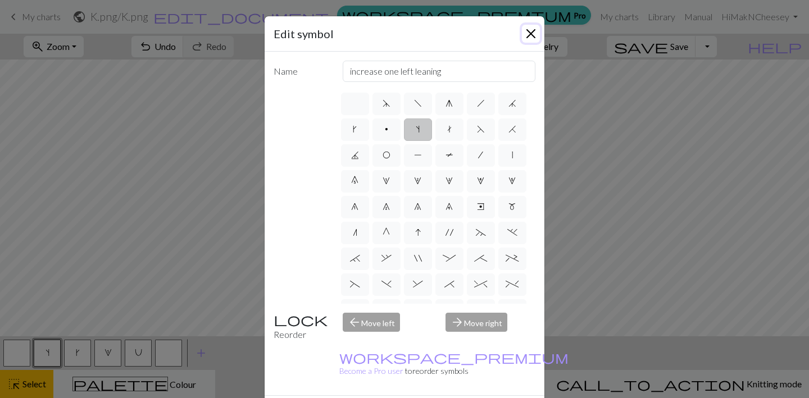
click at [528, 34] on button "Close" at bounding box center [531, 34] width 18 height 18
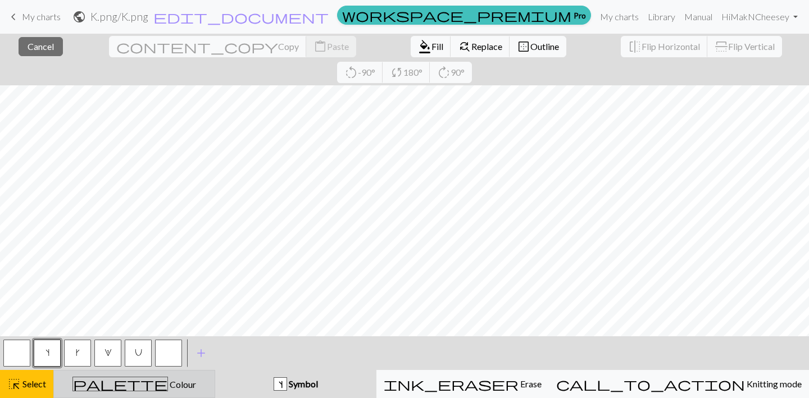
click at [168, 385] on span "Colour" at bounding box center [182, 384] width 28 height 11
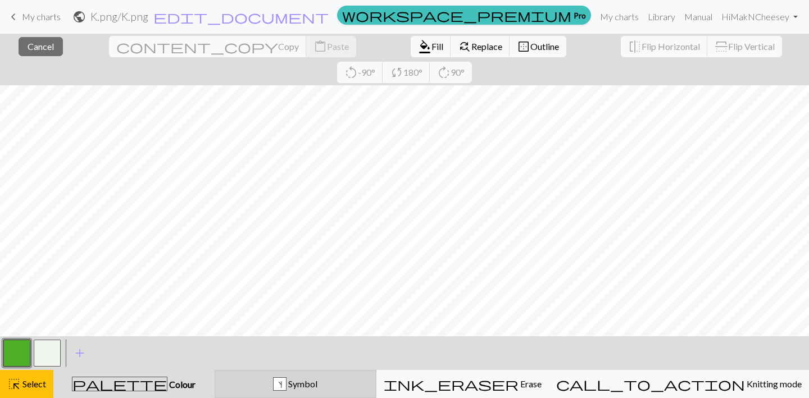
click at [279, 383] on div "s Symbol" at bounding box center [295, 383] width 147 height 13
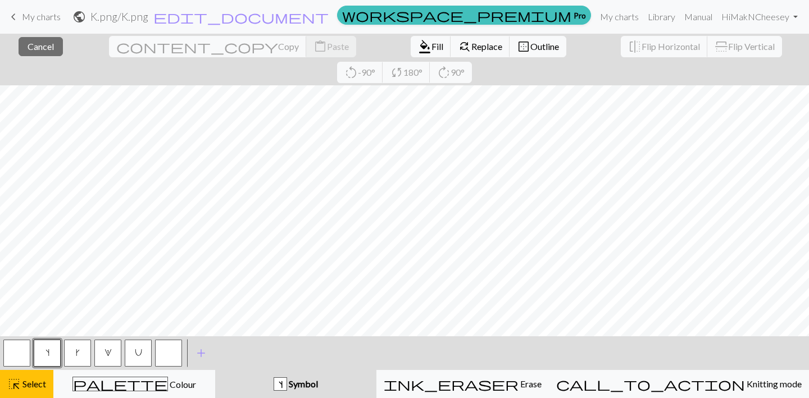
click at [71, 355] on button "k" at bounding box center [77, 353] width 27 height 27
click at [411, 54] on button "format_color_fill Fill" at bounding box center [431, 46] width 40 height 21
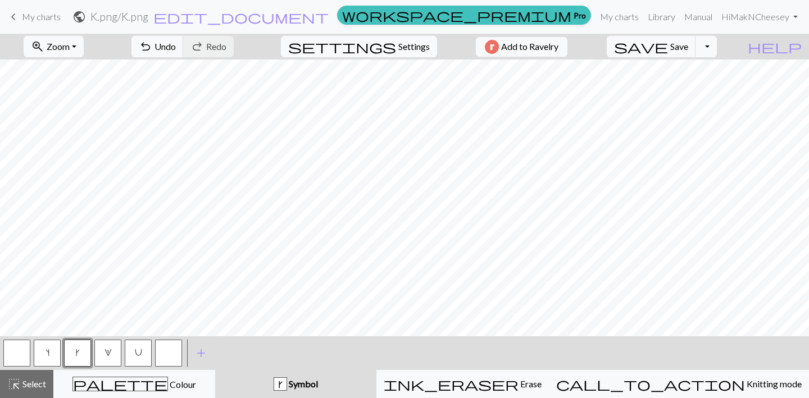
click at [47, 358] on button "s" at bounding box center [47, 353] width 27 height 27
click at [75, 358] on button "k" at bounding box center [77, 353] width 27 height 27
click at [141, 355] on span "U" at bounding box center [138, 352] width 7 height 9
click at [70, 355] on button "k" at bounding box center [77, 353] width 27 height 27
click at [51, 353] on button "s" at bounding box center [47, 353] width 27 height 27
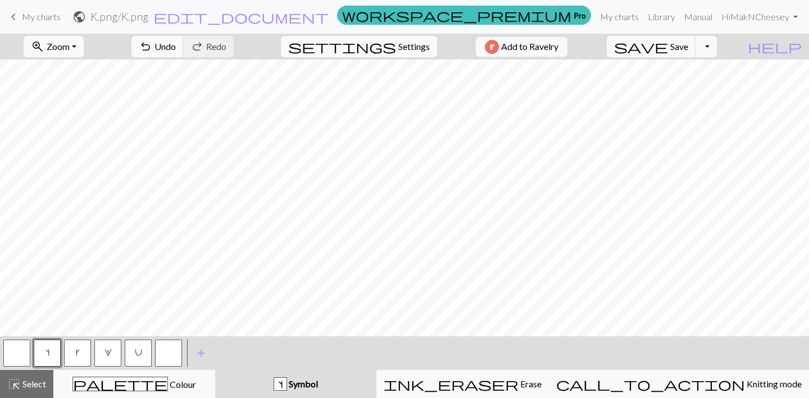
click at [44, 350] on button "s" at bounding box center [47, 353] width 27 height 27
click at [44, 350] on div "Edit symbol Name increase one left leaning d f g h j k p s t F H J O P T / | 0 …" at bounding box center [404, 199] width 809 height 398
click at [135, 355] on span "U" at bounding box center [138, 352] width 7 height 9
click at [163, 359] on button "button" at bounding box center [168, 353] width 27 height 27
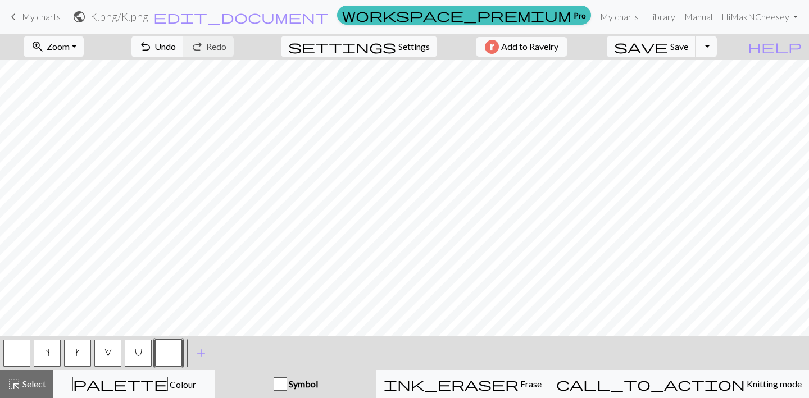
click at [163, 359] on div "Edit symbol Name d f g h j k p s t F H J O P T / | 0 1 2 3 4 5 6 7 8 9 e m n G …" at bounding box center [404, 199] width 809 height 398
click at [158, 355] on button "button" at bounding box center [168, 353] width 27 height 27
click at [31, 386] on span "Select" at bounding box center [33, 384] width 25 height 11
click at [170, 352] on button "button" at bounding box center [168, 353] width 27 height 27
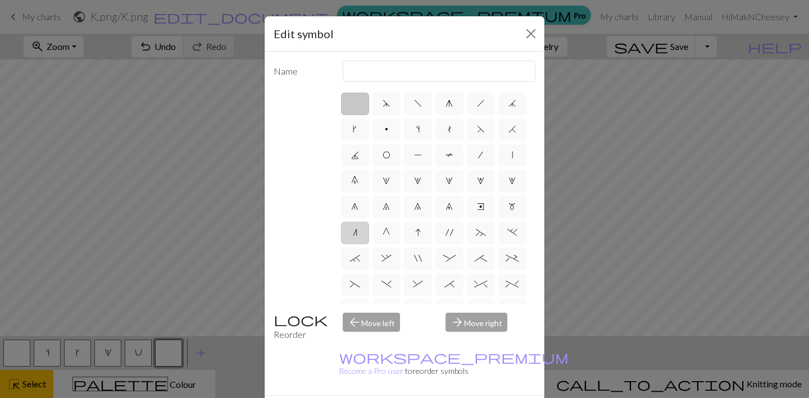
click at [359, 236] on label "n" at bounding box center [355, 233] width 28 height 22
click at [359, 233] on input "n" at bounding box center [356, 229] width 7 height 7
click at [382, 236] on span "G" at bounding box center [385, 232] width 7 height 9
click at [382, 233] on input "G" at bounding box center [385, 229] width 7 height 7
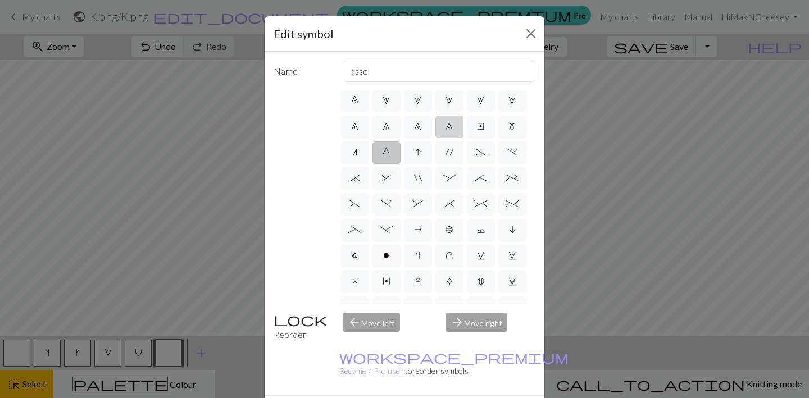
scroll to position [81, 0]
click at [386, 225] on span "-" at bounding box center [386, 229] width 13 height 9
click at [386, 303] on input "-" at bounding box center [383, 306] width 7 height 7
click at [386, 203] on span ")" at bounding box center [386, 203] width 10 height 9
click at [386, 277] on input ")" at bounding box center [384, 280] width 7 height 7
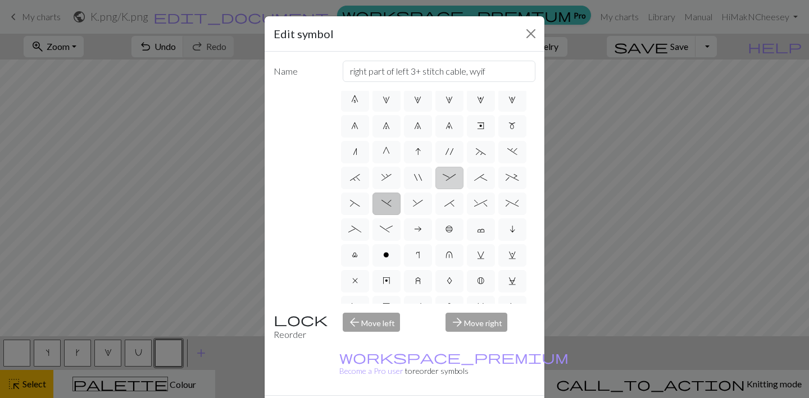
click at [448, 179] on span ":" at bounding box center [449, 177] width 13 height 9
click at [448, 252] on input ":" at bounding box center [446, 255] width 7 height 7
click at [479, 254] on span "v" at bounding box center [481, 254] width 8 height 9
click at [479, 329] on input "v" at bounding box center [480, 332] width 7 height 7
click at [515, 252] on span "w" at bounding box center [512, 254] width 8 height 9
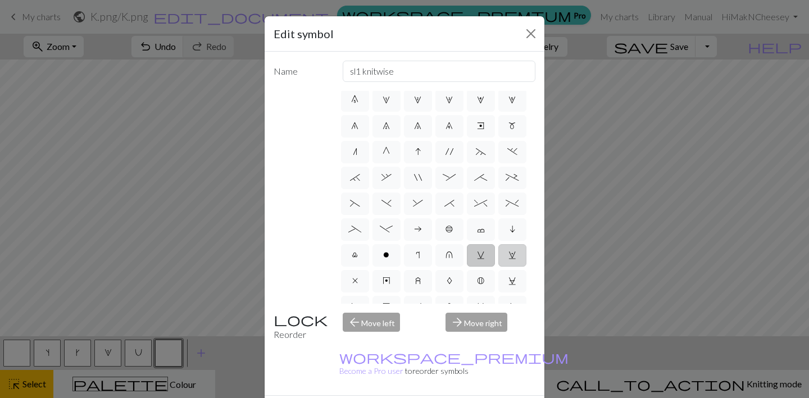
click at [515, 329] on input "w" at bounding box center [511, 332] width 7 height 7
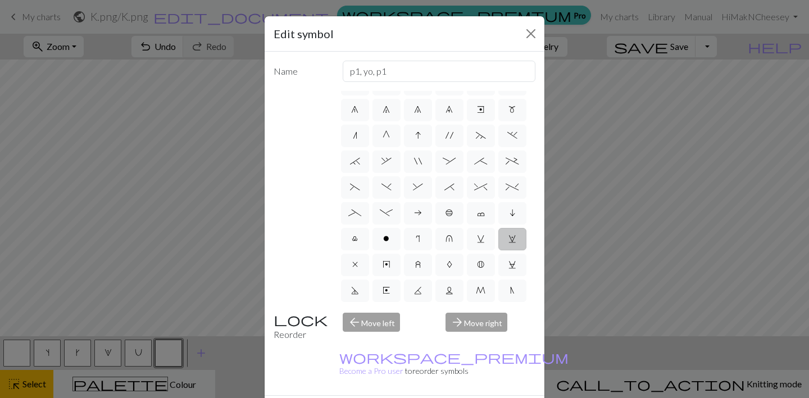
scroll to position [100, 0]
click at [348, 216] on label "_" at bounding box center [355, 210] width 28 height 22
click at [348, 303] on input "_" at bounding box center [351, 306] width 7 height 7
click at [504, 231] on label "w" at bounding box center [512, 236] width 28 height 22
click at [508, 329] on input "w" at bounding box center [511, 332] width 7 height 7
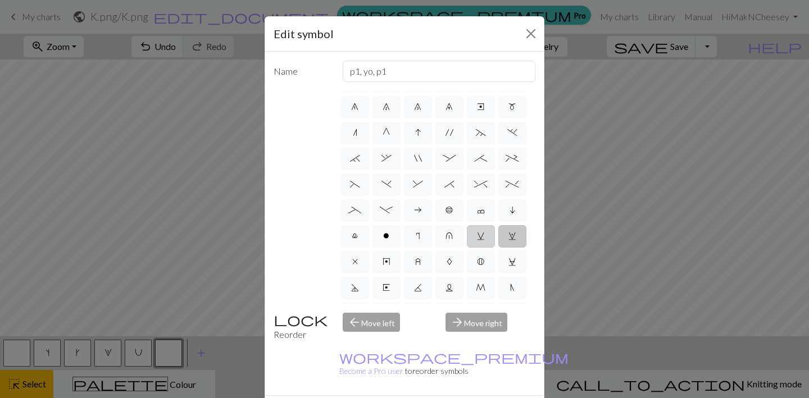
click at [478, 239] on span "v" at bounding box center [481, 235] width 8 height 9
click at [478, 329] on input "v" at bounding box center [480, 332] width 7 height 7
click at [509, 227] on label "w" at bounding box center [512, 236] width 28 height 22
click at [509, 329] on input "w" at bounding box center [511, 332] width 7 height 7
click at [509, 262] on span "C" at bounding box center [512, 261] width 8 height 9
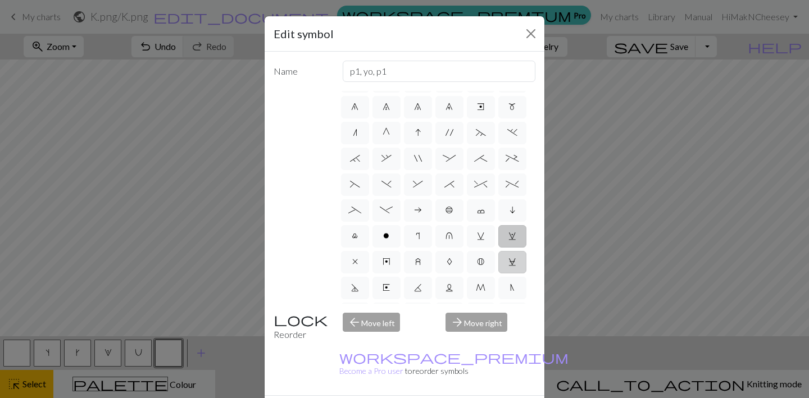
click at [509, 355] on input "C" at bounding box center [511, 358] width 7 height 7
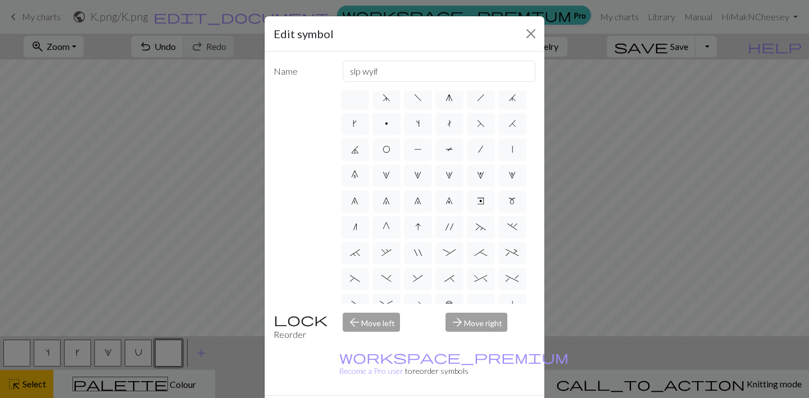
scroll to position [0, 0]
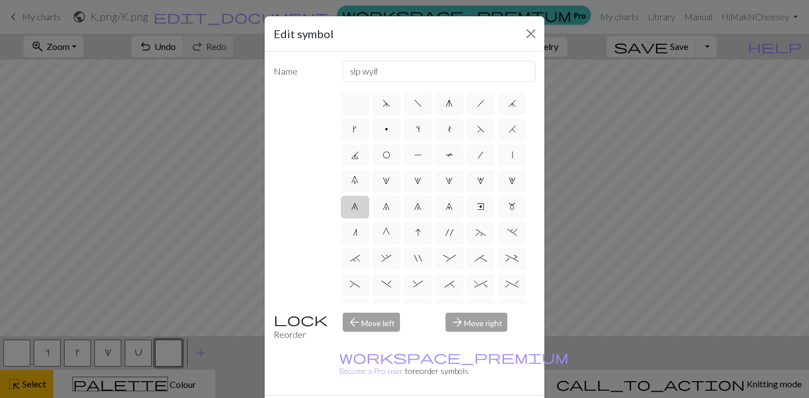
click at [354, 210] on span "6" at bounding box center [354, 206] width 7 height 9
click at [354, 207] on input "6" at bounding box center [354, 203] width 7 height 7
click at [508, 205] on span "m" at bounding box center [511, 206] width 7 height 9
click at [508, 205] on input "m" at bounding box center [511, 203] width 7 height 7
click at [483, 156] on label "/" at bounding box center [481, 155] width 28 height 22
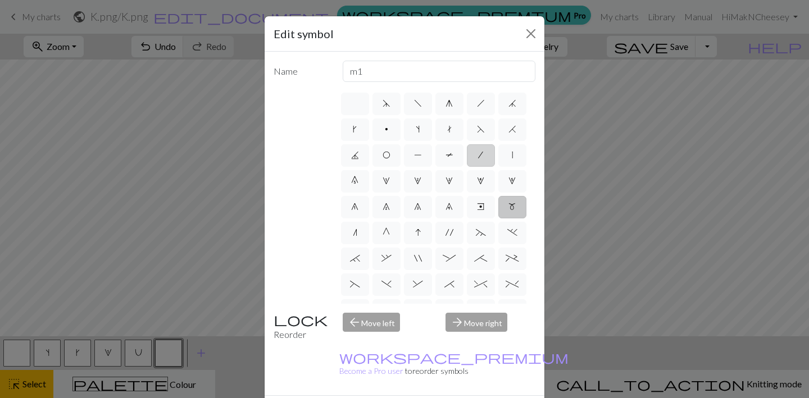
click at [483, 156] on input "/" at bounding box center [481, 151] width 7 height 7
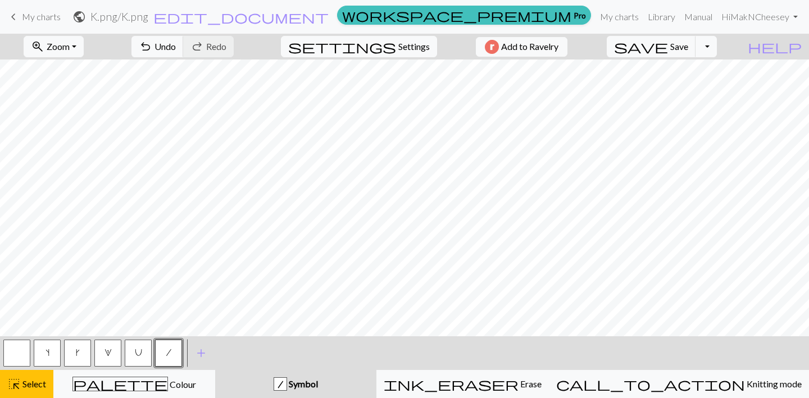
click at [165, 354] on button "/" at bounding box center [168, 353] width 27 height 27
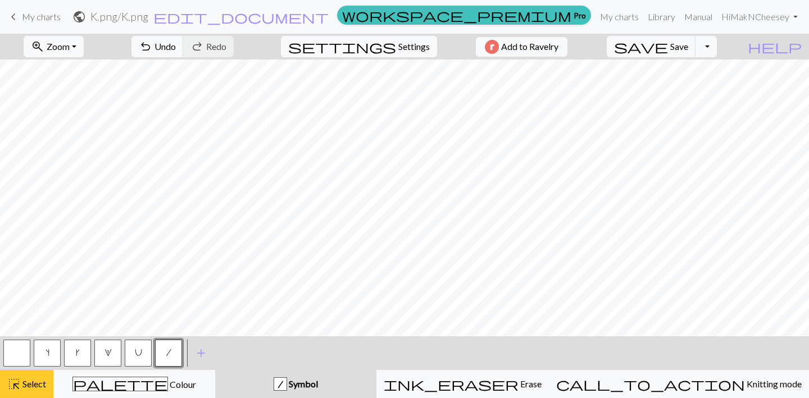
click at [22, 386] on span "Select" at bounding box center [33, 384] width 25 height 11
click at [388, 43] on span "settings" at bounding box center [342, 47] width 108 height 16
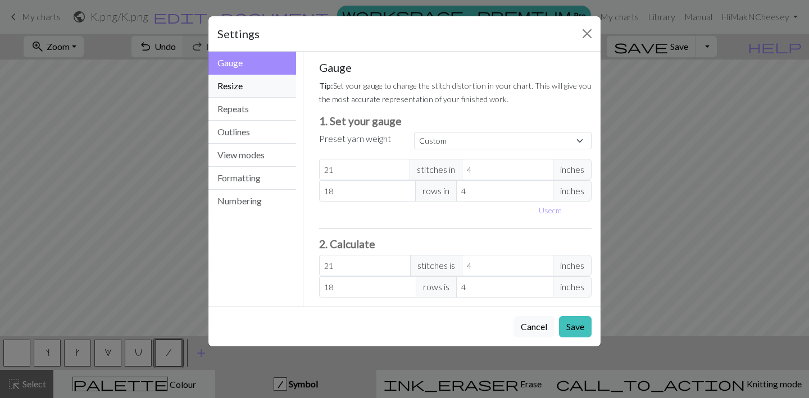
click at [254, 93] on button "Resize" at bounding box center [252, 86] width 88 height 23
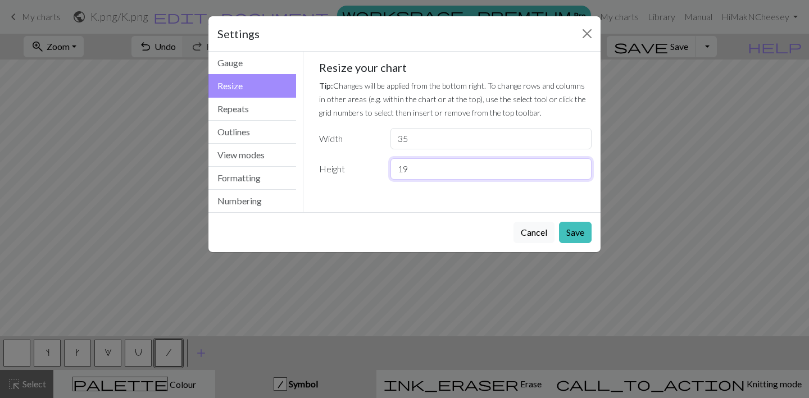
drag, startPoint x: 408, startPoint y: 167, endPoint x: 390, endPoint y: 170, distance: 18.2
click at [390, 170] on input "19" at bounding box center [490, 168] width 201 height 21
click at [577, 236] on button "Save" at bounding box center [575, 232] width 33 height 21
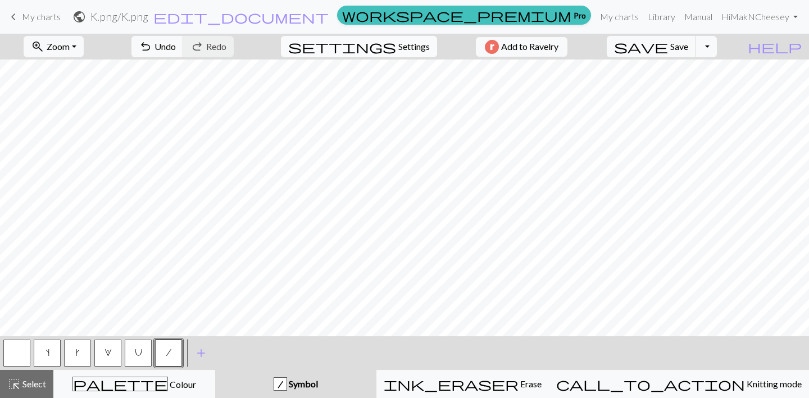
click at [411, 45] on span "Settings" at bounding box center [413, 46] width 31 height 13
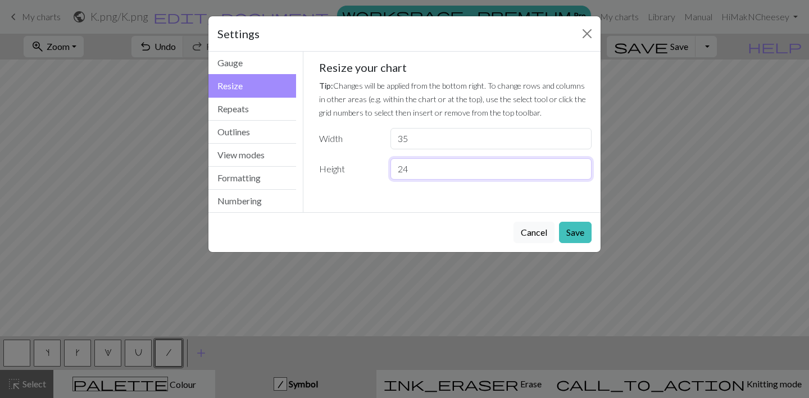
click at [420, 171] on input "24" at bounding box center [490, 168] width 201 height 21
click at [578, 165] on input "25" at bounding box center [490, 168] width 201 height 21
click at [578, 165] on input "26" at bounding box center [490, 168] width 201 height 21
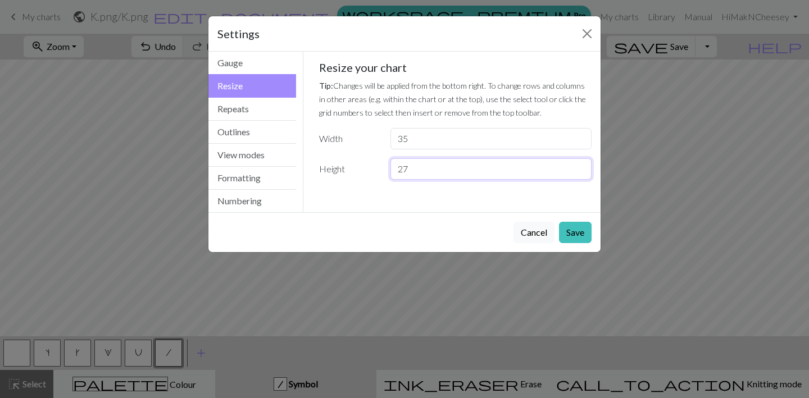
click at [578, 165] on input "27" at bounding box center [490, 168] width 201 height 21
click at [578, 165] on input "28" at bounding box center [490, 168] width 201 height 21
click at [578, 165] on input "29" at bounding box center [490, 168] width 201 height 21
click at [578, 165] on input "30" at bounding box center [490, 168] width 201 height 21
click at [580, 237] on button "Save" at bounding box center [575, 232] width 33 height 21
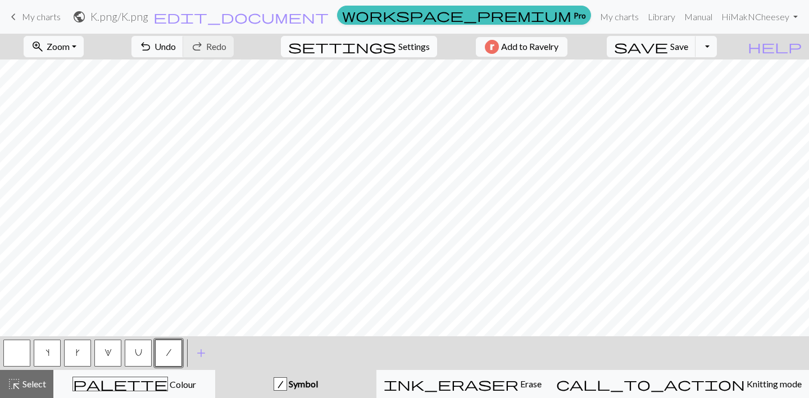
click at [390, 48] on button "settings Settings" at bounding box center [359, 46] width 156 height 21
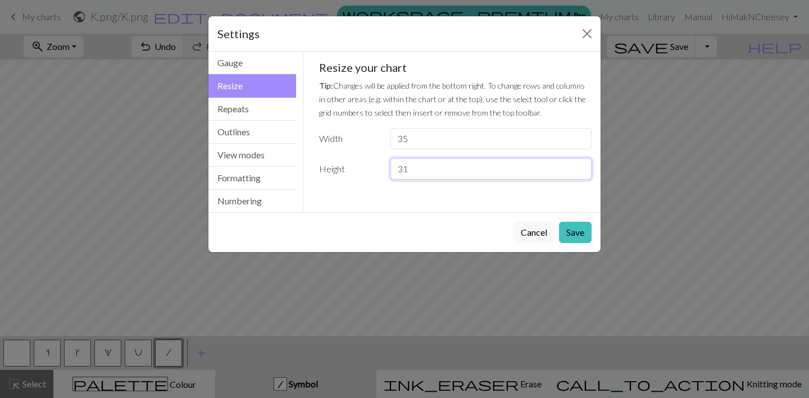
click at [581, 165] on input "31" at bounding box center [490, 168] width 201 height 21
click at [581, 165] on input "32" at bounding box center [490, 168] width 201 height 21
click at [581, 165] on input "33" at bounding box center [490, 168] width 201 height 21
click at [581, 165] on input "34" at bounding box center [490, 168] width 201 height 21
click at [581, 165] on input "35" at bounding box center [490, 168] width 201 height 21
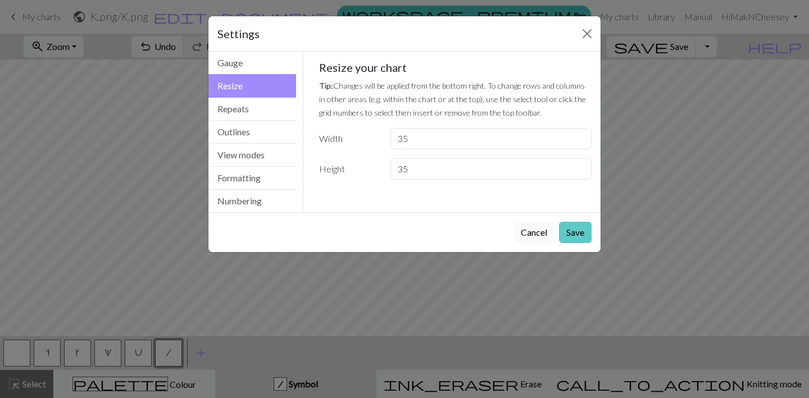
click at [575, 228] on button "Save" at bounding box center [575, 232] width 33 height 21
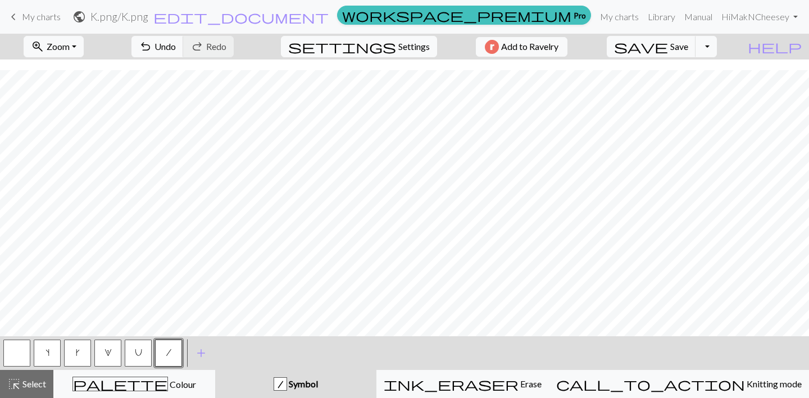
scroll to position [143, 0]
click at [148, 19] on h2 "K.png / K.png" at bounding box center [119, 16] width 58 height 13
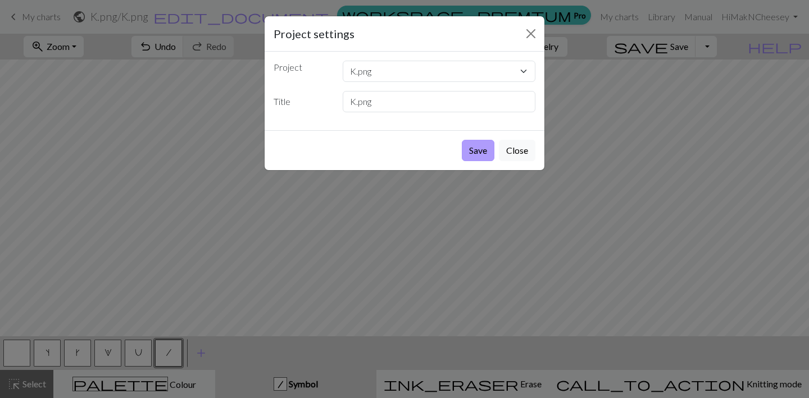
click at [475, 153] on button "Save" at bounding box center [478, 150] width 33 height 21
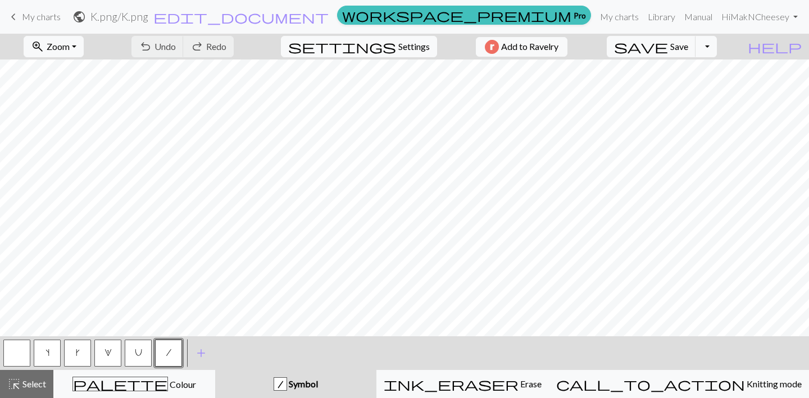
click at [85, 43] on div "Chart saved" at bounding box center [404, 22] width 809 height 44
click at [84, 46] on button "zoom_in Zoom Zoom" at bounding box center [54, 46] width 60 height 21
click at [84, 101] on button "Fit height" at bounding box center [68, 107] width 89 height 18
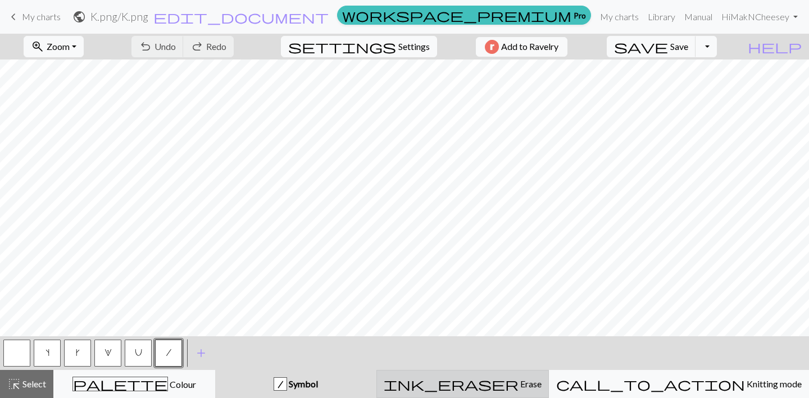
click at [541, 387] on div "ink_eraser Erase Erase" at bounding box center [463, 383] width 158 height 13
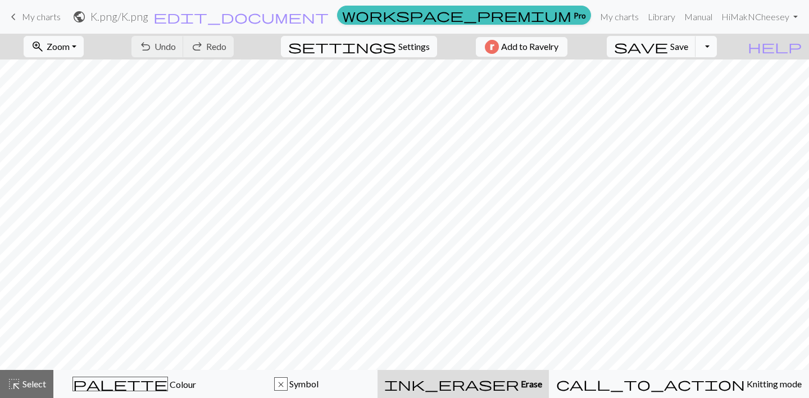
click at [717, 48] on button "Toggle Dropdown" at bounding box center [705, 46] width 21 height 21
click at [386, 51] on span "settings" at bounding box center [342, 47] width 108 height 16
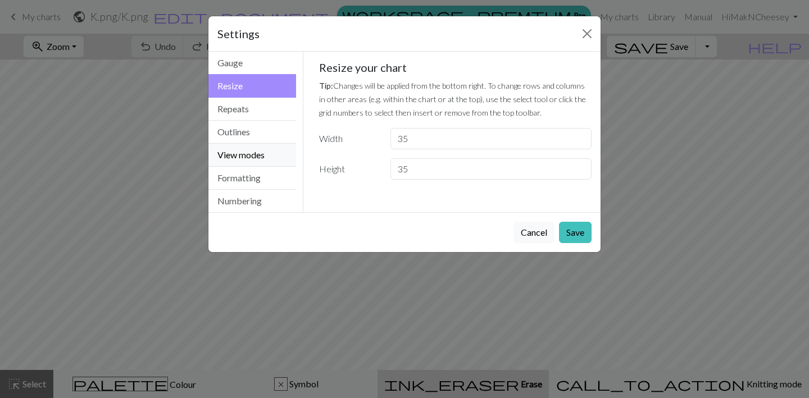
click at [253, 155] on button "View modes" at bounding box center [252, 155] width 88 height 23
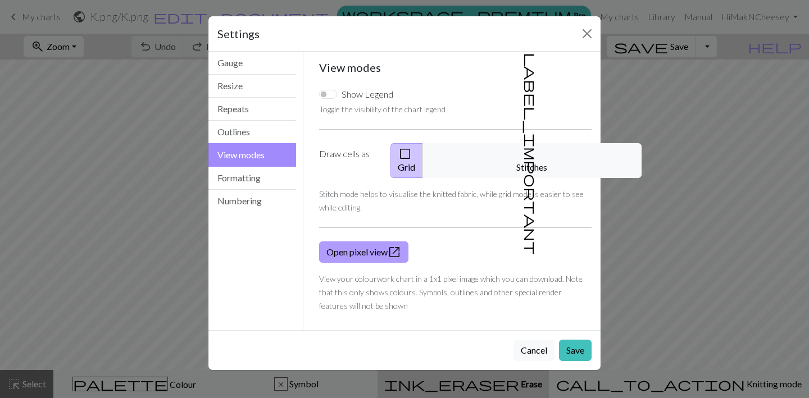
click at [336, 241] on link "Open pixel view open_in_new" at bounding box center [363, 251] width 89 height 21
click at [244, 185] on button "Formatting" at bounding box center [252, 178] width 88 height 23
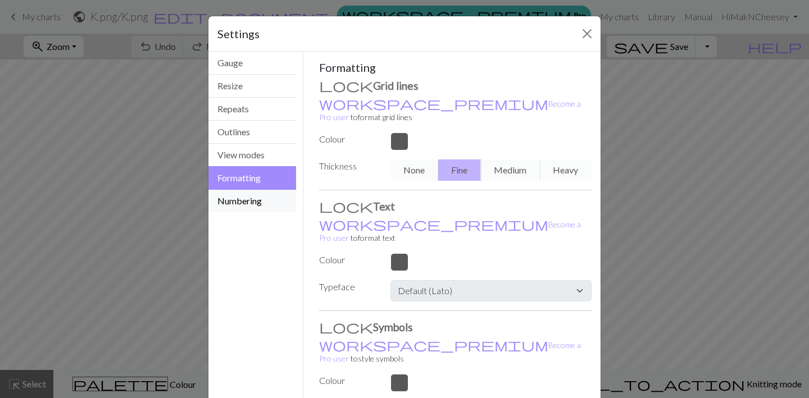
click at [242, 190] on button "Numbering" at bounding box center [252, 201] width 88 height 22
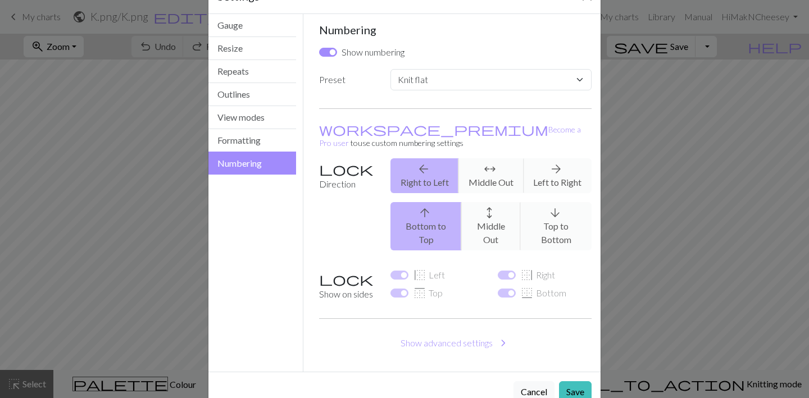
scroll to position [40, 0]
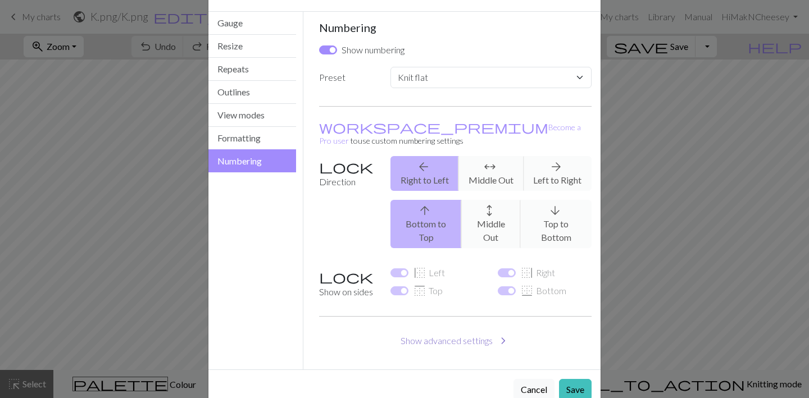
click at [445, 330] on button "Show advanced settings chevron_right" at bounding box center [455, 340] width 273 height 21
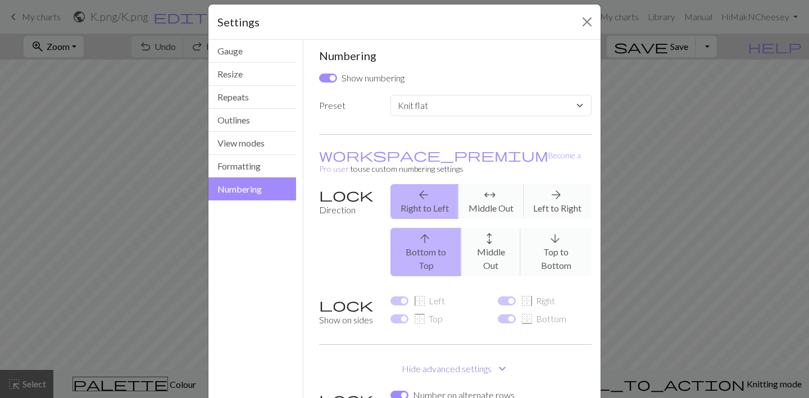
scroll to position [0, 0]
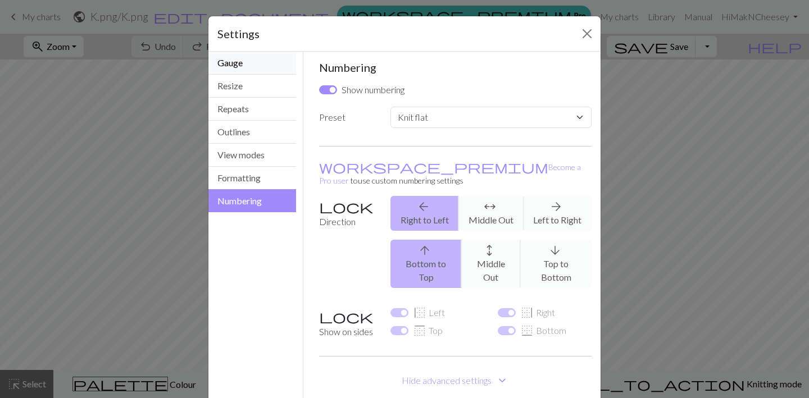
click at [247, 66] on button "Gauge" at bounding box center [252, 63] width 88 height 23
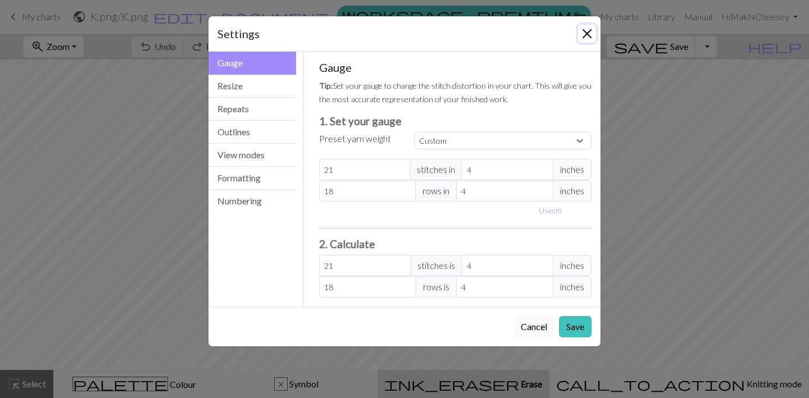
click at [586, 32] on button "Close" at bounding box center [587, 34] width 18 height 18
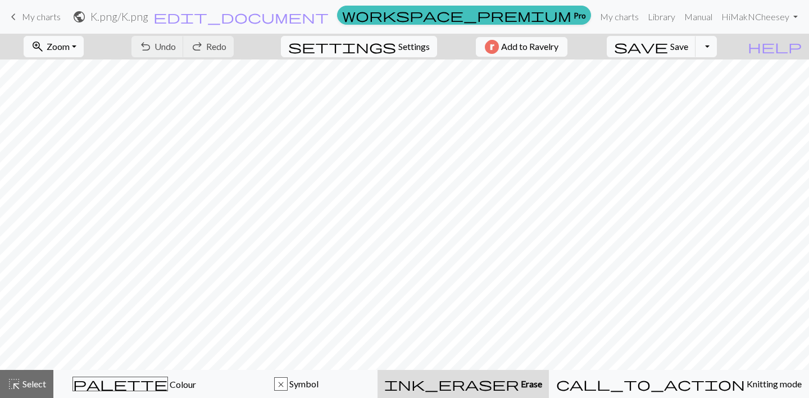
click at [216, 44] on div "undo Undo Undo redo Redo Redo" at bounding box center [182, 47] width 119 height 26
click at [717, 49] on button "Toggle Dropdown" at bounding box center [705, 46] width 21 height 21
click at [44, 15] on span "My charts" at bounding box center [41, 16] width 39 height 11
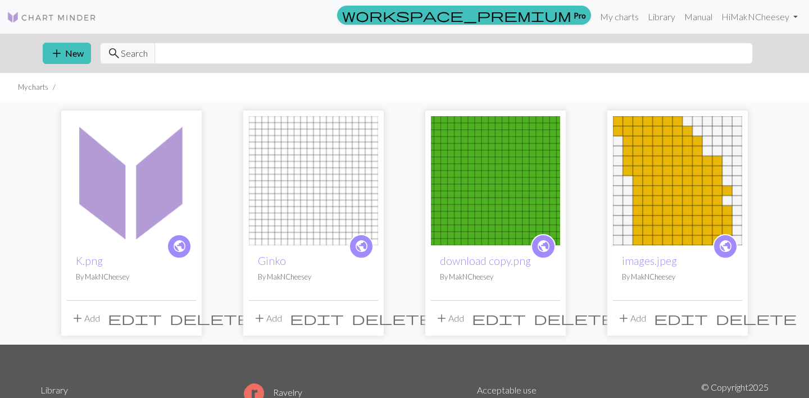
click at [121, 197] on img at bounding box center [131, 180] width 129 height 129
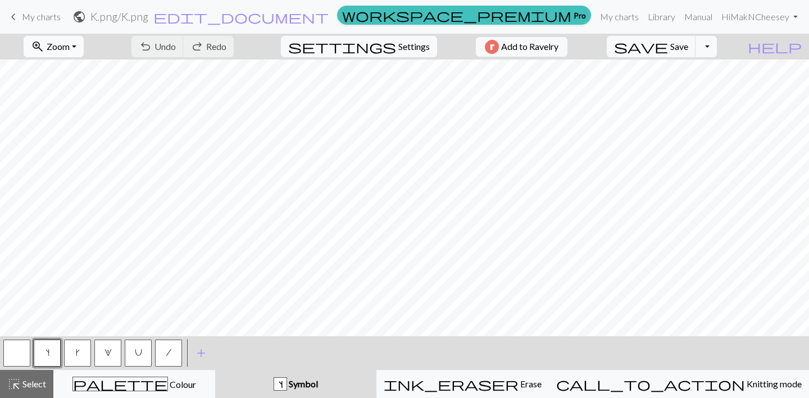
click at [74, 53] on button "zoom_in Zoom Zoom" at bounding box center [54, 46] width 60 height 21
click at [75, 106] on button "Fit height" at bounding box center [68, 107] width 89 height 18
click at [398, 45] on span "Settings" at bounding box center [413, 46] width 31 height 13
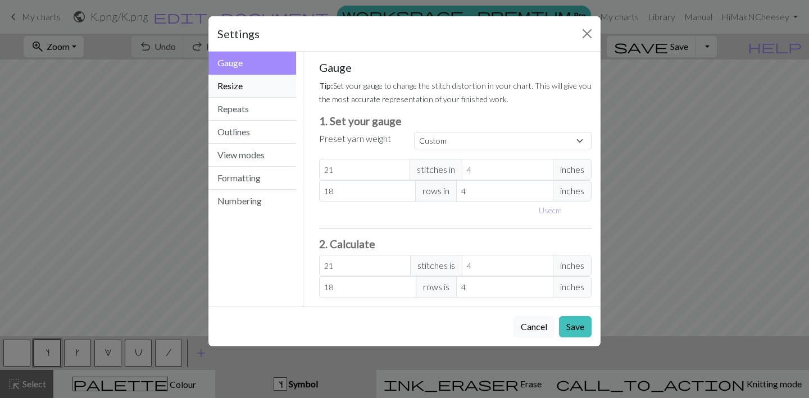
click at [253, 88] on button "Resize" at bounding box center [252, 86] width 88 height 23
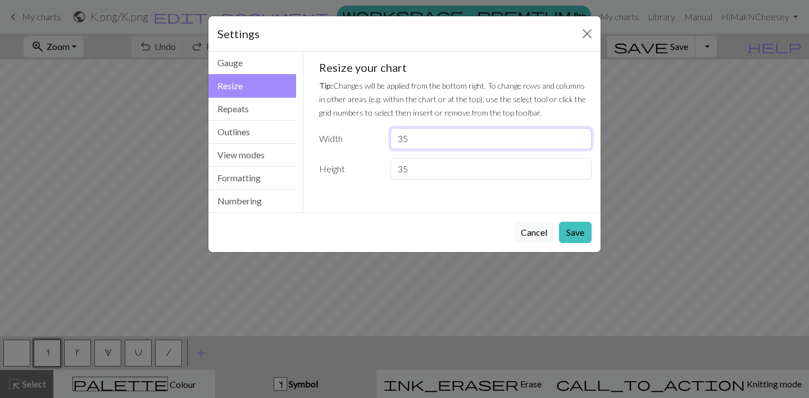
drag, startPoint x: 405, startPoint y: 140, endPoint x: 377, endPoint y: 140, distance: 28.6
click at [377, 140] on div "Width 35" at bounding box center [455, 138] width 286 height 21
click at [576, 231] on button "Save" at bounding box center [575, 232] width 33 height 21
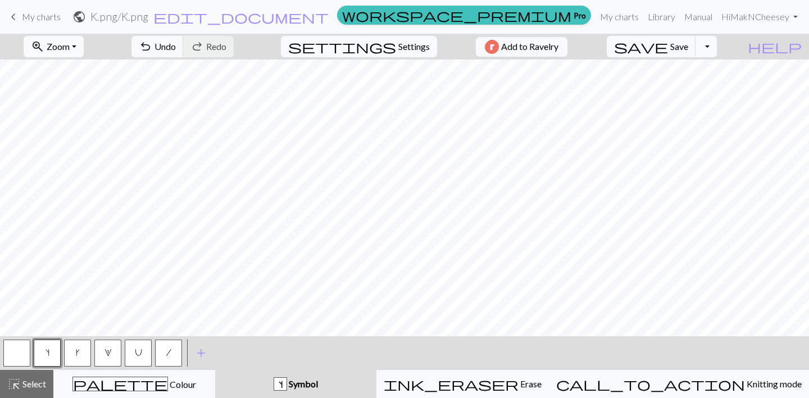
click at [63, 54] on button "zoom_in Zoom Zoom" at bounding box center [54, 46] width 60 height 21
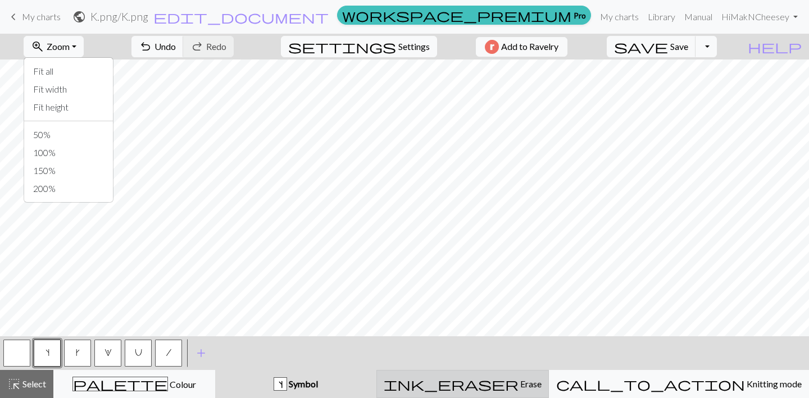
click at [503, 385] on div "ink_eraser Erase Erase" at bounding box center [463, 383] width 158 height 13
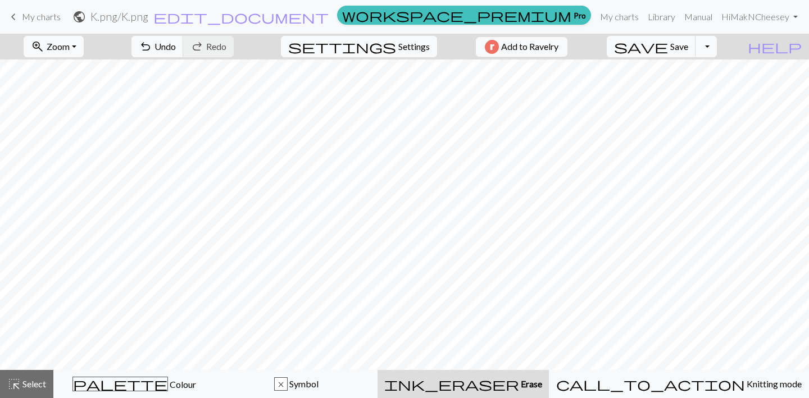
click at [20, 18] on link "keyboard_arrow_left My charts" at bounding box center [34, 16] width 54 height 19
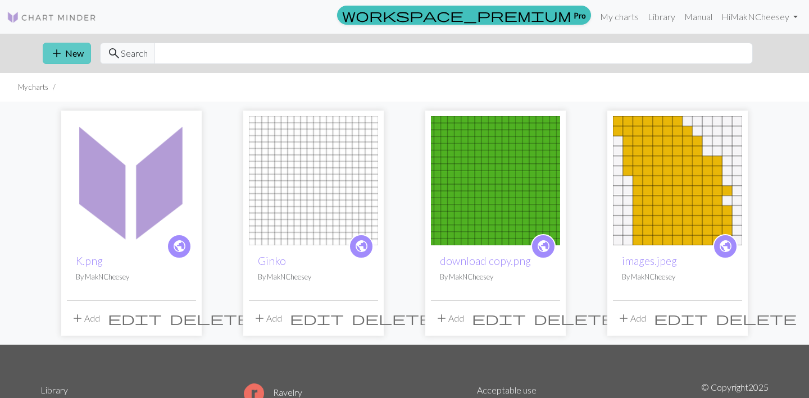
click at [56, 53] on span "add" at bounding box center [56, 53] width 13 height 16
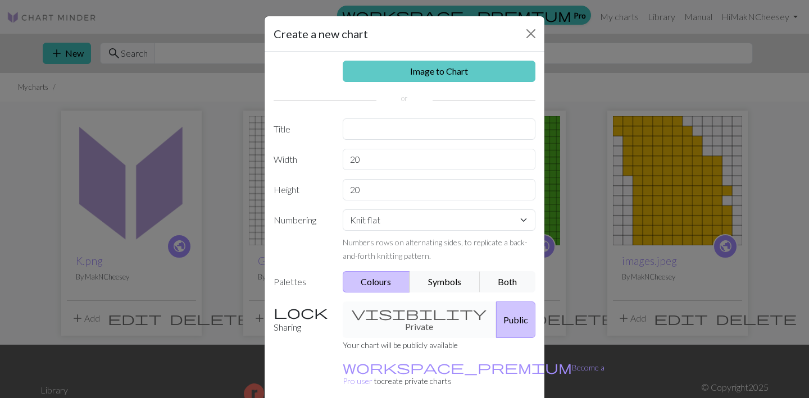
click at [399, 77] on link "Image to Chart" at bounding box center [439, 71] width 193 height 21
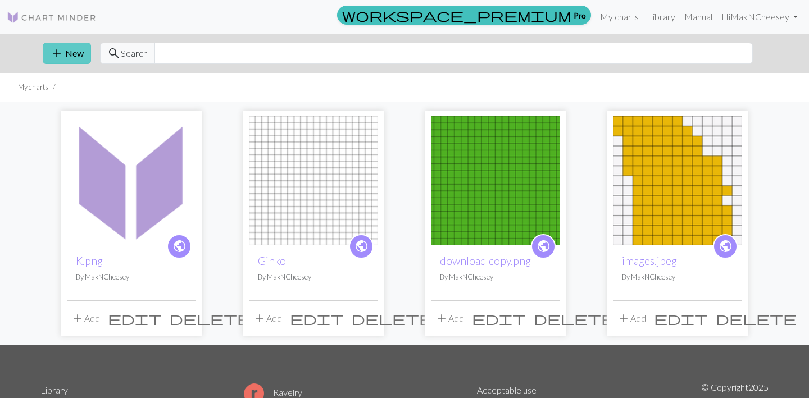
click at [65, 52] on button "add New" at bounding box center [67, 53] width 48 height 21
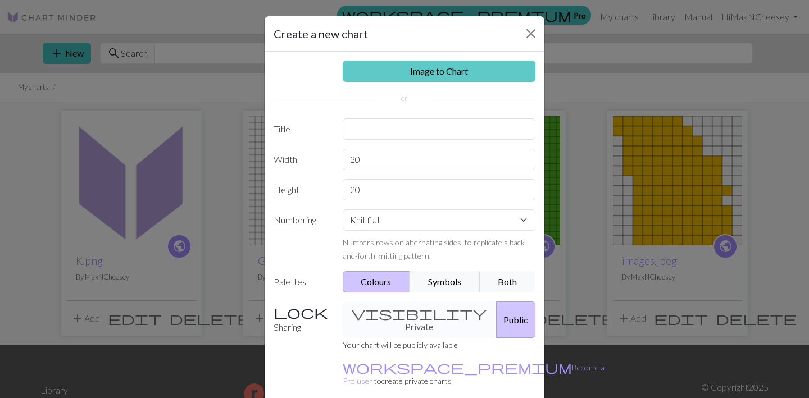
click at [366, 76] on link "Image to Chart" at bounding box center [439, 71] width 193 height 21
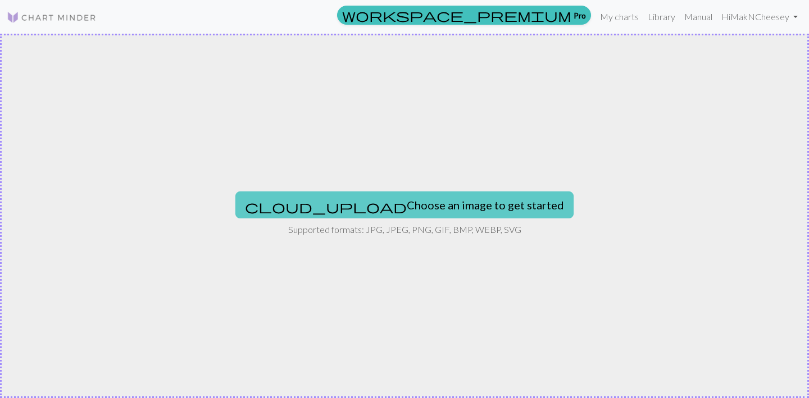
click at [335, 209] on button "cloud_upload Choose an image to get started" at bounding box center [404, 204] width 338 height 27
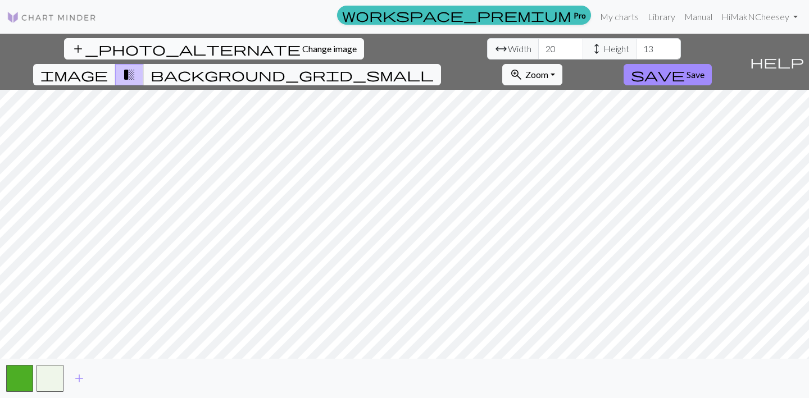
click at [302, 48] on span "Change image" at bounding box center [329, 48] width 54 height 11
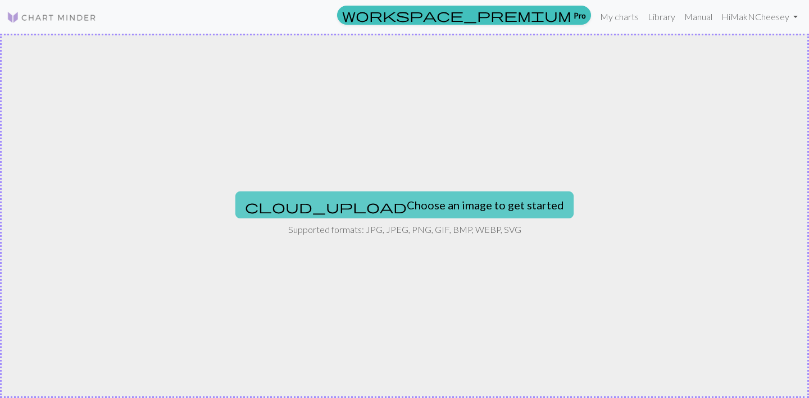
click at [345, 217] on button "cloud_upload Choose an image to get started" at bounding box center [404, 204] width 338 height 27
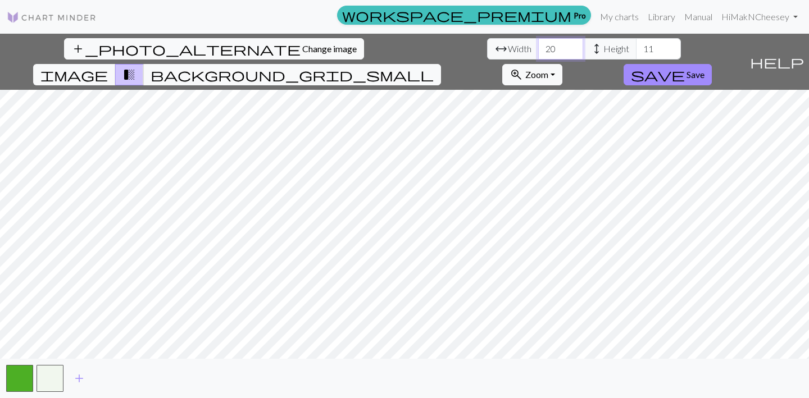
click at [538, 51] on input "20" at bounding box center [560, 48] width 45 height 21
click at [636, 52] on input "11" at bounding box center [658, 48] width 45 height 21
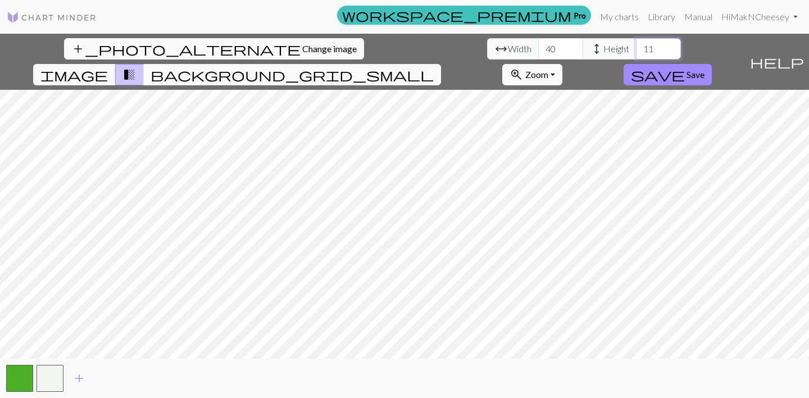
click at [636, 52] on input "11" at bounding box center [658, 48] width 45 height 21
click at [538, 45] on input "20" at bounding box center [560, 48] width 45 height 21
click at [538, 46] on input "21" at bounding box center [560, 48] width 45 height 21
click at [538, 53] on input "20" at bounding box center [560, 48] width 45 height 21
click at [581, 364] on div "add_photo_alternate Change image arrow_range Width 20 height Height 11 image tr…" at bounding box center [404, 216] width 809 height 364
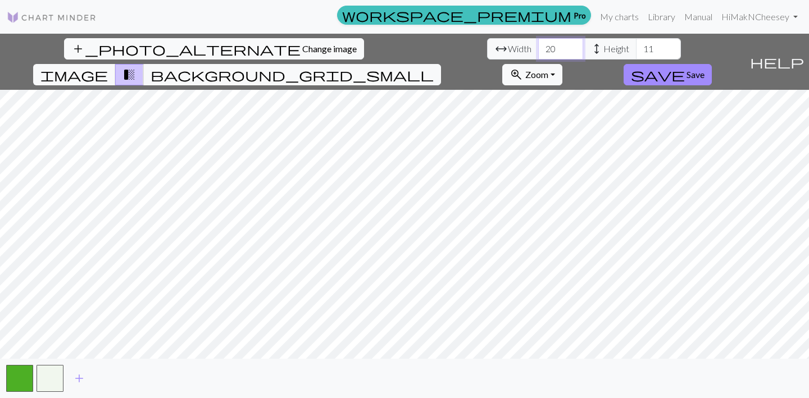
click at [538, 47] on input "20" at bounding box center [560, 48] width 45 height 21
drag, startPoint x: 350, startPoint y: 51, endPoint x: 334, endPoint y: 50, distance: 16.3
click at [636, 51] on input "11" at bounding box center [658, 48] width 45 height 21
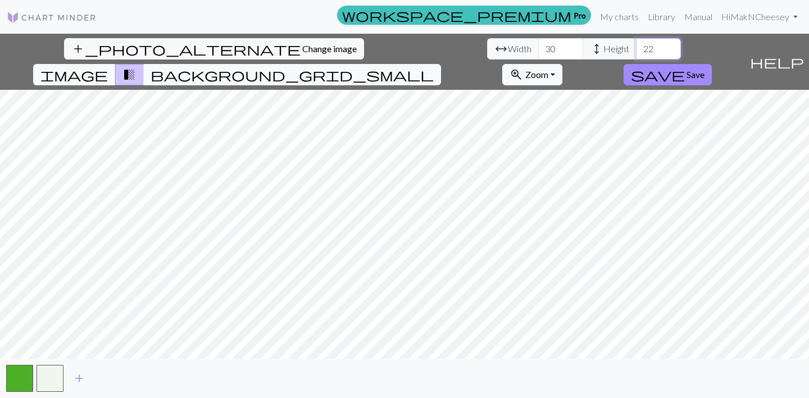
drag, startPoint x: 353, startPoint y: 51, endPoint x: 333, endPoint y: 51, distance: 19.7
click at [636, 51] on input "22" at bounding box center [658, 48] width 45 height 21
click at [636, 54] on input "10" at bounding box center [658, 48] width 45 height 21
click at [636, 46] on input "11" at bounding box center [658, 48] width 45 height 21
click at [636, 46] on input "12" at bounding box center [658, 48] width 45 height 21
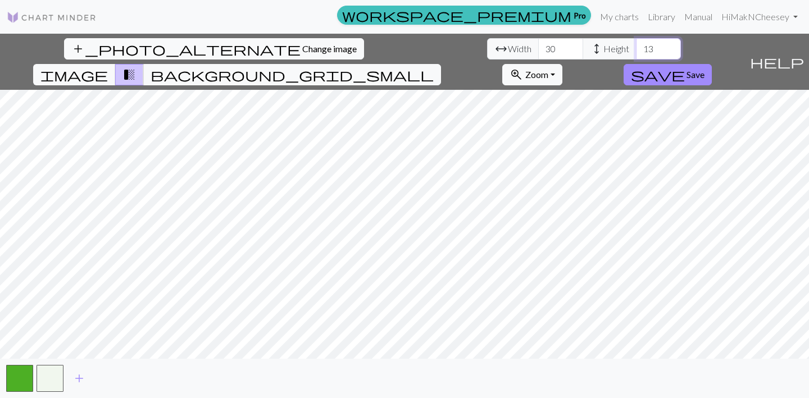
click at [636, 46] on input "13" at bounding box center [658, 48] width 45 height 21
click at [636, 46] on input "14" at bounding box center [658, 48] width 45 height 21
click at [636, 46] on input "15" at bounding box center [658, 48] width 45 height 21
click at [636, 46] on input "16" at bounding box center [658, 48] width 45 height 21
click at [636, 46] on input "17" at bounding box center [658, 48] width 45 height 21
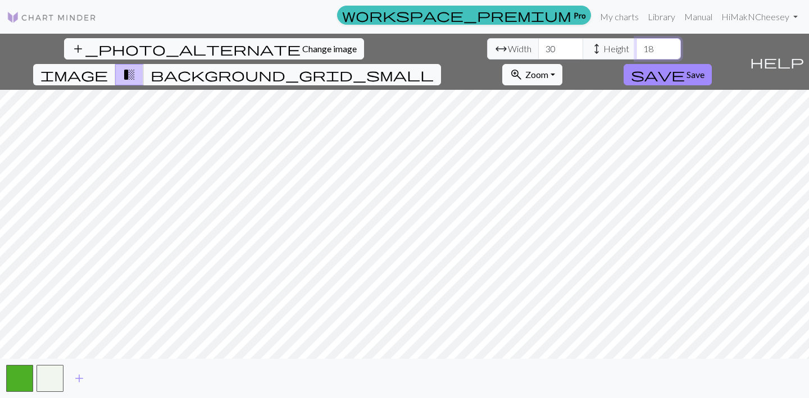
click at [636, 46] on input "18" at bounding box center [658, 48] width 45 height 21
click at [636, 46] on input "19" at bounding box center [658, 48] width 45 height 21
click at [636, 46] on input "20" at bounding box center [658, 48] width 45 height 21
click at [108, 67] on span "image" at bounding box center [73, 75] width 67 height 16
click at [136, 67] on span "transition_fade" at bounding box center [128, 75] width 13 height 16
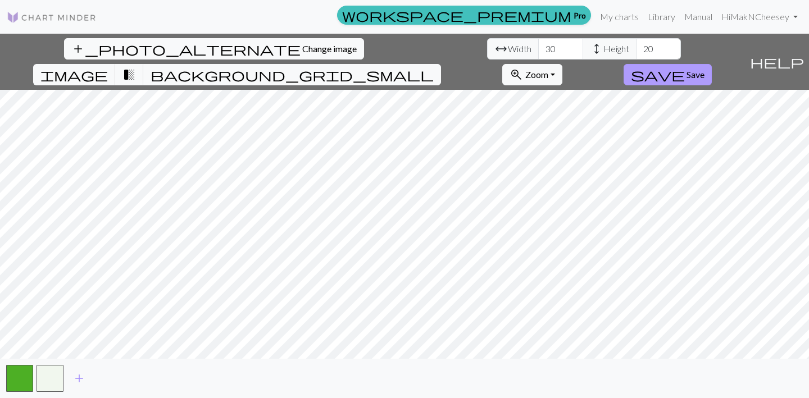
click at [712, 64] on button "save Save" at bounding box center [667, 74] width 88 height 21
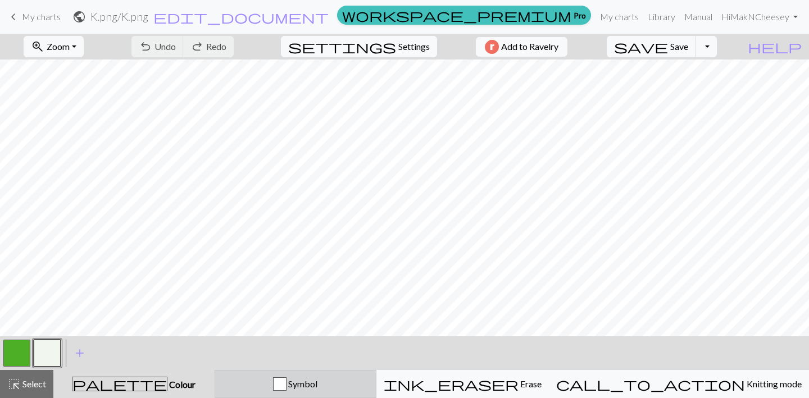
click at [295, 389] on div "Symbol" at bounding box center [295, 383] width 147 height 13
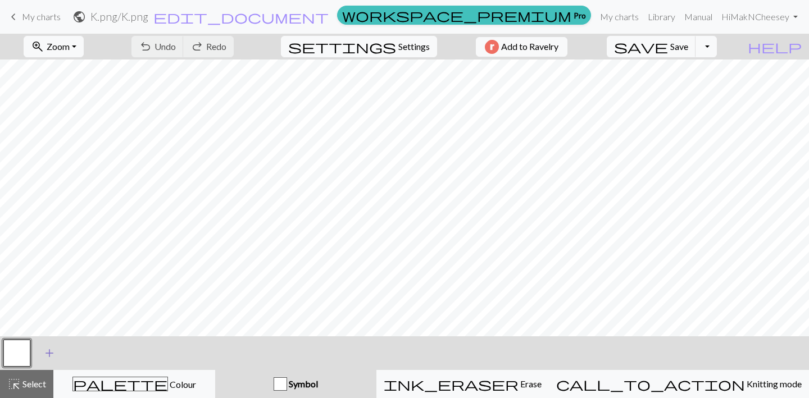
click at [48, 351] on span "add" at bounding box center [49, 353] width 13 height 16
click at [48, 351] on button "button" at bounding box center [47, 353] width 27 height 27
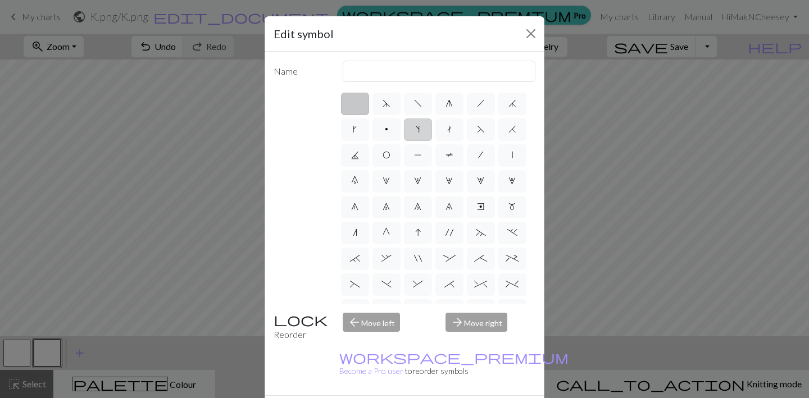
click at [418, 127] on span "s" at bounding box center [418, 129] width 4 height 9
click at [418, 127] on input "s" at bounding box center [419, 125] width 7 height 7
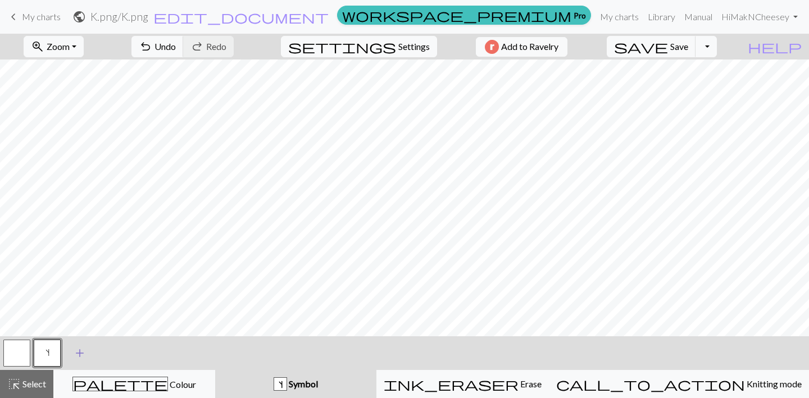
click at [79, 354] on span "add" at bounding box center [79, 353] width 13 height 16
click at [75, 350] on button "button" at bounding box center [77, 353] width 27 height 27
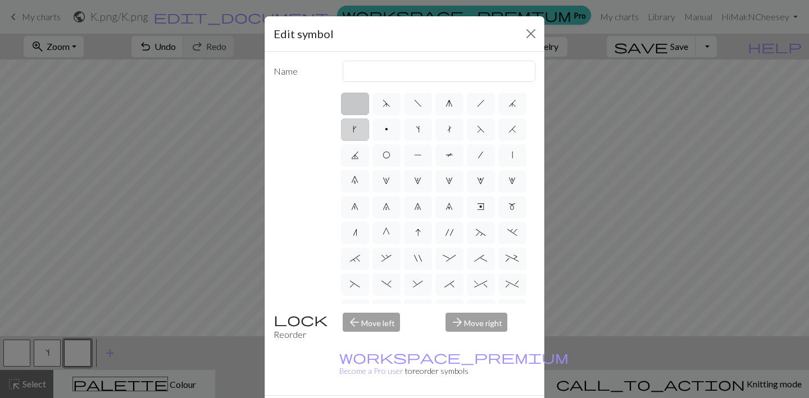
click at [359, 131] on label "k" at bounding box center [355, 129] width 28 height 22
click at [359, 130] on input "k" at bounding box center [356, 125] width 7 height 7
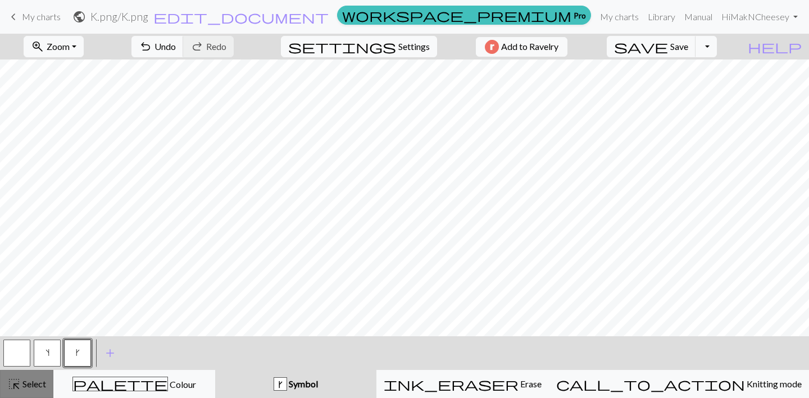
click at [16, 386] on span "highlight_alt" at bounding box center [13, 384] width 13 height 16
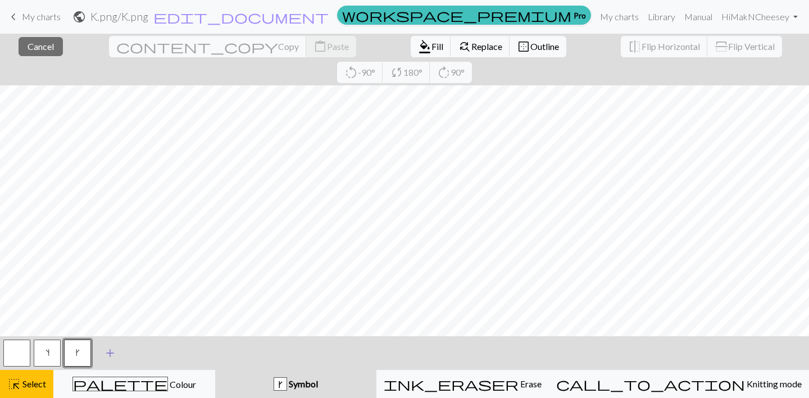
click at [112, 356] on span "add" at bounding box center [109, 353] width 13 height 16
click at [101, 352] on button "button" at bounding box center [107, 353] width 27 height 27
click at [109, 351] on button "button" at bounding box center [107, 353] width 27 height 27
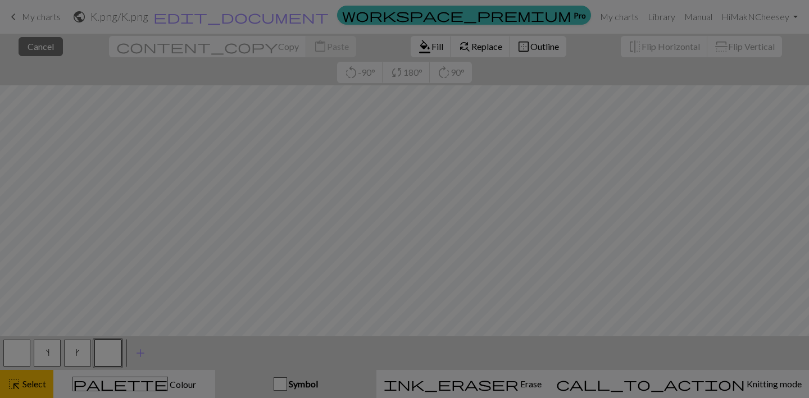
click at [109, 351] on div "Edit symbol Name d f g h j k p s t F H J O P T / | 0 1 2 3 4 5 6 7 8 9 e m n G …" at bounding box center [404, 199] width 809 height 398
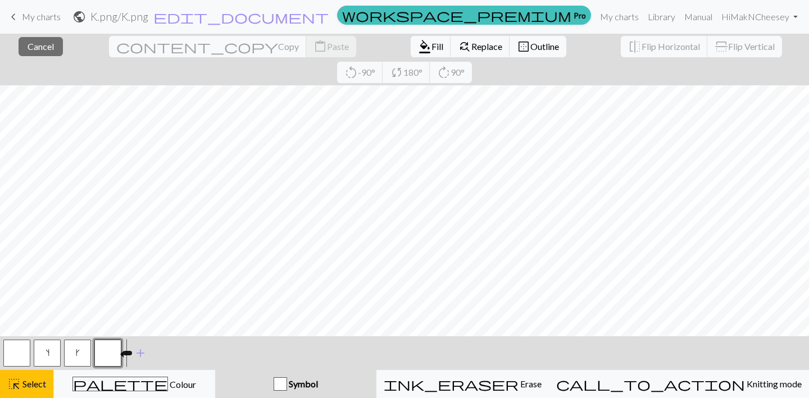
click at [109, 351] on button "button" at bounding box center [107, 353] width 27 height 27
click at [106, 350] on button "button" at bounding box center [107, 353] width 27 height 27
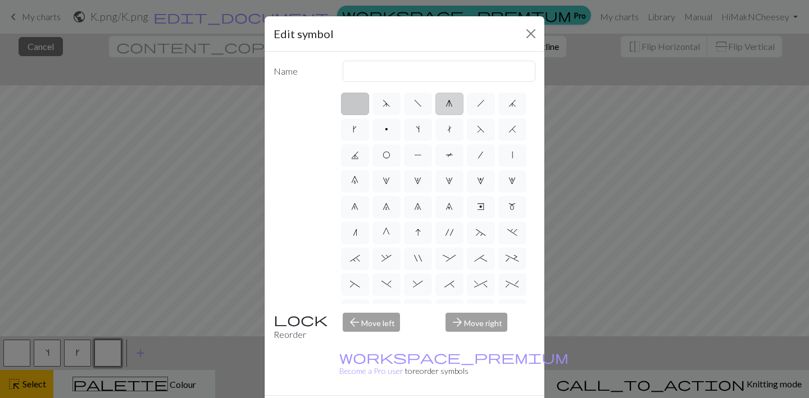
click at [450, 103] on span "g" at bounding box center [448, 103] width 7 height 9
click at [450, 103] on input "g" at bounding box center [448, 100] width 7 height 7
click at [473, 107] on label "h" at bounding box center [481, 104] width 28 height 22
click at [477, 104] on input "h" at bounding box center [480, 100] width 7 height 7
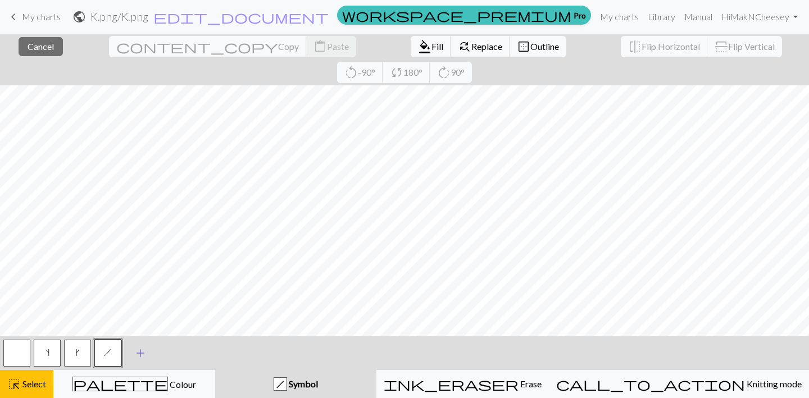
click at [142, 353] on span "add" at bounding box center [140, 353] width 13 height 16
click at [136, 353] on button "button" at bounding box center [138, 353] width 27 height 27
click at [143, 359] on button "button" at bounding box center [138, 353] width 27 height 27
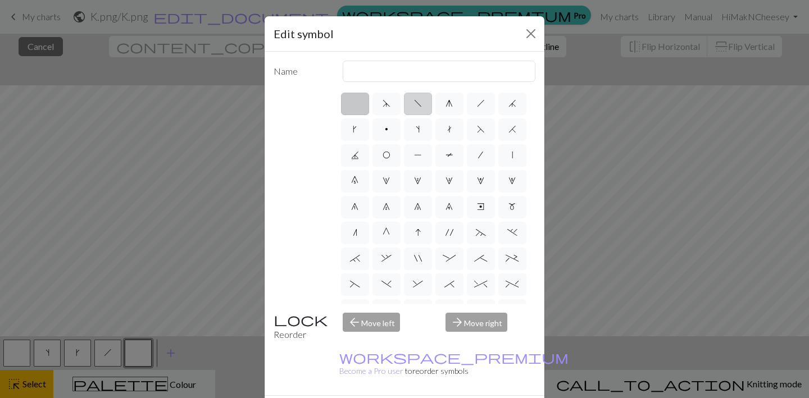
click at [415, 102] on span "f" at bounding box center [418, 103] width 8 height 9
click at [415, 102] on input "f" at bounding box center [417, 100] width 7 height 7
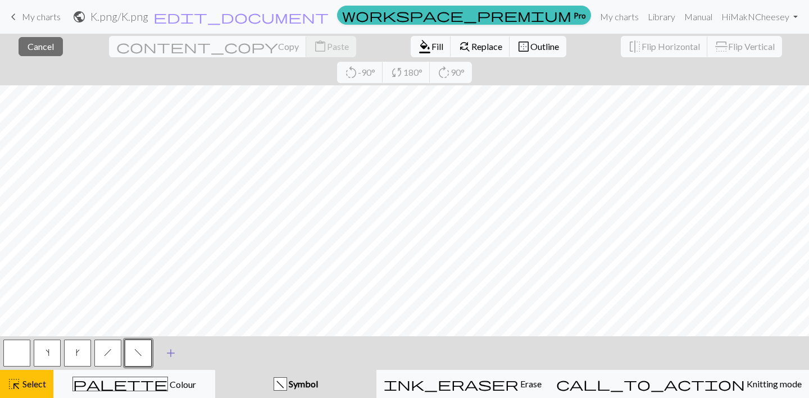
click at [167, 350] on span "add" at bounding box center [170, 353] width 13 height 16
click at [167, 352] on button "button" at bounding box center [168, 353] width 27 height 27
click at [167, 352] on div "Edit symbol Name d f g h j k p s t F H J O P T / | 0 1 2 3 4 5 6 7 8 9 e m n G …" at bounding box center [404, 199] width 809 height 398
click at [172, 353] on button "button" at bounding box center [168, 353] width 27 height 27
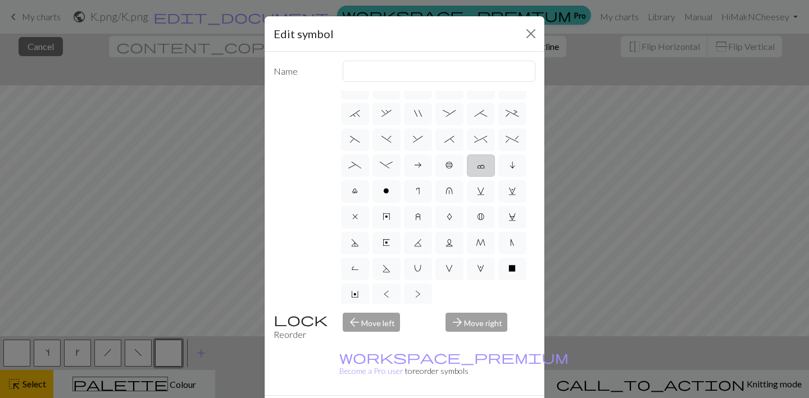
scroll to position [149, 0]
click at [447, 193] on label "u" at bounding box center [449, 187] width 28 height 22
click at [447, 329] on input "u" at bounding box center [448, 332] width 7 height 7
click at [368, 74] on input "k1 in row below" at bounding box center [439, 71] width 193 height 21
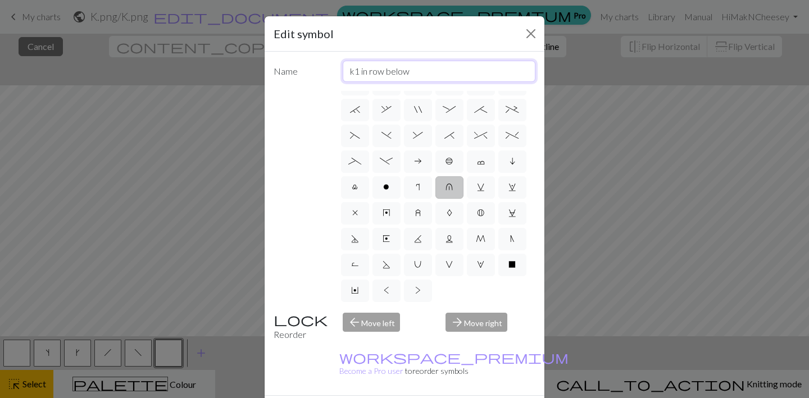
click at [368, 74] on input "k1 in row below" at bounding box center [439, 71] width 193 height 21
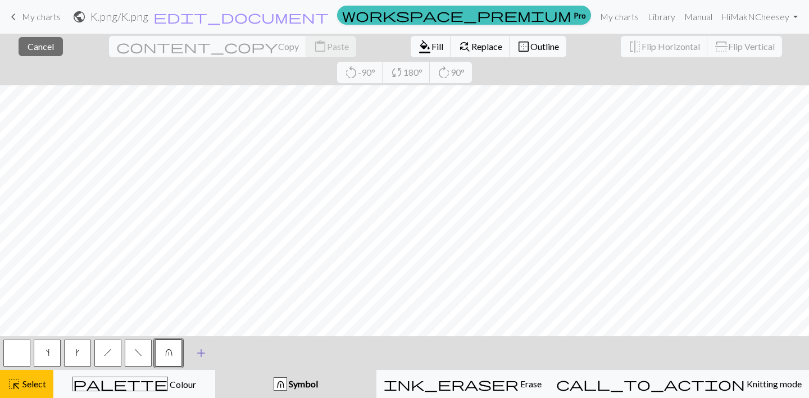
click at [195, 354] on span "add" at bounding box center [200, 353] width 13 height 16
click at [198, 349] on button "button" at bounding box center [198, 353] width 27 height 27
click at [204, 355] on button "button" at bounding box center [198, 353] width 27 height 27
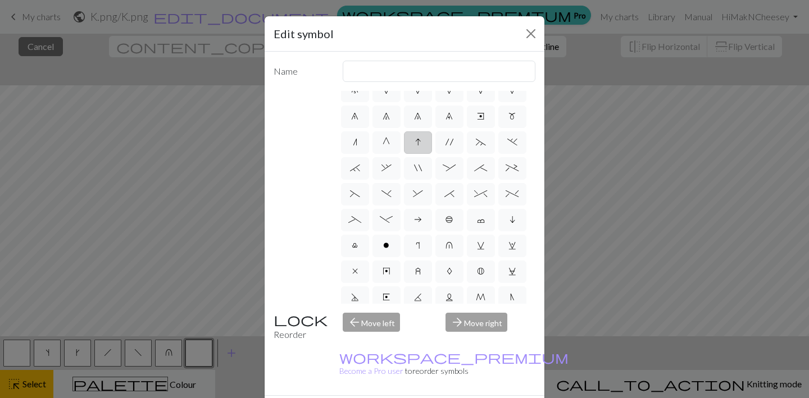
scroll to position [131, 0]
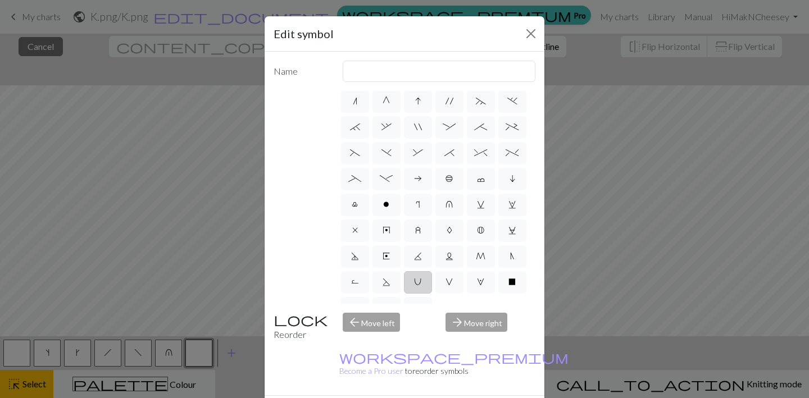
click at [415, 277] on span "U" at bounding box center [417, 281] width 7 height 9
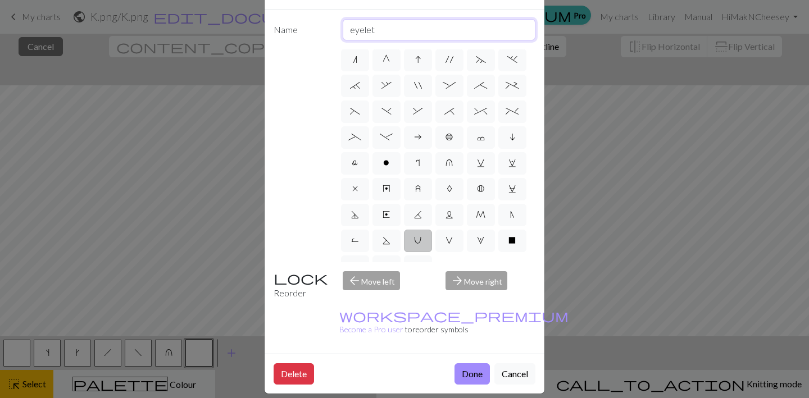
click at [376, 29] on input "eyelet" at bounding box center [439, 29] width 193 height 21
click at [468, 363] on button "Done" at bounding box center [471, 373] width 35 height 21
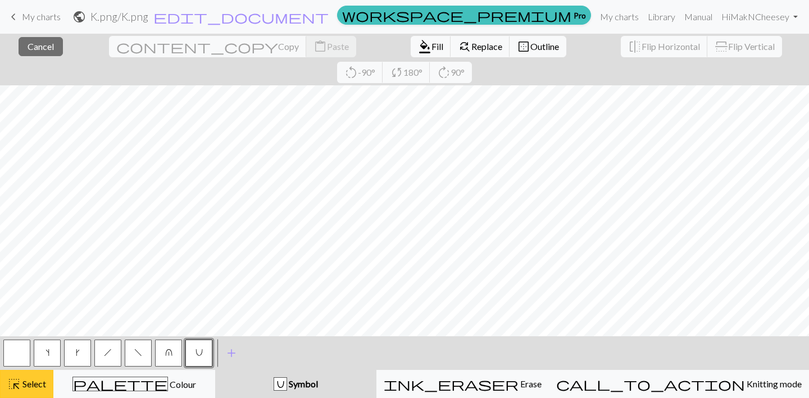
click at [36, 386] on span "Select" at bounding box center [33, 384] width 25 height 11
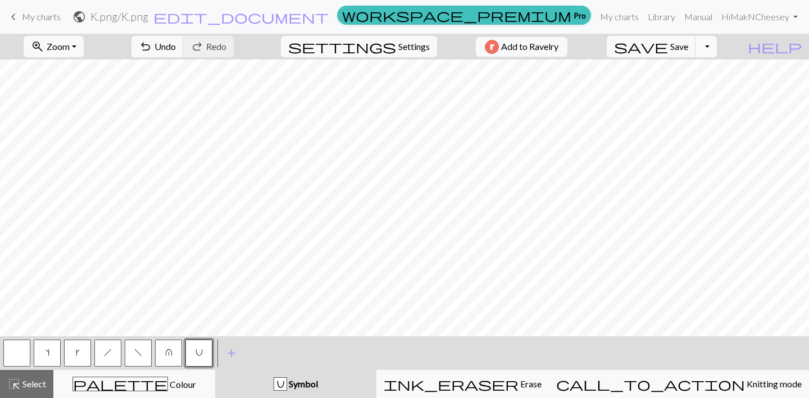
click at [47, 353] on span "s" at bounding box center [47, 352] width 4 height 9
click at [192, 349] on button "U" at bounding box center [198, 353] width 27 height 27
click at [54, 353] on button "s" at bounding box center [47, 353] width 27 height 27
click at [201, 351] on span "U" at bounding box center [198, 352] width 7 height 9
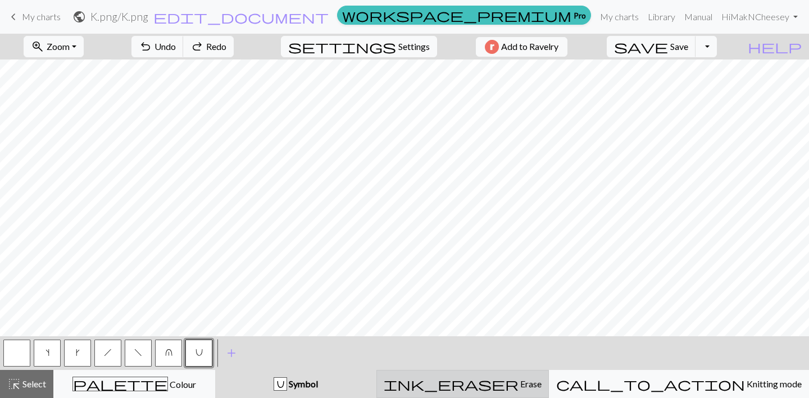
click at [476, 388] on div "ink_eraser Erase Erase" at bounding box center [463, 383] width 158 height 13
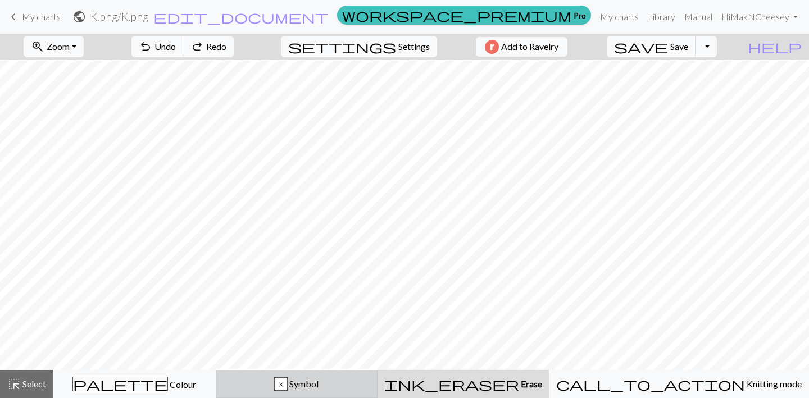
click at [297, 385] on div "x Symbol" at bounding box center [297, 383] width 148 height 13
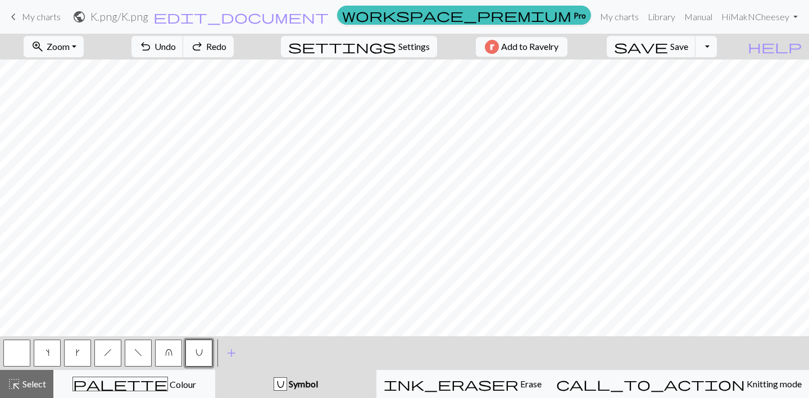
click at [195, 354] on span "U" at bounding box center [198, 352] width 7 height 9
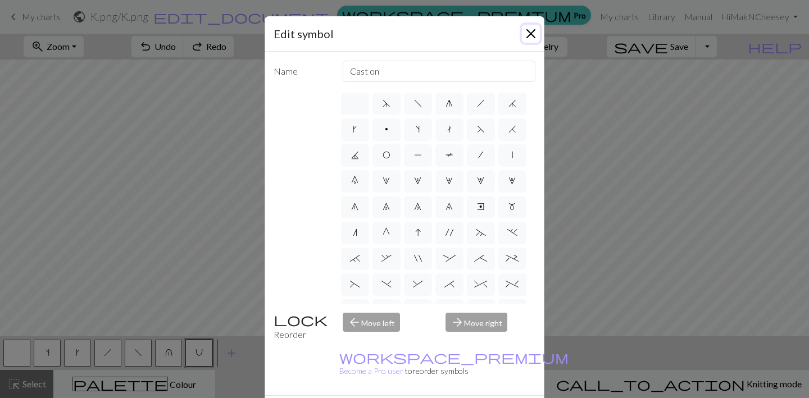
click at [528, 27] on button "Close" at bounding box center [531, 34] width 18 height 18
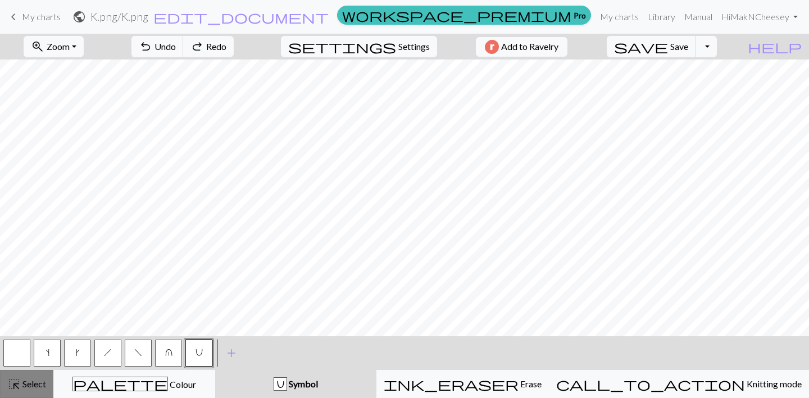
click at [28, 390] on div "highlight_alt Select Select" at bounding box center [26, 383] width 39 height 13
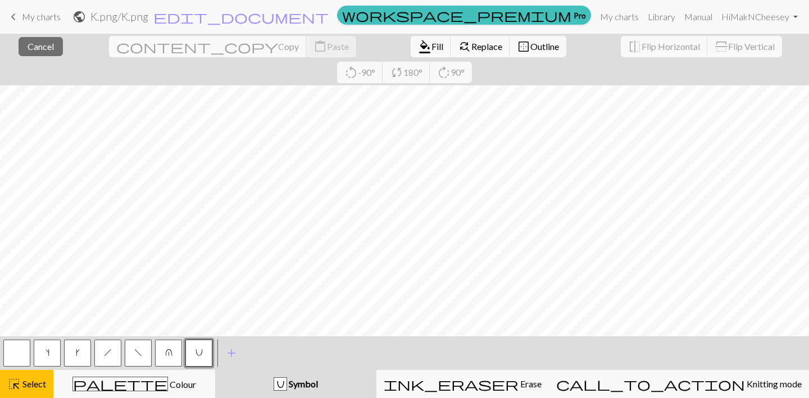
click at [318, 384] on span "Symbol" at bounding box center [302, 384] width 31 height 11
click at [37, 384] on span "Select" at bounding box center [33, 384] width 25 height 11
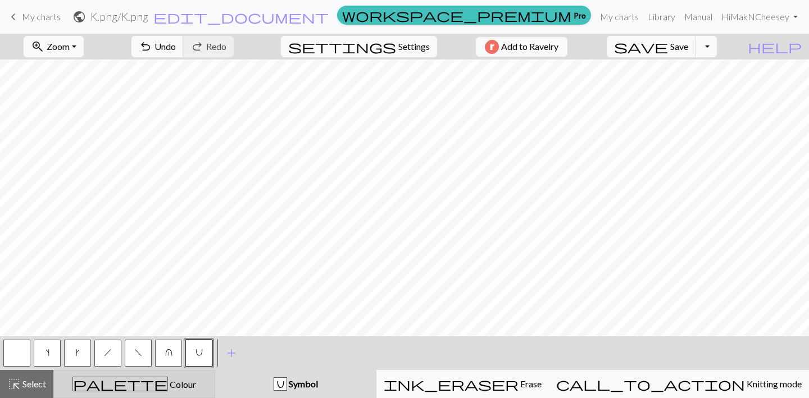
click at [85, 384] on div "palette Colour Colour" at bounding box center [134, 384] width 147 height 15
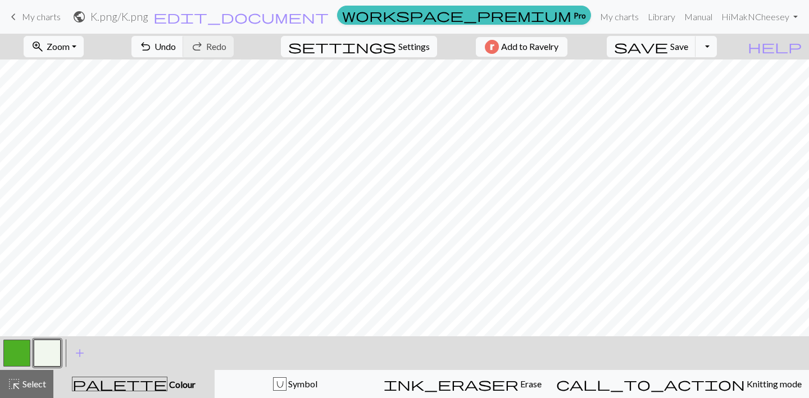
click at [8, 346] on button "button" at bounding box center [16, 353] width 27 height 27
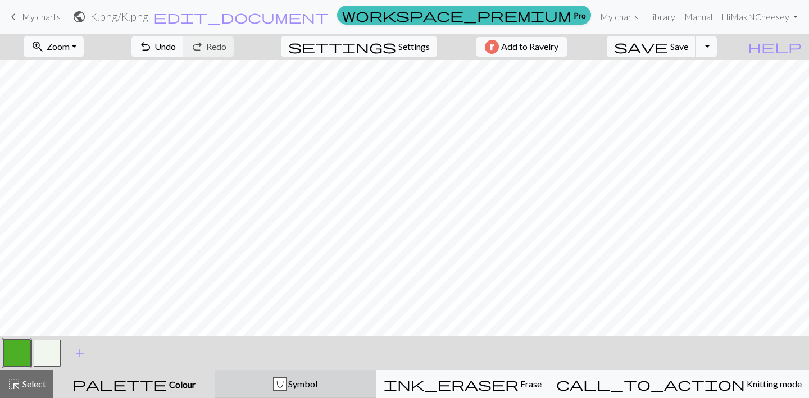
click at [262, 388] on div "U Symbol" at bounding box center [295, 383] width 147 height 13
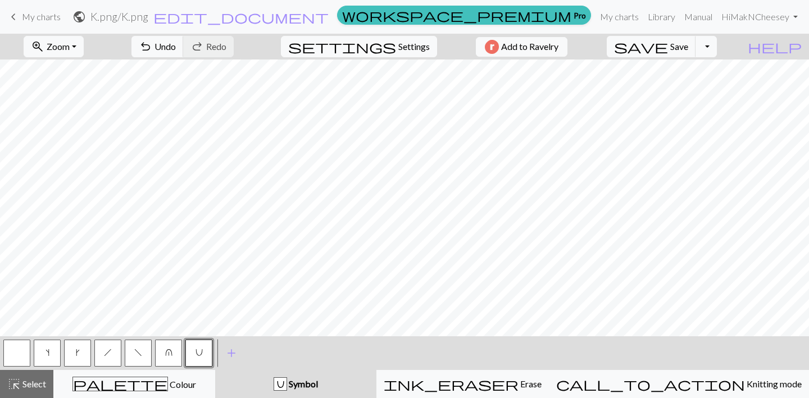
click at [12, 352] on button "button" at bounding box center [16, 353] width 27 height 27
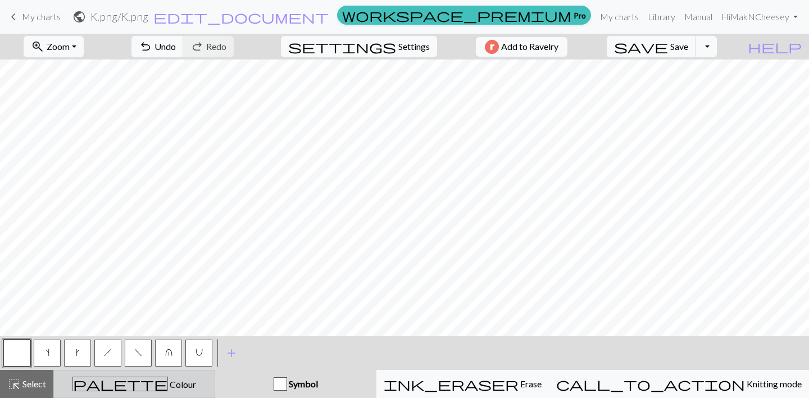
click at [202, 381] on div "palette Colour Colour" at bounding box center [134, 384] width 147 height 15
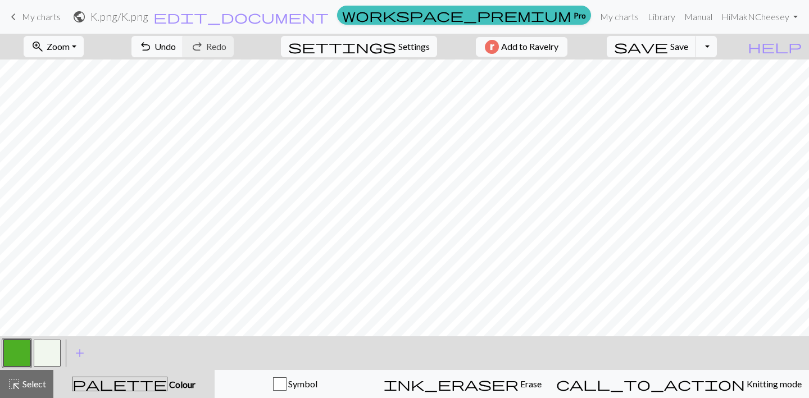
click at [52, 343] on button "button" at bounding box center [47, 353] width 27 height 27
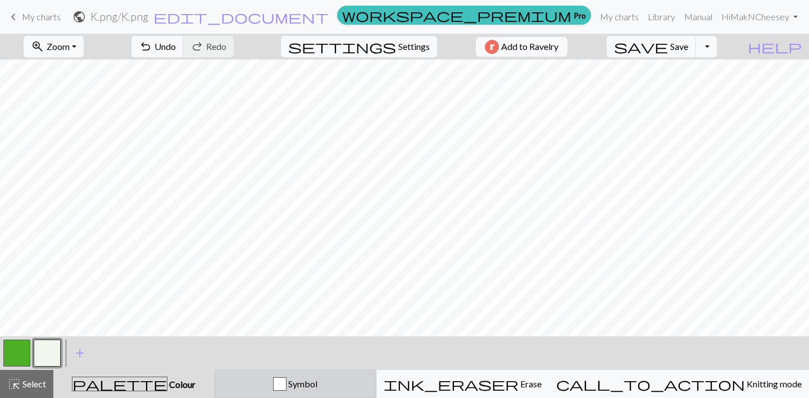
click at [283, 375] on button "Symbol" at bounding box center [296, 384] width 162 height 28
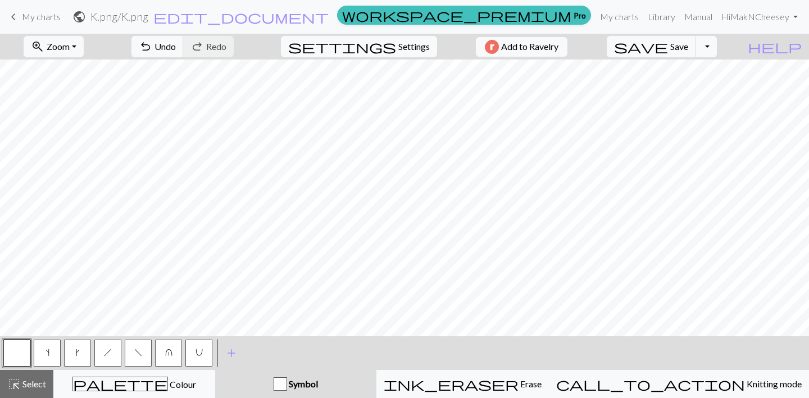
click at [17, 344] on button "button" at bounding box center [16, 353] width 27 height 27
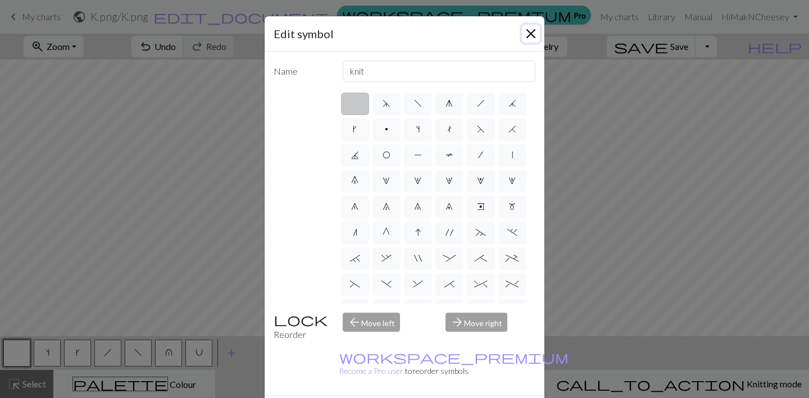
click at [533, 34] on button "Close" at bounding box center [531, 34] width 18 height 18
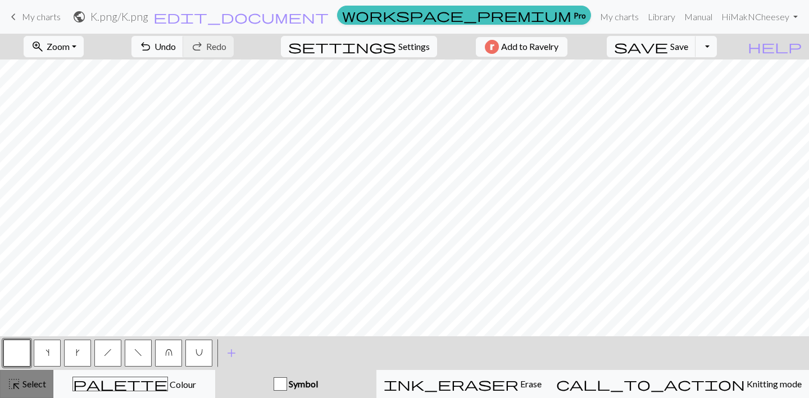
click at [24, 389] on span "Select" at bounding box center [33, 384] width 25 height 11
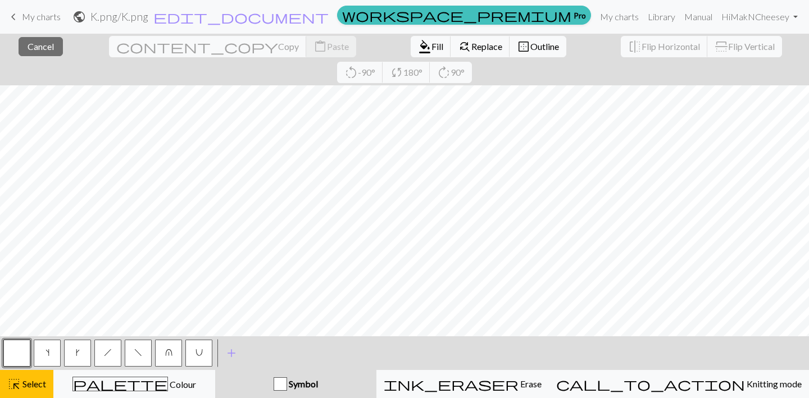
click at [370, 381] on div "Symbol" at bounding box center [296, 383] width 148 height 13
click at [259, 380] on div "Symbol" at bounding box center [296, 383] width 148 height 13
click at [7, 384] on span "highlight_alt" at bounding box center [13, 384] width 13 height 16
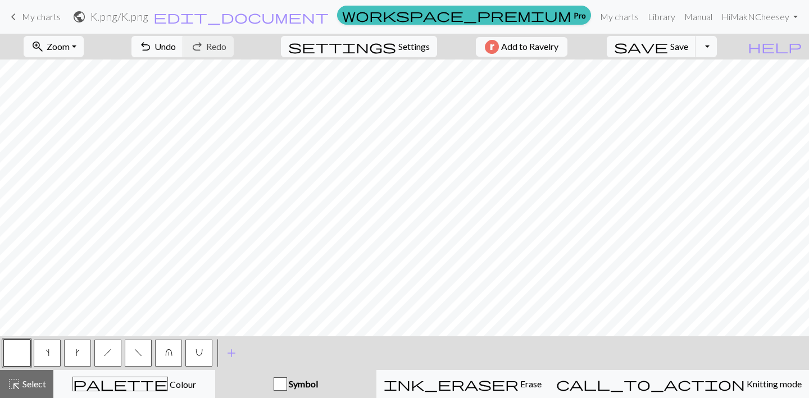
click at [77, 355] on span "k" at bounding box center [78, 352] width 4 height 9
click at [48, 355] on span "s" at bounding box center [47, 352] width 4 height 9
click at [195, 354] on span "U" at bounding box center [198, 352] width 7 height 9
click at [19, 353] on button "button" at bounding box center [16, 353] width 27 height 27
click at [208, 354] on button "U" at bounding box center [198, 353] width 27 height 27
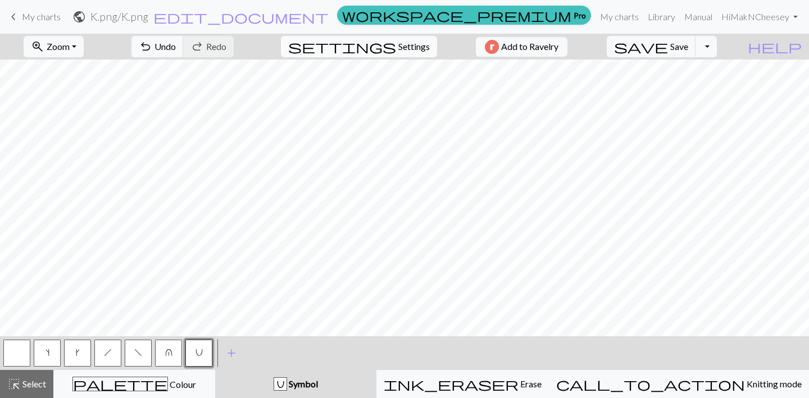
click at [400, 45] on span "Settings" at bounding box center [413, 46] width 31 height 13
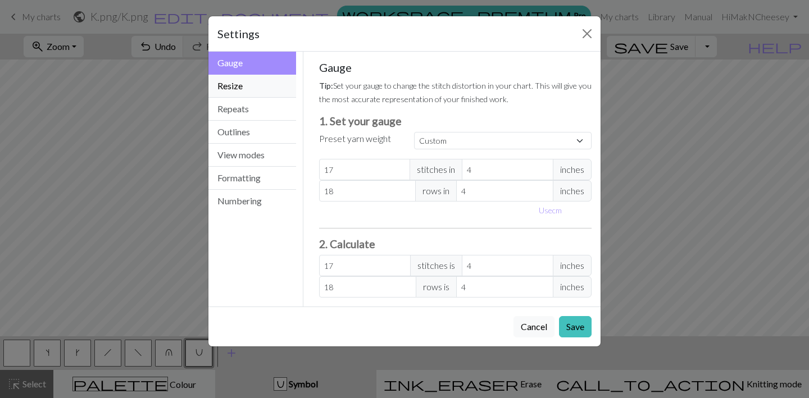
click at [279, 88] on button "Resize" at bounding box center [252, 86] width 88 height 23
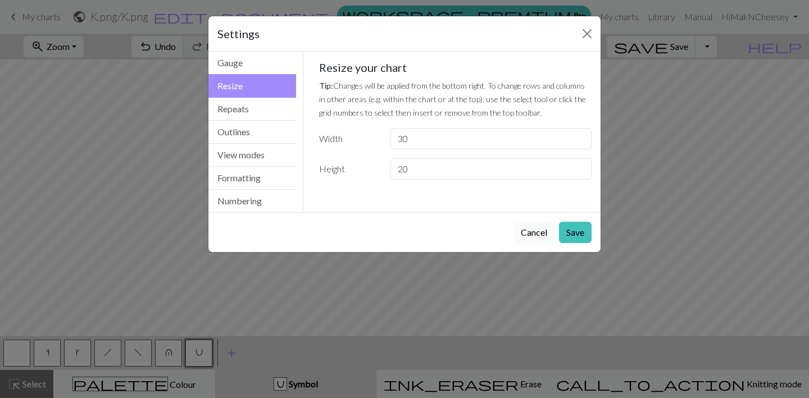
click at [531, 236] on button "Cancel" at bounding box center [533, 232] width 41 height 21
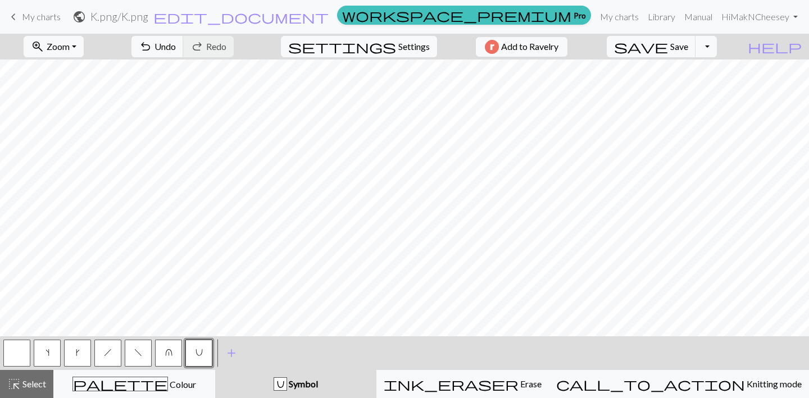
click at [53, 353] on button "s" at bounding box center [47, 353] width 27 height 27
click at [229, 356] on span "add" at bounding box center [231, 353] width 13 height 16
click at [231, 357] on button "button" at bounding box center [229, 353] width 27 height 27
click at [226, 349] on button "button" at bounding box center [229, 353] width 27 height 27
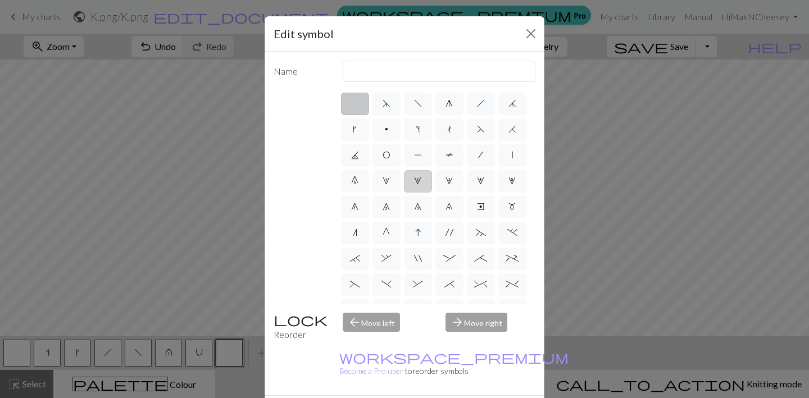
click at [419, 181] on span "2" at bounding box center [417, 180] width 7 height 9
click at [419, 181] on input "2" at bounding box center [417, 177] width 7 height 7
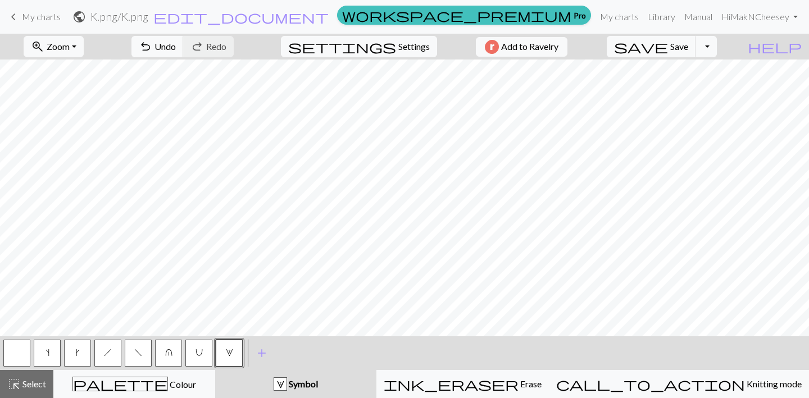
click at [77, 353] on span "k" at bounding box center [78, 352] width 4 height 9
click at [34, 359] on button "s" at bounding box center [47, 353] width 27 height 27
click at [65, 47] on span "Zoom" at bounding box center [58, 46] width 23 height 11
